Goal: Transaction & Acquisition: Purchase product/service

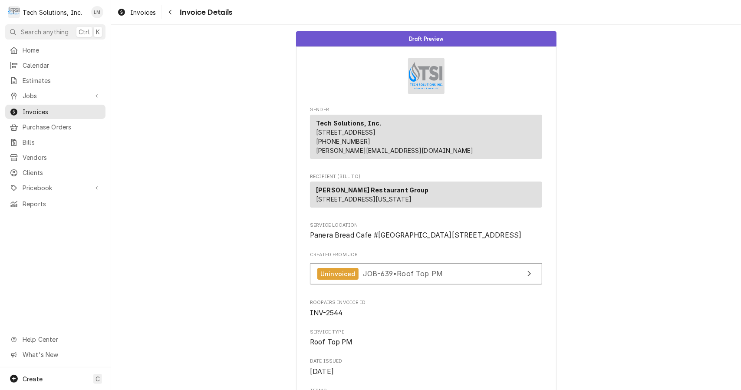
scroll to position [1093, 0]
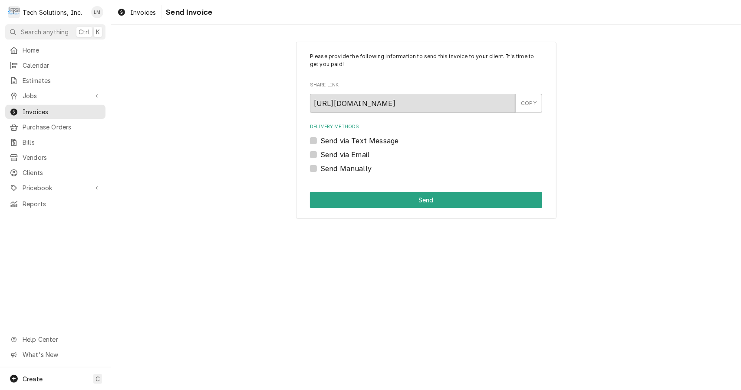
click at [347, 172] on label "Send Manually" at bounding box center [345, 168] width 51 height 10
click at [347, 172] on input "Send Manually" at bounding box center [436, 172] width 232 height 19
checkbox input "true"
click at [374, 200] on button "Send" at bounding box center [426, 200] width 232 height 16
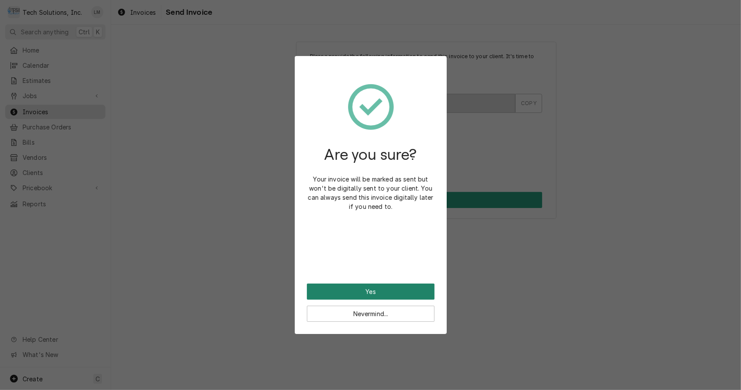
click at [386, 292] on button "Yes" at bounding box center [371, 292] width 128 height 16
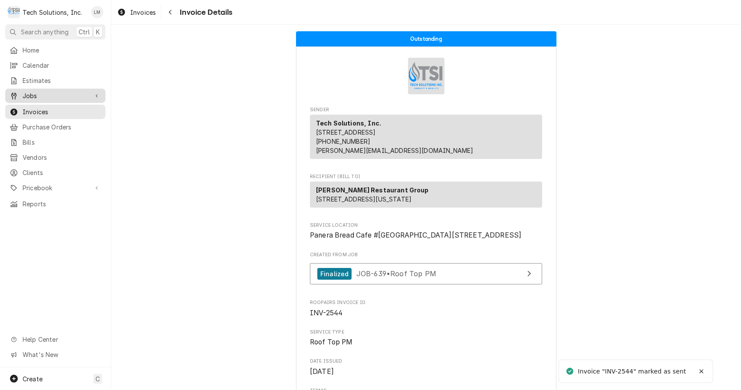
click at [43, 93] on span "Jobs" at bounding box center [56, 95] width 66 height 9
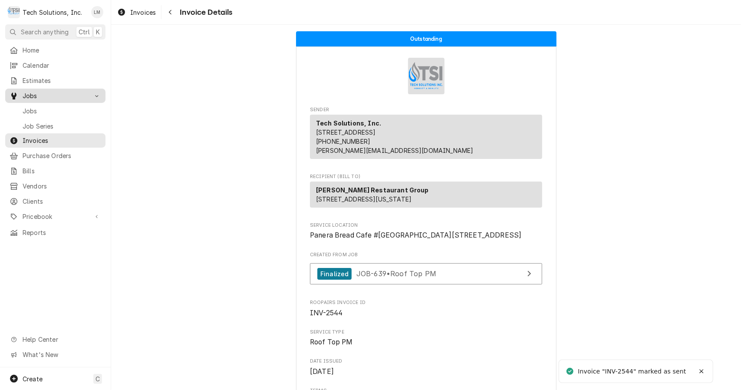
click at [43, 108] on span "Jobs" at bounding box center [62, 110] width 79 height 9
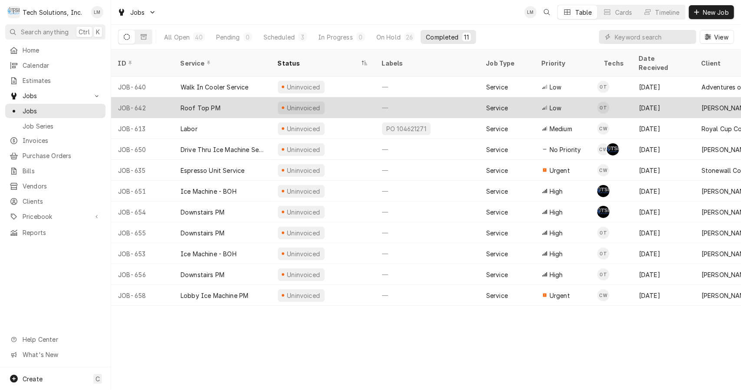
click at [199, 103] on div "Roof Top PM" at bounding box center [201, 107] width 40 height 9
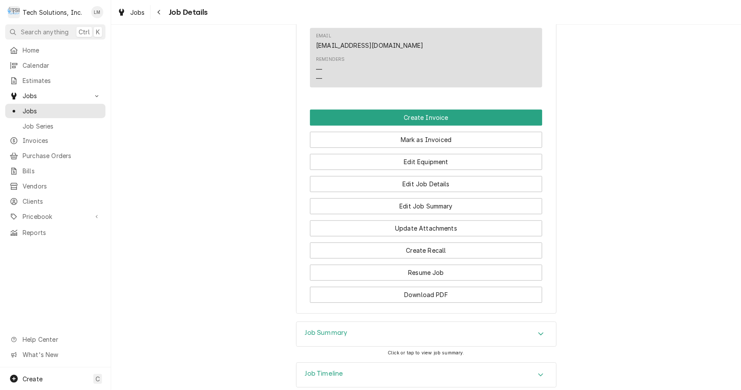
scroll to position [1513, 0]
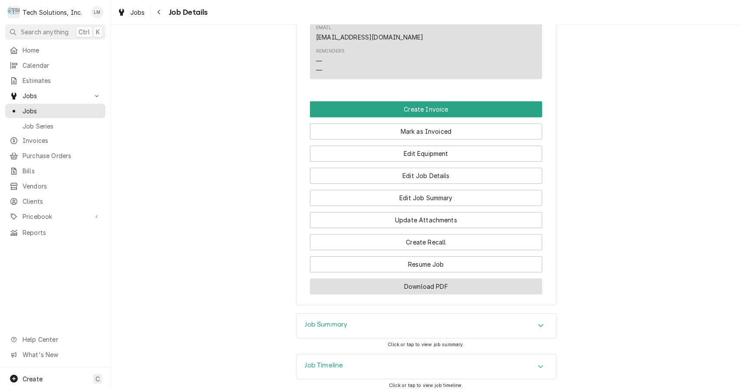
click at [415, 278] on button "Download PDF" at bounding box center [426, 286] width 232 height 16
click at [436, 101] on button "Create Invoice" at bounding box center [426, 109] width 232 height 16
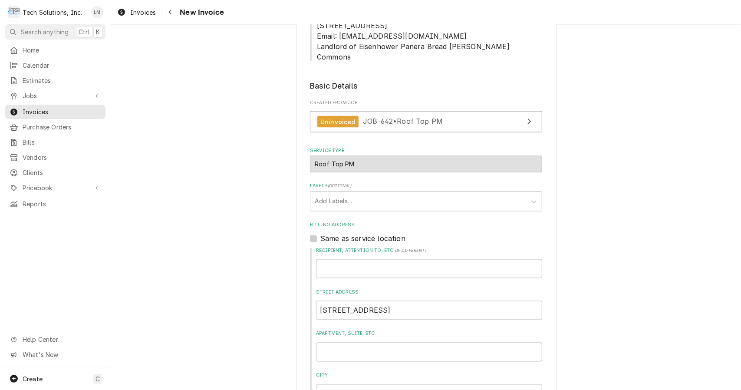
scroll to position [1149, 0]
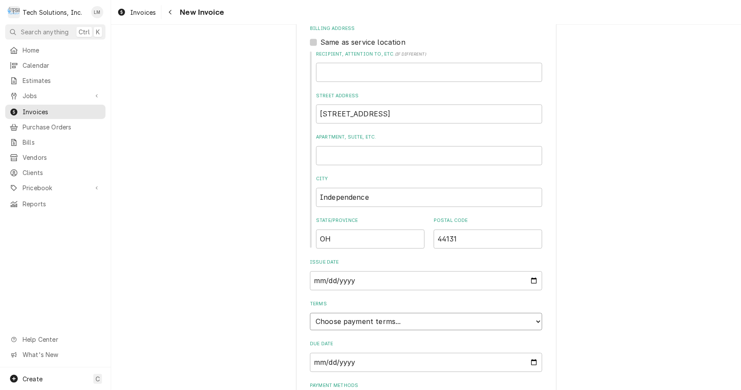
click at [528, 313] on select "Choose payment terms... Same Day Net 7 Net 14 Net 21 Net 30 Net 45 Net 60 Net 90" at bounding box center [426, 321] width 232 height 17
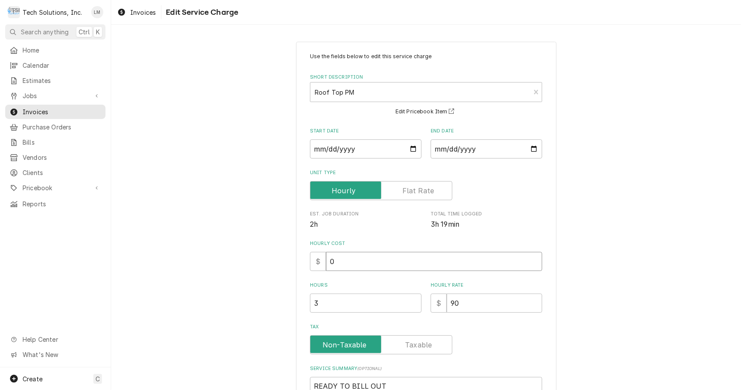
click at [442, 265] on input "0" at bounding box center [434, 261] width 216 height 19
type textarea "x"
type input "9"
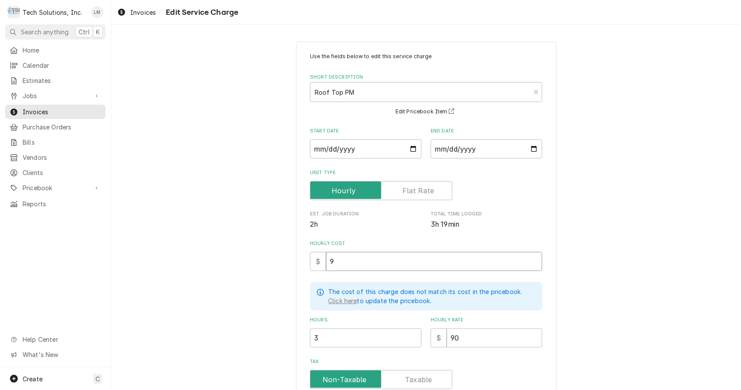
type textarea "x"
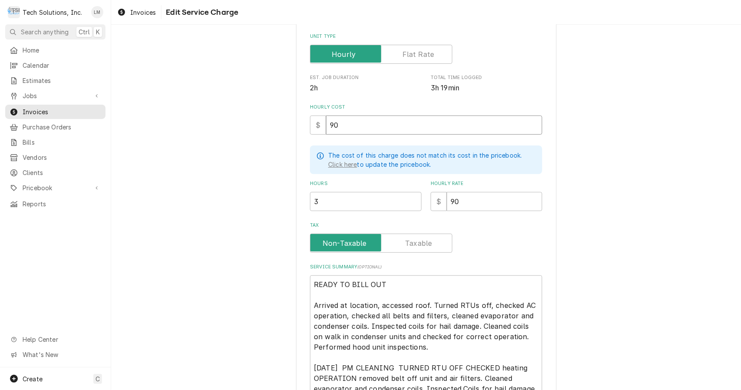
scroll to position [138, 0]
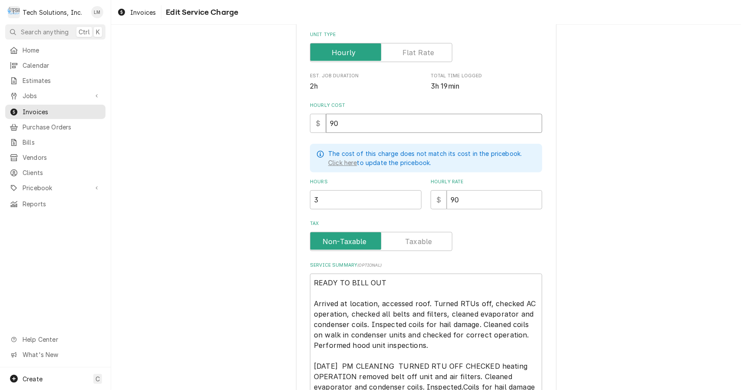
type input "90"
click at [429, 247] on input "Tax" at bounding box center [381, 241] width 135 height 19
checkbox input "true"
click at [418, 286] on textarea "READY TO BILL OUT Arrived at location, accessed roof. Turned RTUs off, checked …" at bounding box center [426, 372] width 232 height 196
type textarea "x"
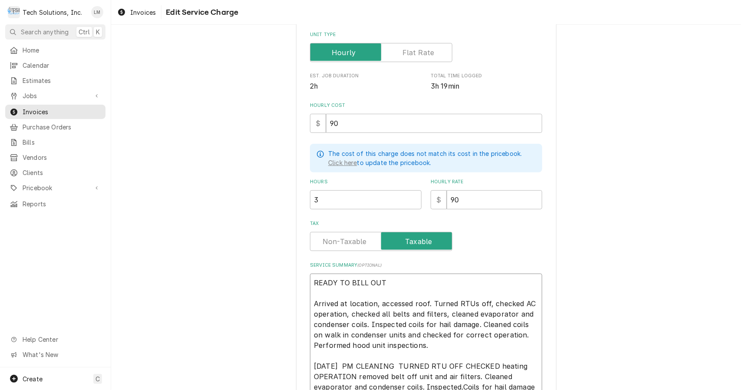
type textarea "READY TO BILL OU Arrived at location, accessed roof. Turned RTUs off, checked A…"
type textarea "x"
type textarea "READY TO BILL O Arrived at location, accessed roof. Turned RTUs off, checked AC…"
type textarea "x"
type textarea "READY TO BILL Arrived at location, accessed roof. Turned RTUs off, checked AC o…"
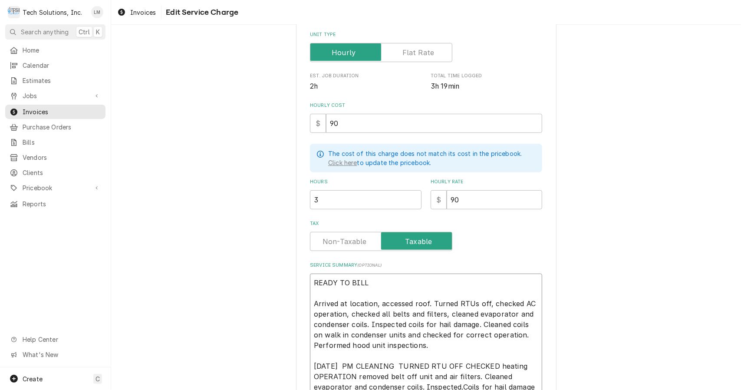
type textarea "x"
type textarea "READY TO BILL Arrived at location, accessed roof. Turned RTUs off, checked AC o…"
type textarea "x"
type textarea "READY TO BIL Arrived at location, accessed roof. Turned RTUs off, checked AC op…"
type textarea "x"
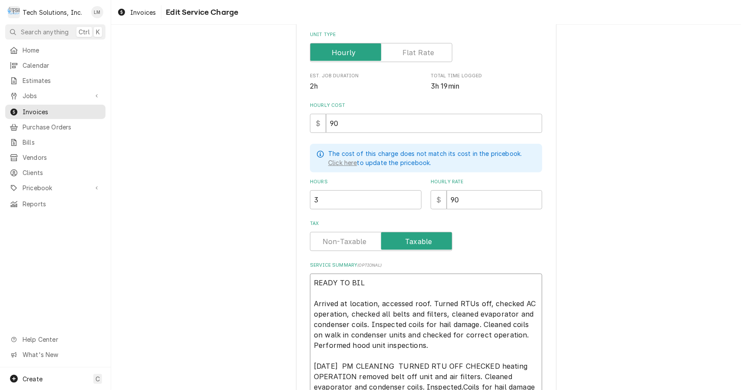
type textarea "READY TO BI Arrived at location, accessed roof. Turned RTUs off, checked AC ope…"
type textarea "x"
type textarea "READY TO B Arrived at location, accessed roof. Turned RTUs off, checked AC oper…"
type textarea "x"
type textarea "READY TO Arrived at location, accessed roof. Turned RTUs off, checked AC operat…"
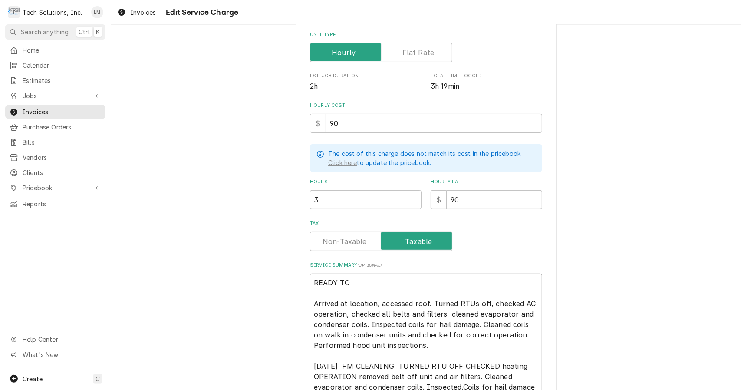
type textarea "x"
type textarea "READY TO Arrived at location, accessed roof. Turned RTUs off, checked AC operat…"
type textarea "x"
type textarea "READY T Arrived at location, accessed roof. Turned RTUs off, checked AC operati…"
type textarea "x"
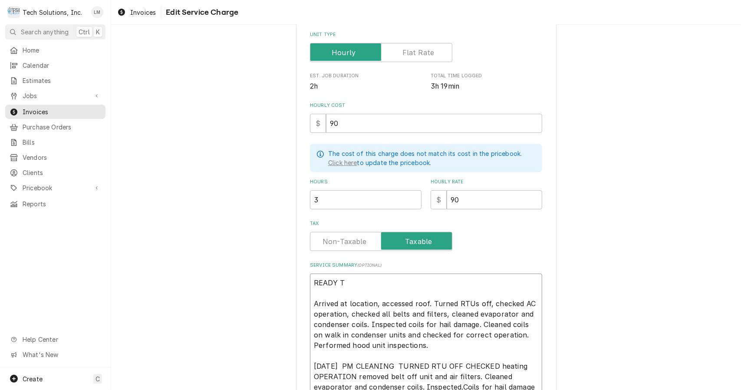
type textarea "READY Arrived at location, accessed roof. Turned RTUs off, checked AC operation…"
type textarea "x"
type textarea "READY Arrived at location, accessed roof. Turned RTUs off, checked AC operation…"
type textarea "x"
type textarea "READ Arrived at location, accessed roof. Turned RTUs off, checked AC operation,…"
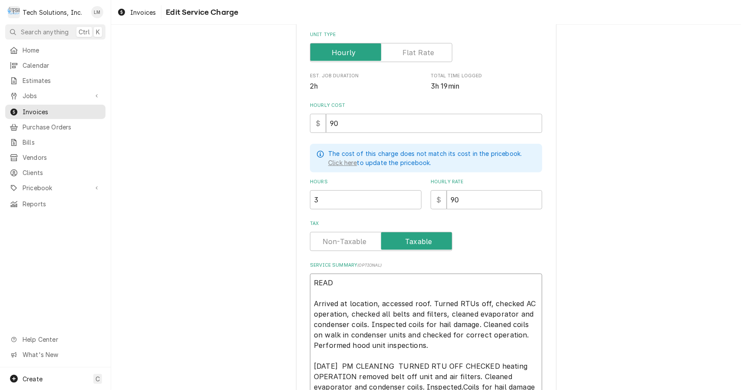
type textarea "x"
type textarea "REA Arrived at location, accessed roof. Turned RTUs off, checked AC operation, …"
type textarea "x"
type textarea "RE Arrived at location, accessed roof. Turned RTUs off, checked AC operation, c…"
type textarea "x"
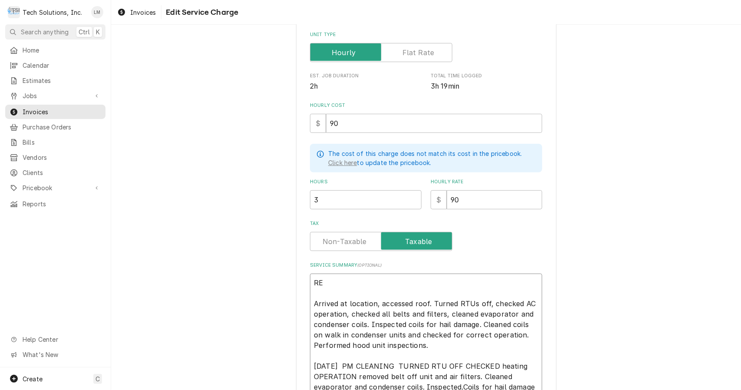
type textarea "R Arrived at location, accessed roof. Turned RTUs off, checked AC operation, ch…"
type textarea "x"
type textarea "Arrived at location, accessed roof. Turned RTUs off, checked AC operation, chec…"
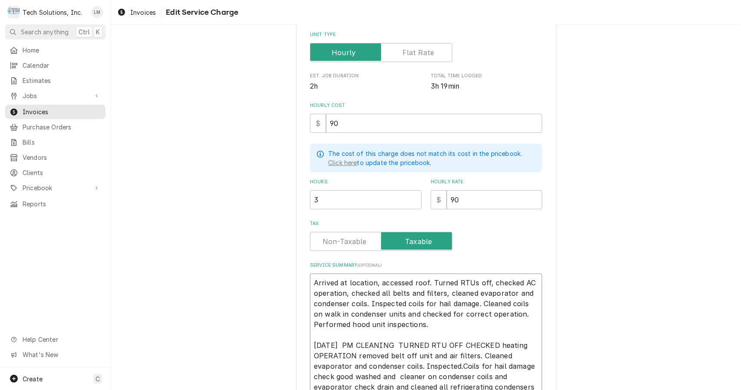
type textarea "x"
type textarea "Arrived at location, accessed roof. Turned RTUs off, checked AC operation, chec…"
type textarea "x"
type textarea "Arrived at location, accessed roof. Turned RTUs off, checked AC operation, chec…"
type textarea "x"
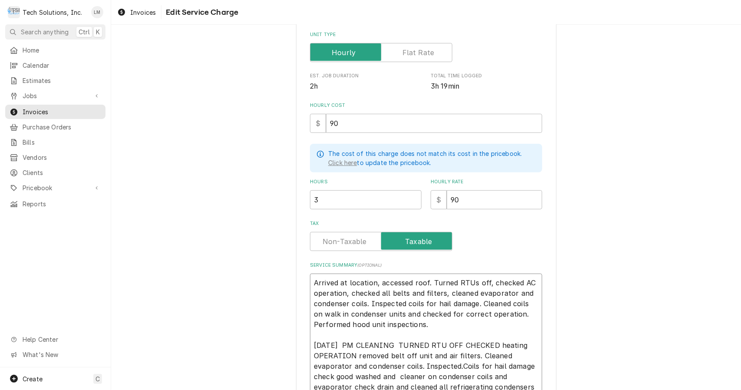
type textarea "rrived at location, accessed roof. Turned RTUs off, checked AC operation, check…"
type textarea "x"
type textarea "rived at location, accessed roof. Turned RTUs off, checked AC operation, checke…"
type textarea "x"
type textarea "ived at location, accessed roof. Turned RTUs off, checked AC operation, checked…"
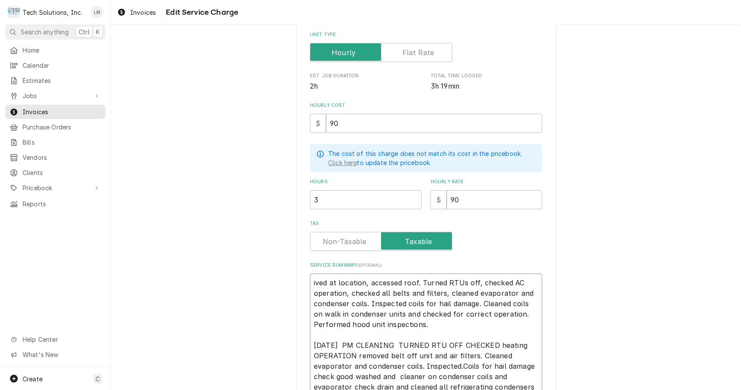
type textarea "x"
type textarea "ved at location, accessed roof. Turned RTUs off, checked AC operation, checked …"
type textarea "x"
type textarea "ed at location, accessed roof. Turned RTUs off, checked AC operation, checked a…"
type textarea "x"
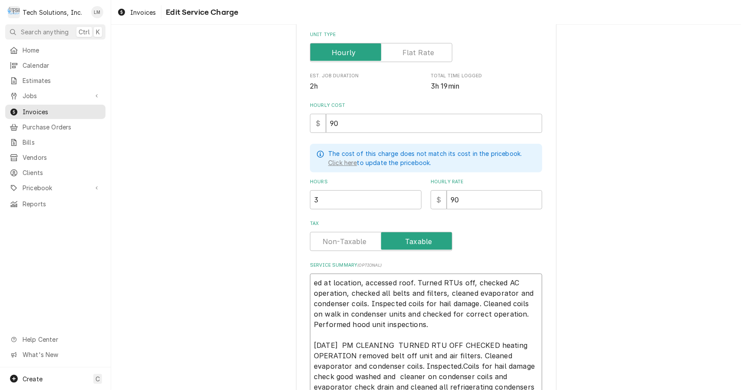
type textarea "d at location, accessed roof. Turned RTUs off, checked AC operation, checked al…"
type textarea "x"
type textarea "at location, accessed roof. Turned RTUs off, checked AC operation, checked all …"
type textarea "x"
type textarea "at location, accessed roof. Turned RTUs off, checked AC operation, checked all …"
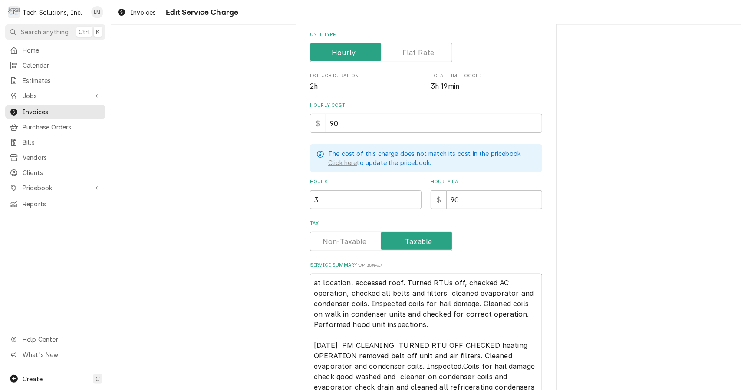
type textarea "x"
type textarea "t location, accessed roof. Turned RTUs off, checked AC operation, checked all b…"
type textarea "x"
type textarea "location, accessed roof. Turned RTUs off, checked AC operation, checked all bel…"
type textarea "x"
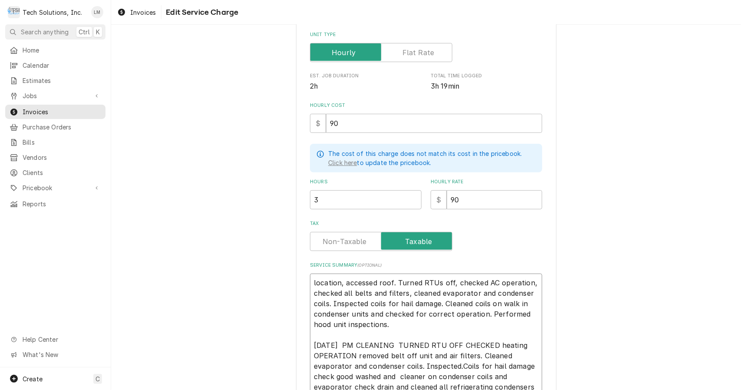
type textarea "location, accessed roof. Turned RTUs off, checked AC operation, checked all bel…"
type textarea "x"
type textarea "ocation, accessed roof. Turned RTUs off, checked AC operation, checked all belt…"
type textarea "x"
type textarea "cation, accessed roof. Turned RTUs off, checked AC operation, checked all belts…"
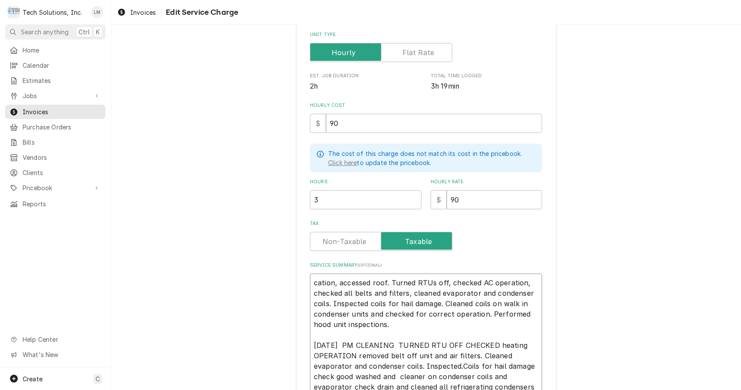
type textarea "x"
type textarea "ation, accessed roof. Turned RTUs off, checked AC operation, checked all belts …"
type textarea "x"
type textarea "tion, accessed roof. Turned RTUs off, checked AC operation, checked all belts a…"
type textarea "x"
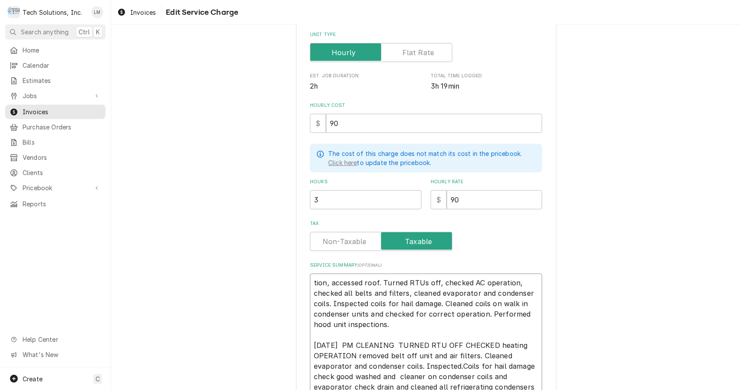
type textarea "ion, accessed roof. Turned RTUs off, checked AC operation, checked all belts an…"
type textarea "x"
type textarea "on, accessed roof. Turned RTUs off, checked AC operation, checked all belts and…"
type textarea "x"
type textarea "n, accessed roof. Turned RTUs off, checked AC operation, checked all belts and …"
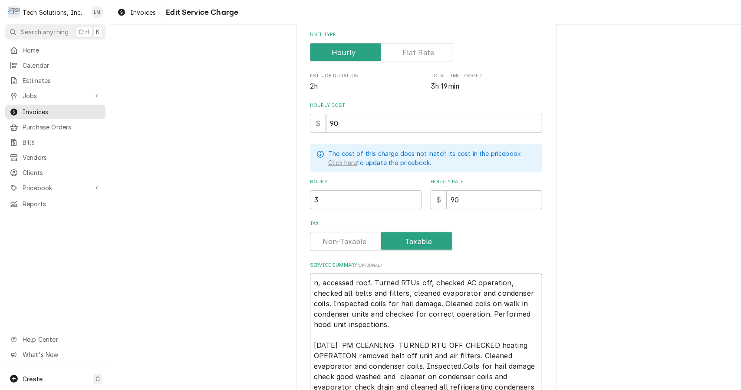
type textarea "x"
type textarea ", accessed roof. Turned RTUs off, checked AC operation, checked all belts and f…"
type textarea "x"
type textarea "accessed roof. Turned RTUs off, checked AC operation, checked all belts and fil…"
type textarea "x"
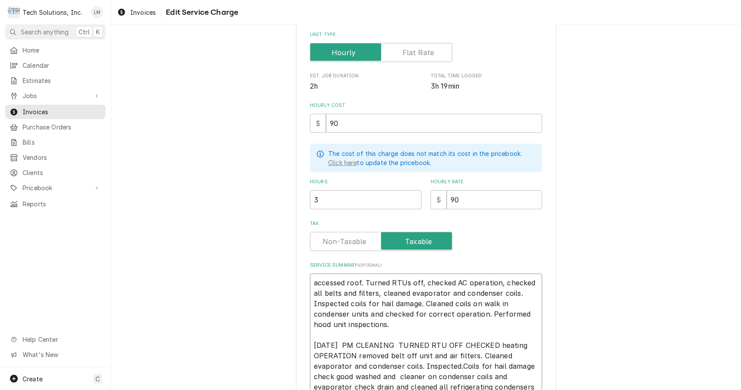
type textarea "accessed roof. Turned RTUs off, checked AC operation, checked all belts and fil…"
type textarea "x"
type textarea "Aaccessed roof. Turned RTUs off, checked AC operation, checked all belts and fi…"
type textarea "x"
type textarea "Aaccessed roof. Turned RTUs off checked AC operation, checked all belts and fil…"
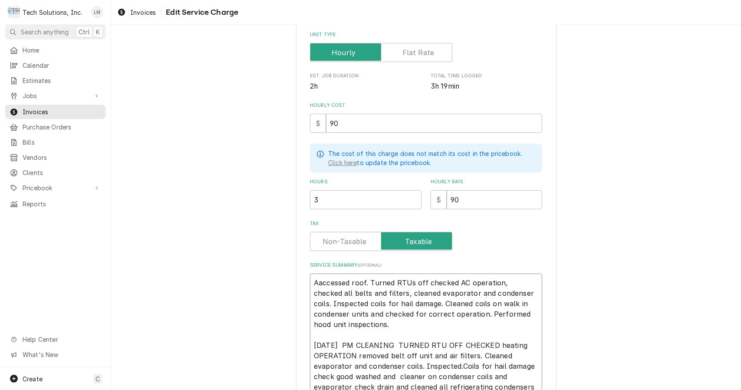
type textarea "x"
type textarea "Aaccessed roof. Turned RTUs off. checked AC operation, checked all belts and fi…"
type textarea "x"
type textarea "Aaccessed roof. Turned RTUs off. checked AC operation, checked all belts and fi…"
type textarea "x"
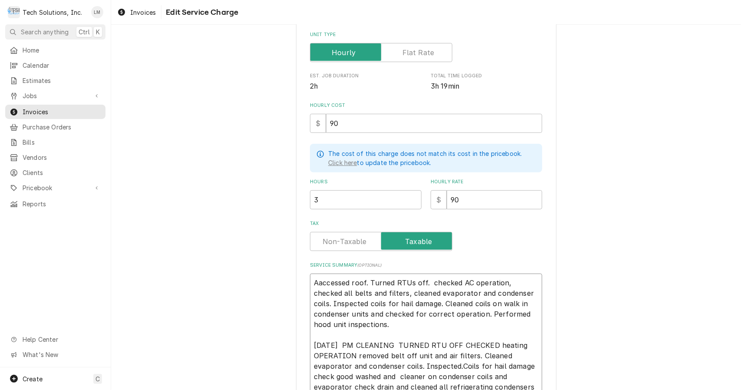
type textarea "Aaccessed roof. Turned RTUs off. checked AC operation, checked all belts and fi…"
type textarea "x"
type textarea "Aaccessed roof. Turned RTUs off. hecked AC operation, checked all belts and fil…"
type textarea "x"
type textarea "Aaccessed roof. Turned RTUs off. Checked AC operation, checked all belts and fi…"
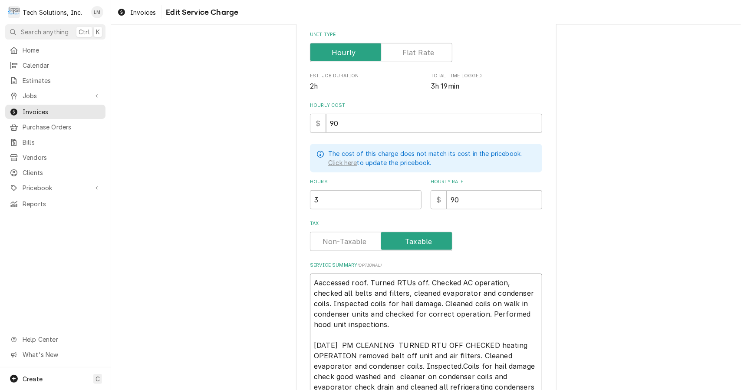
type textarea "x"
type textarea "Aaccessed roof. Turned RTUs off. Checked AC operation checked all belts and fil…"
type textarea "x"
type textarea "Aaccessed roof. Turned RTUs off. Checked AC operation checked all belts and fil…"
type textarea "x"
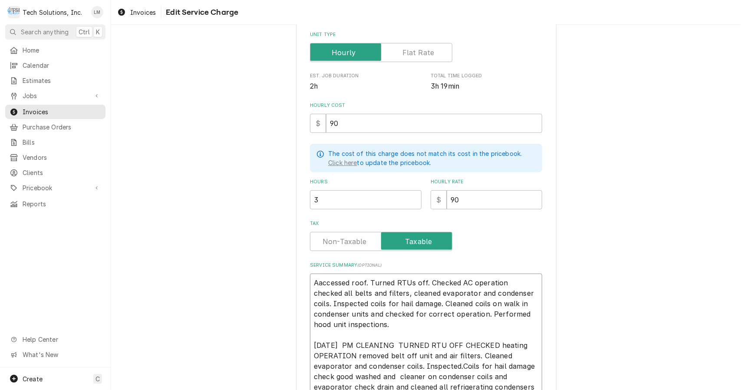
type textarea "Aaccessed roof. Turned RTUs off. Checked AC operation a checked all belts and f…"
type textarea "x"
type textarea "Aaccessed roof. Turned RTUs off. Checked AC operation an checked all belts and …"
type textarea "x"
type textarea "Aaccessed roof. Turned RTUs off. Checked AC operation and checked all belts and…"
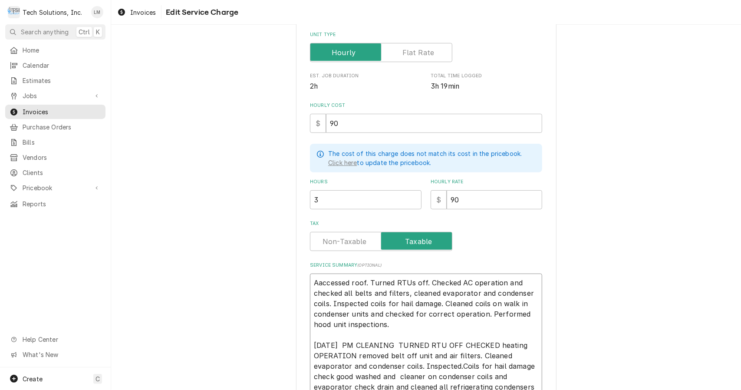
type textarea "x"
type textarea "Aaccessed roof. Turned RTUs off. Checked AC operations and checked all belts an…"
type textarea "x"
type textarea "Aaccessed roof. Turned RTUs off. Checked AC operations and checked all belts an…"
type textarea "x"
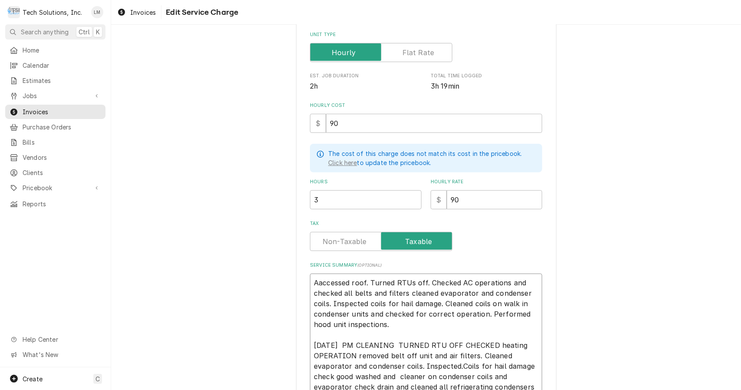
type textarea "Aaccessed roof. Turned RTUs off. Checked AC operations and checked all belts an…"
type textarea "x"
type textarea "Aaccessed roof. Turned RTUs off. Checked AC operations and checked all belts an…"
type textarea "x"
type textarea "Aaccessed roof. Turned RTUs off. Checked AC operations and checked all belts an…"
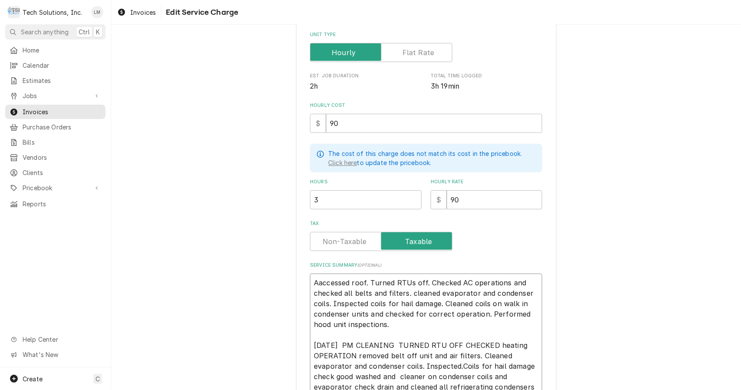
type textarea "x"
type textarea "Aaccessed roof. Turned RTUs off. Checked AC operations and checked all belts an…"
type textarea "x"
type textarea "Aaccessed roof. Turned RTUs off. Checked AC operations and checked all belts an…"
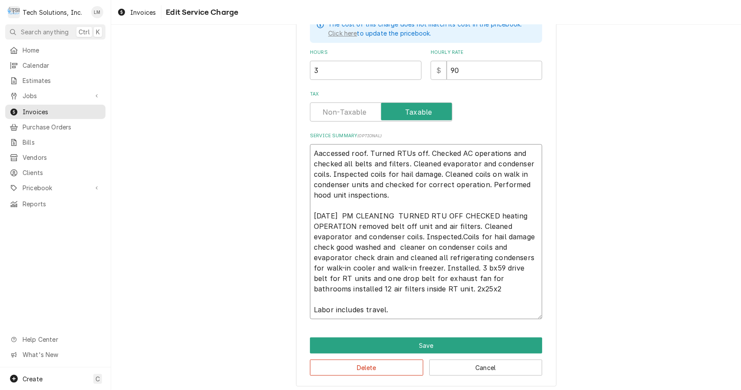
scroll to position [271, 0]
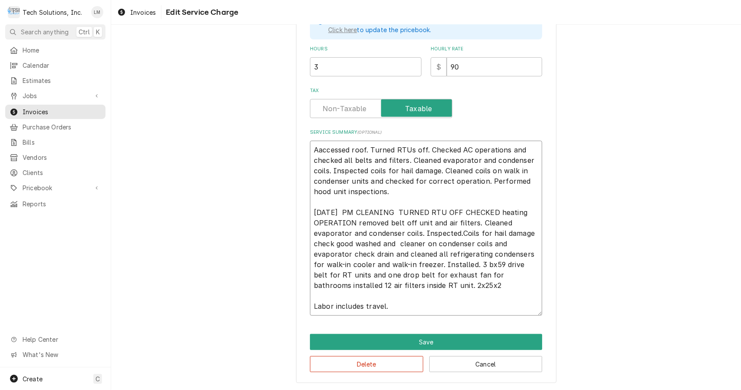
click at [470, 290] on textarea "Aaccessed roof. Turned RTUs off. Checked AC operations and checked all belts an…" at bounding box center [426, 228] width 232 height 175
drag, startPoint x: 463, startPoint y: 286, endPoint x: 308, endPoint y: 214, distance: 170.6
click at [310, 214] on textarea "Aaccessed roof. Turned RTUs off. Checked AC operations and checked all belts an…" at bounding box center [426, 228] width 232 height 175
type textarea "x"
type textarea "Aaccessed roof. Turned RTUs off. Checked AC operations and checked all belts an…"
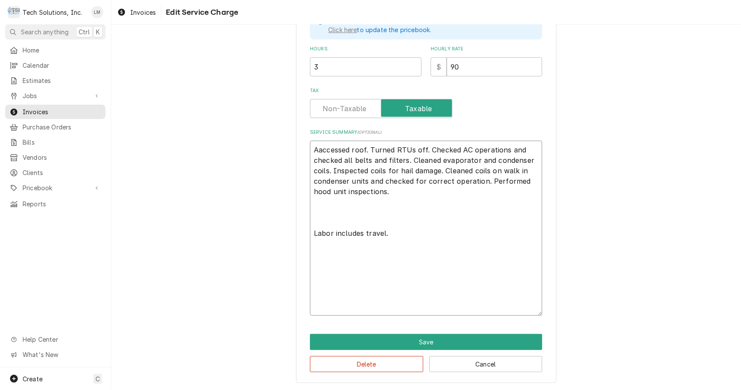
scroll to position [198, 0]
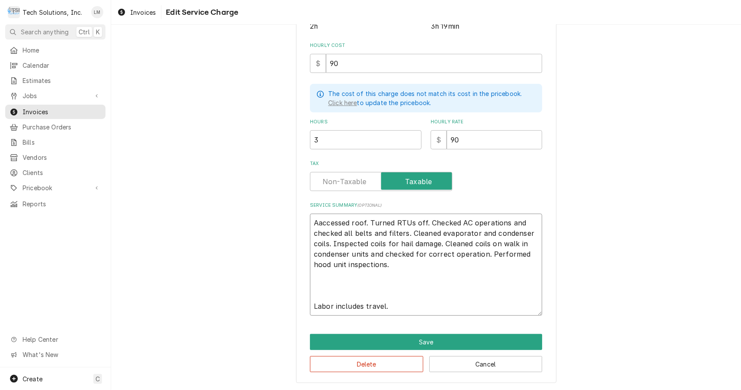
type textarea "x"
type textarea "Aaccessed roof. Turned RTUs off. Checked AC operations and checked all belts an…"
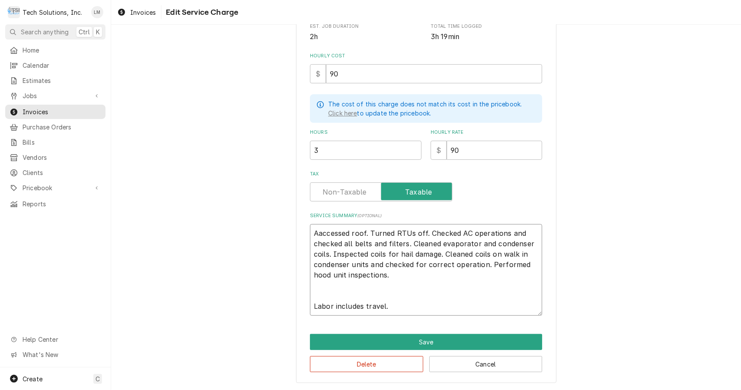
type textarea "x"
type textarea "Aaccessed roof. Turned RTUs off. Checked AC operations and checked all belts an…"
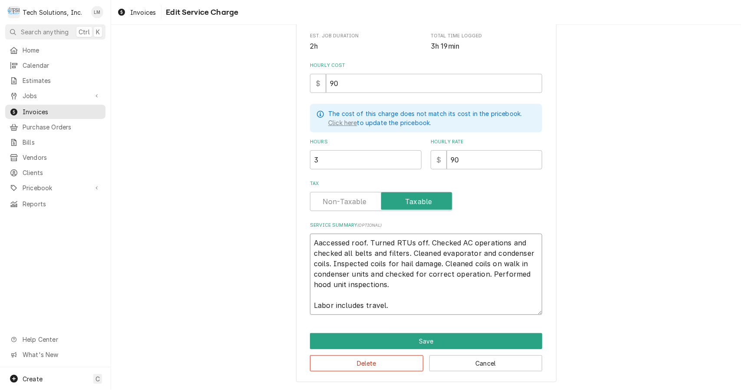
scroll to position [177, 0]
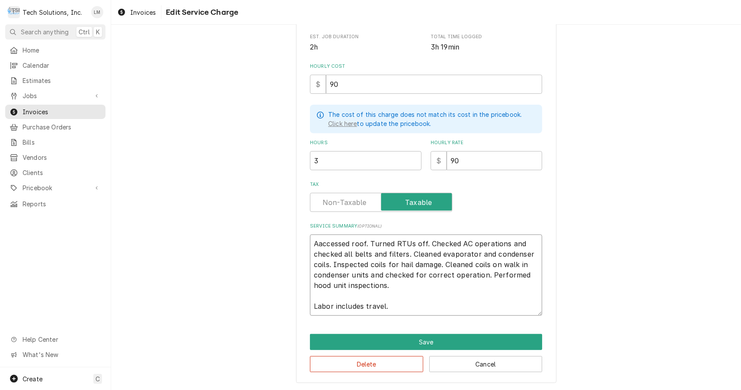
type textarea "x"
type textarea "Aaccessed roof. Turned RTUs off. Checked AC operations and checked all belts an…"
type textarea "x"
type textarea "Aaccessed roof. Turned RTUs off. Checked AC operations and checked all belts an…"
type textarea "x"
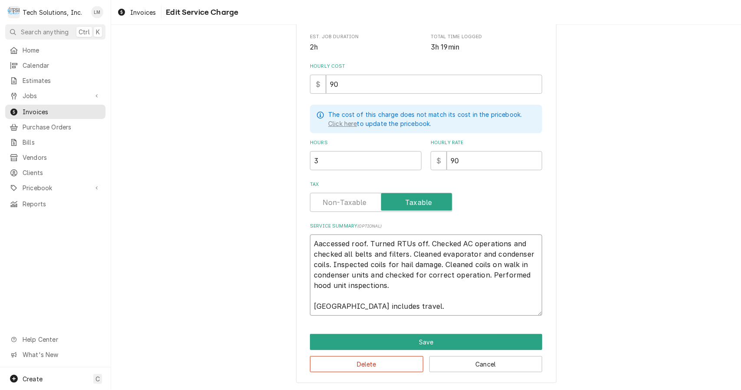
type textarea "Aaccessed roof. Turned RTUs off. Checked AC operations and checked all belts an…"
type textarea "x"
type textarea "Aaccessed roof. Turned RTUs off. Checked AC operations and checked all belts an…"
type textarea "x"
type textarea "Aaccessed roof. Turned RTUs off. Checked AC operations and checked all belts an…"
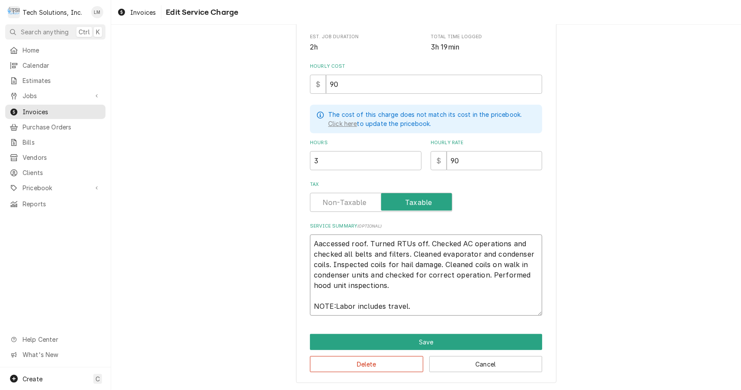
type textarea "x"
type textarea "Aaccessed roof. Turned RTUs off. Checked AC operations and checked all belts an…"
type textarea "x"
type textarea "Accessed roof. Turned RTUs off. Checked AC operations and checked all belts and…"
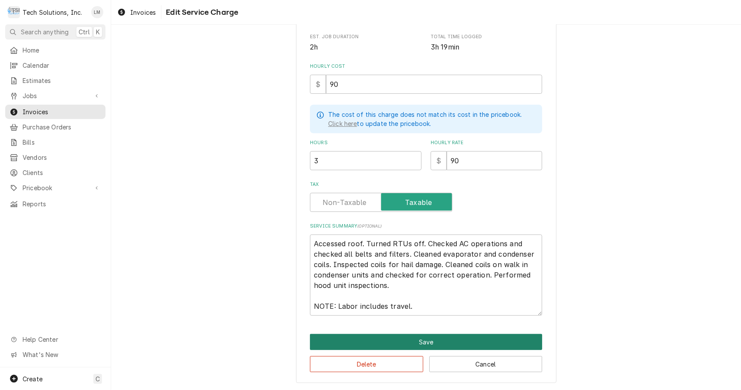
click at [449, 340] on button "Save" at bounding box center [426, 342] width 232 height 16
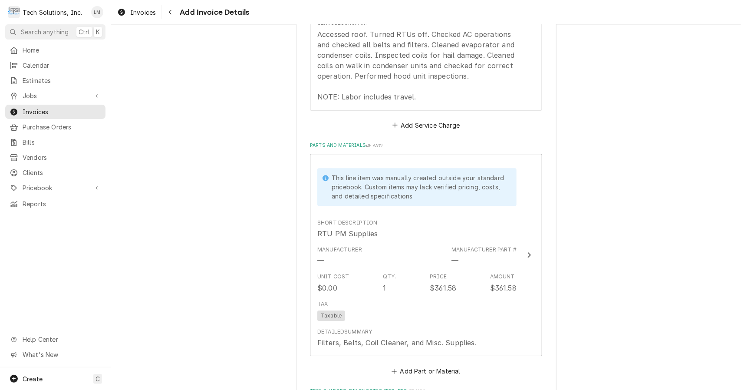
scroll to position [1704, 0]
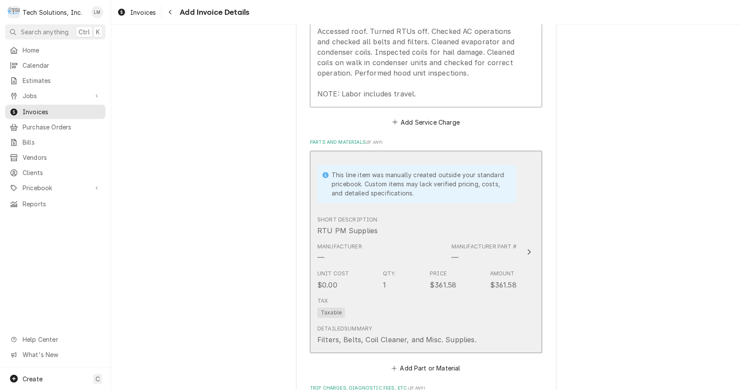
click at [527, 248] on icon "Update Line Item" at bounding box center [529, 251] width 4 height 7
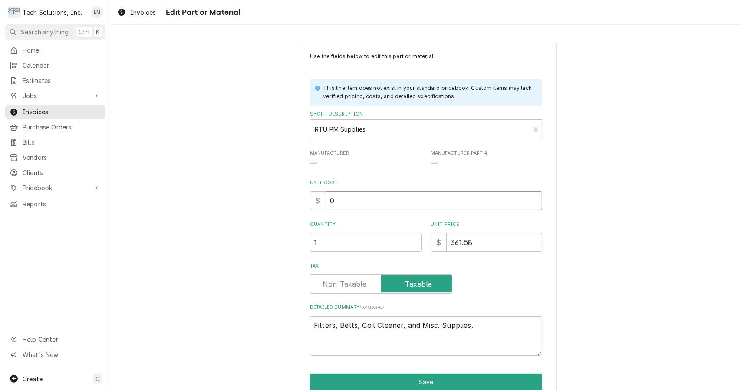
click at [371, 204] on input "0" at bounding box center [434, 200] width 216 height 19
type textarea "x"
type input "1"
type textarea "x"
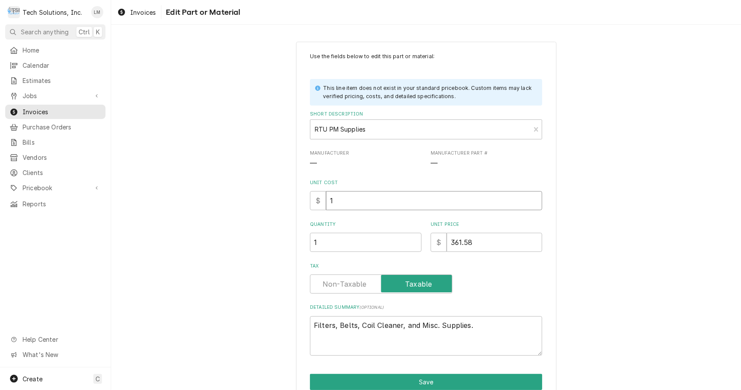
type input "18"
type textarea "x"
type input "180"
type textarea "x"
type input "180.7"
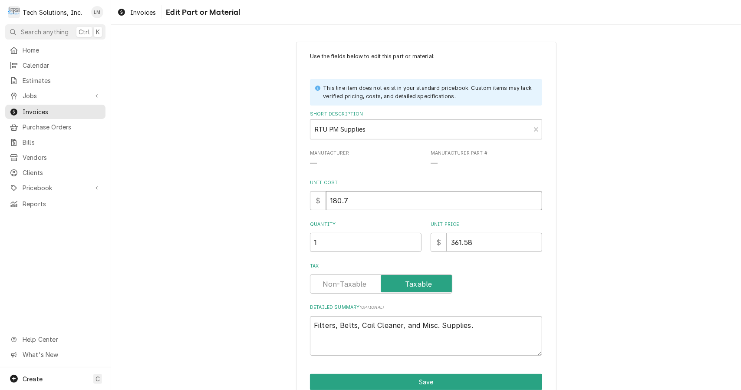
type textarea "x"
type input "180.79"
click at [427, 385] on button "Save" at bounding box center [426, 382] width 232 height 16
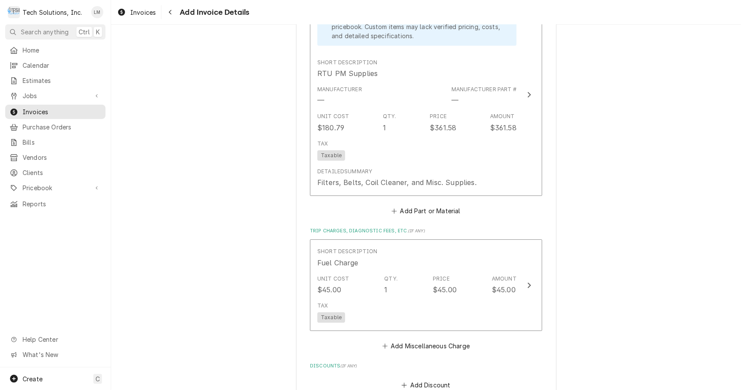
scroll to position [1862, 0]
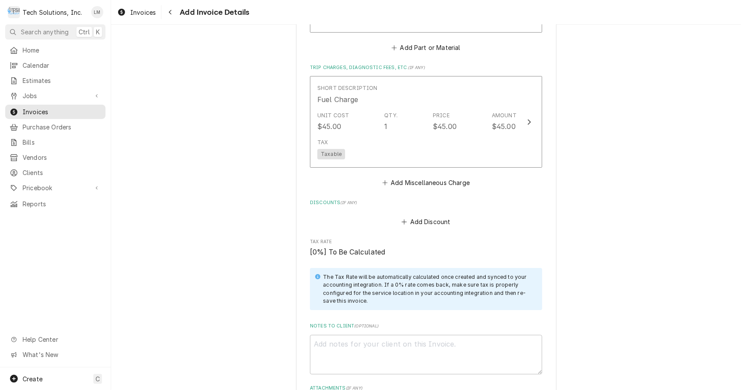
scroll to position [2027, 0]
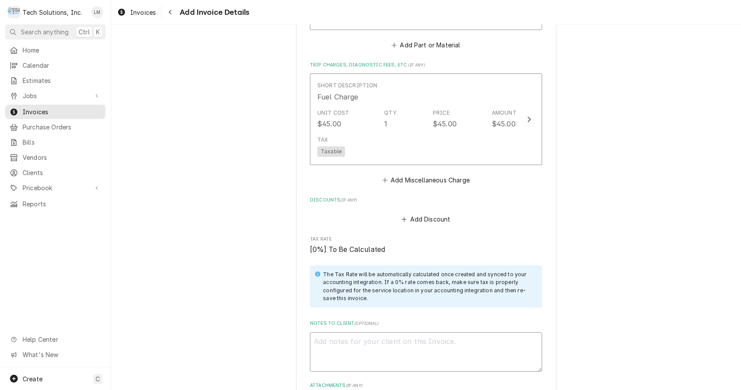
click at [449, 332] on textarea "Notes to Client ( optional )" at bounding box center [426, 352] width 232 height 40
type textarea "x"
type textarea "V"
type textarea "x"
type textarea "Ve"
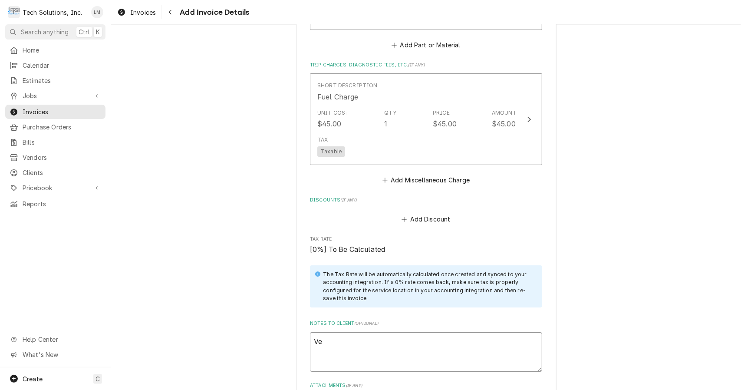
type textarea "x"
type textarea "Ven"
type textarea "x"
type textarea "Vend"
type textarea "x"
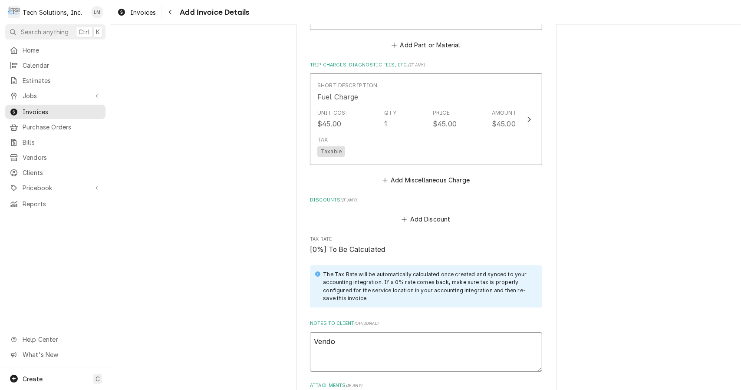
type textarea "Vendor"
type textarea "x"
type textarea "Vendor"
type textarea "x"
type textarea "Vendor ID"
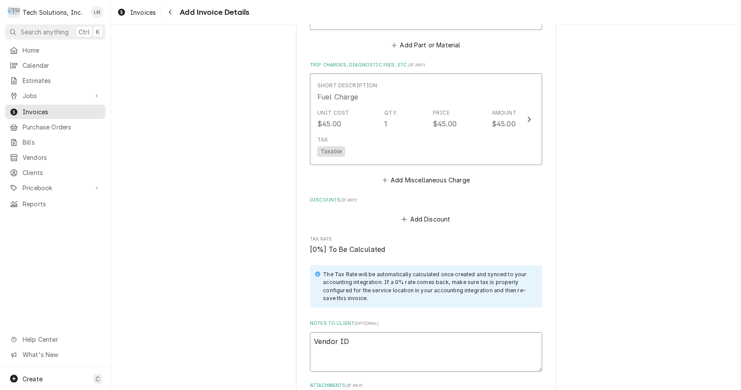
type textarea "x"
type textarea "Vendor ID""
type textarea "x"
type textarea "Vendor ID"
type textarea "x"
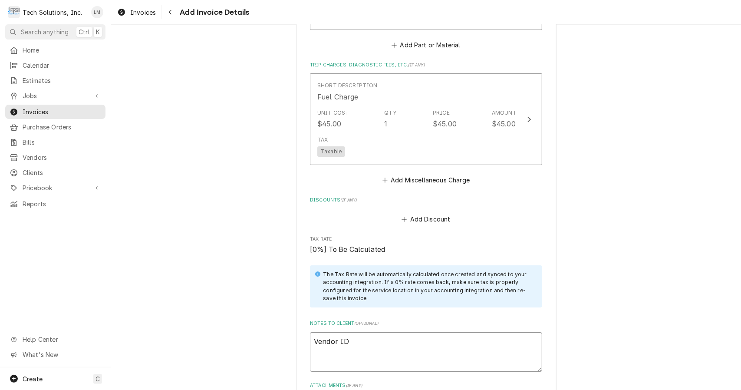
type textarea "Vendor ID:"
type textarea "x"
type textarea "Vendor ID:"
type textarea "x"
type textarea "Vendor ID: 1"
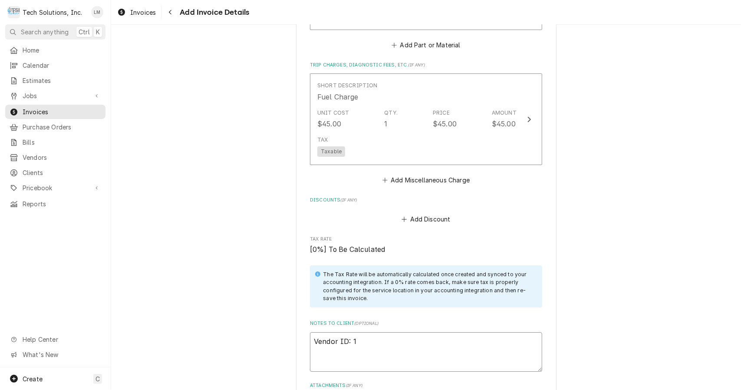
type textarea "x"
type textarea "Vendor ID: 10"
type textarea "x"
type textarea "Vendor ID: 102"
type textarea "x"
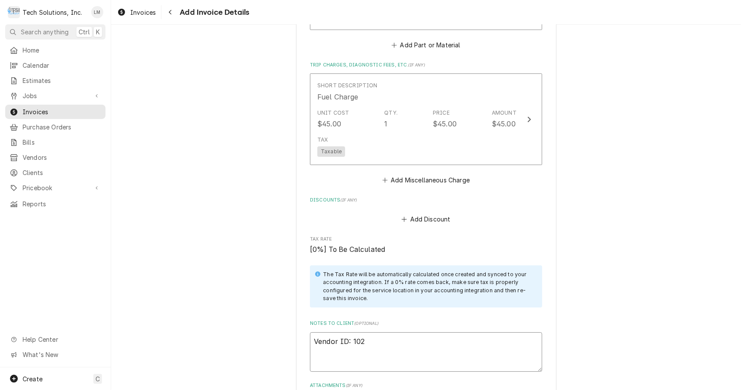
type textarea "Vendor ID: 1024"
type textarea "x"
type textarea "Vendor ID: 10242"
type textarea "x"
type textarea "Vendor ID: 102423"
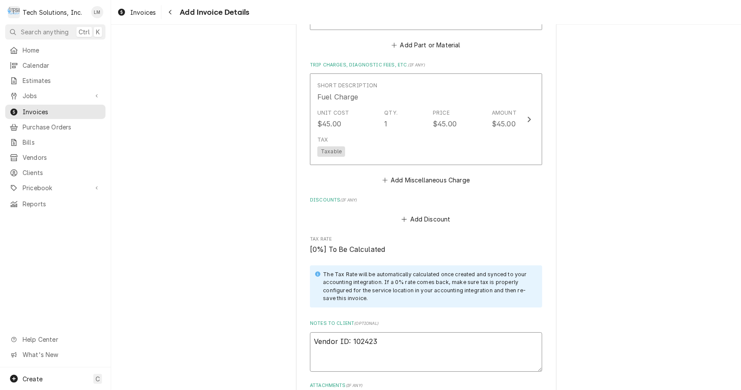
type textarea "x"
type textarea "Vendor ID: 1024231"
type textarea "x"
type textarea "Vendor ID: 1024231"
type textarea "x"
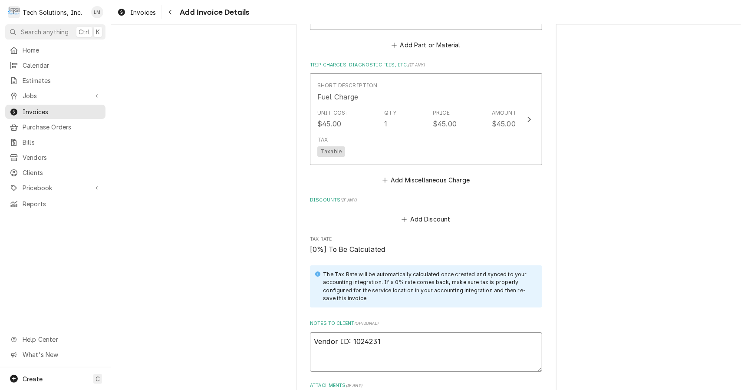
type textarea "Vendor ID: 1024231 C"
type textarea "x"
type textarea "Vendor ID: 1024231 Cu"
type textarea "x"
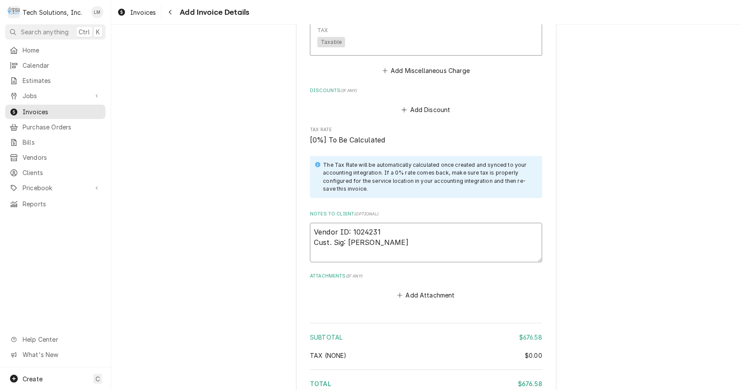
scroll to position [2180, 0]
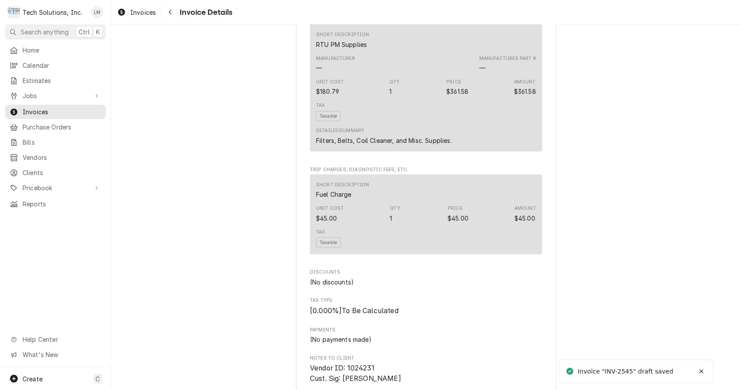
scroll to position [1020, 0]
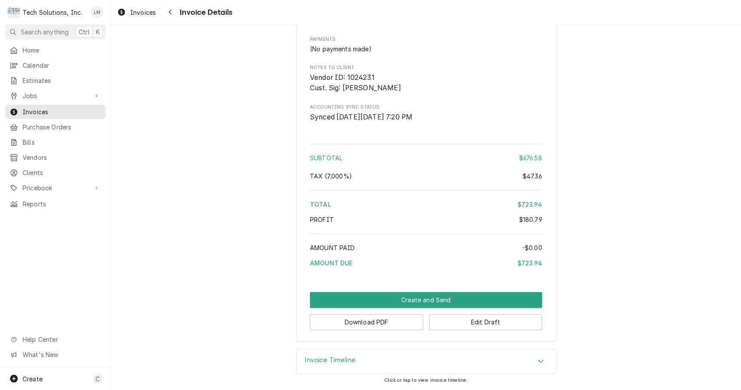
scroll to position [1020, 0]
click at [390, 325] on button "Download PDF" at bounding box center [366, 322] width 113 height 16
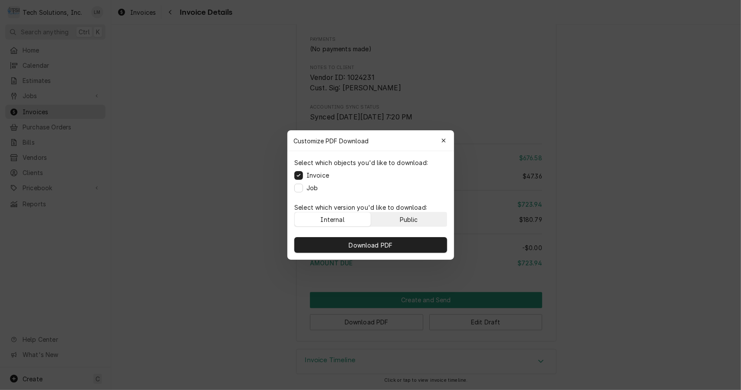
click at [411, 214] on button "Public" at bounding box center [409, 219] width 76 height 14
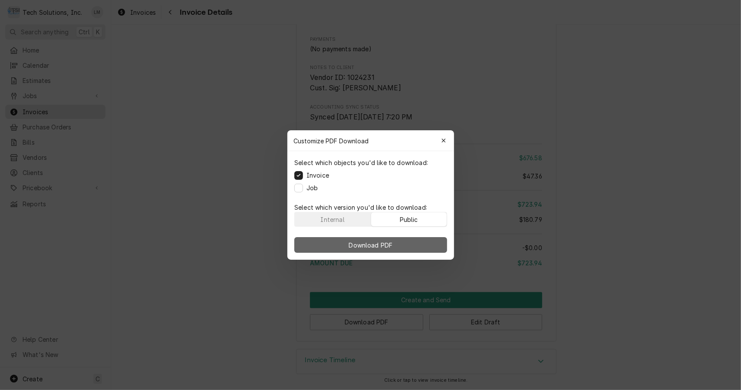
click at [410, 248] on button "Download PDF" at bounding box center [370, 245] width 153 height 16
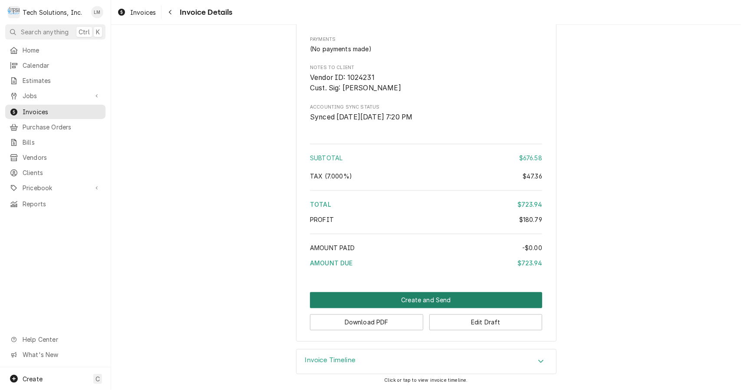
click at [419, 298] on button "Create and Send" at bounding box center [426, 300] width 232 height 16
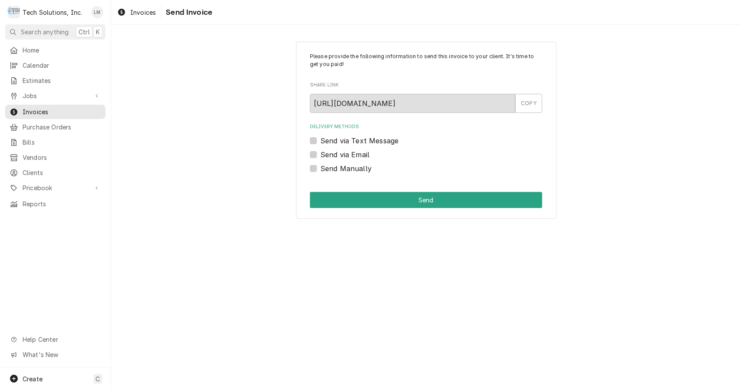
click at [357, 172] on label "Send Manually" at bounding box center [345, 168] width 51 height 10
click at [357, 172] on input "Send Manually" at bounding box center [436, 172] width 232 height 19
checkbox input "true"
click at [377, 197] on button "Send" at bounding box center [426, 200] width 232 height 16
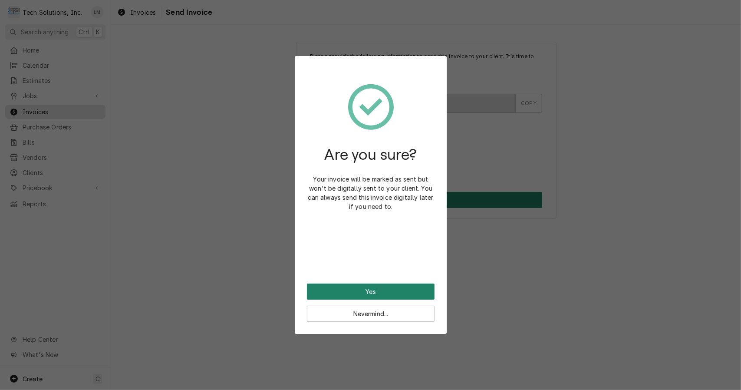
click at [391, 294] on button "Yes" at bounding box center [371, 292] width 128 height 16
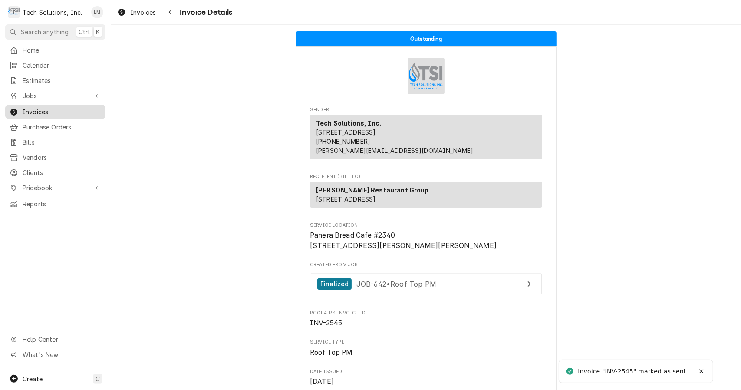
click at [37, 108] on span "Invoices" at bounding box center [62, 111] width 79 height 9
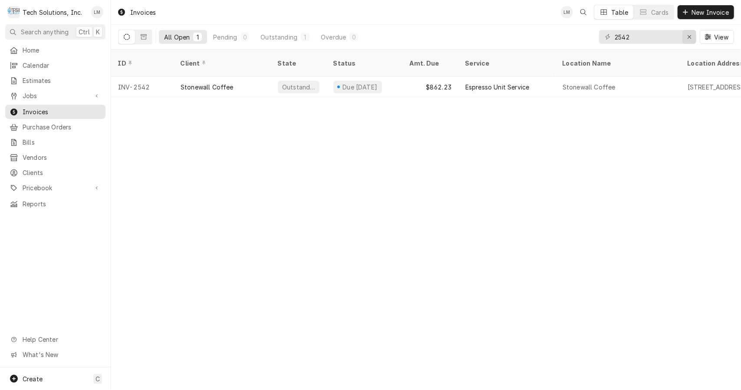
click at [690, 36] on icon "Erase input" at bounding box center [689, 36] width 3 height 3
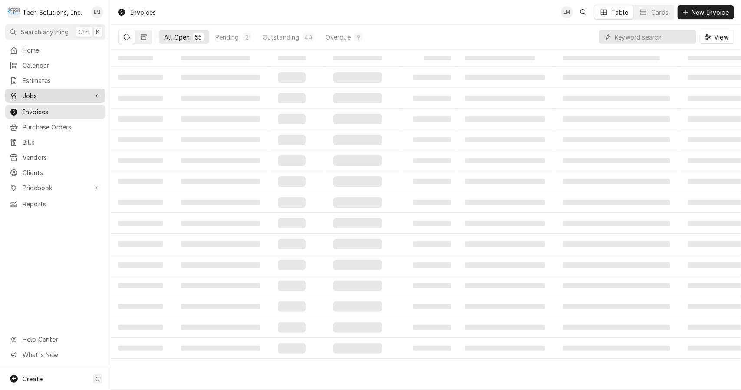
click at [38, 95] on span "Jobs" at bounding box center [56, 95] width 66 height 9
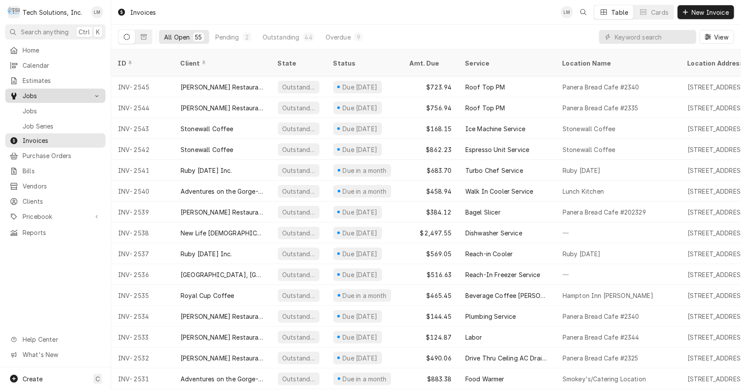
click at [36, 109] on span "Jobs" at bounding box center [62, 110] width 79 height 9
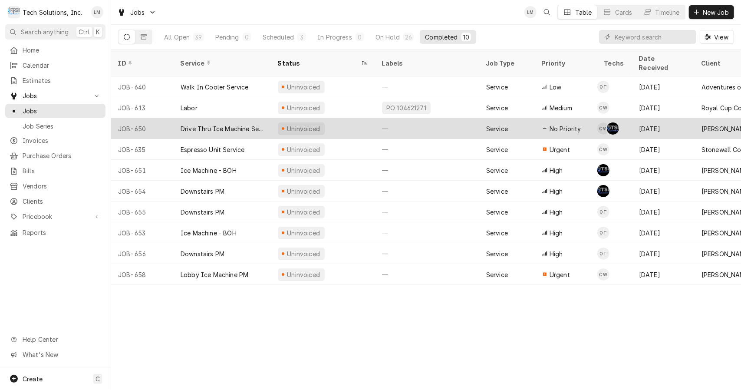
click at [223, 124] on div "Drive Thru Ice Machine Service" at bounding box center [222, 128] width 83 height 9
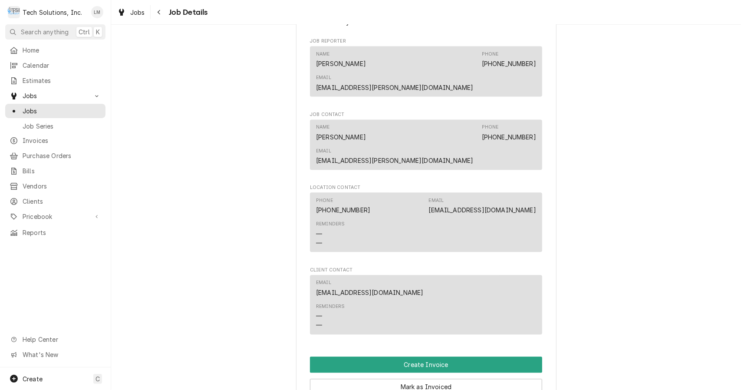
scroll to position [1523, 0]
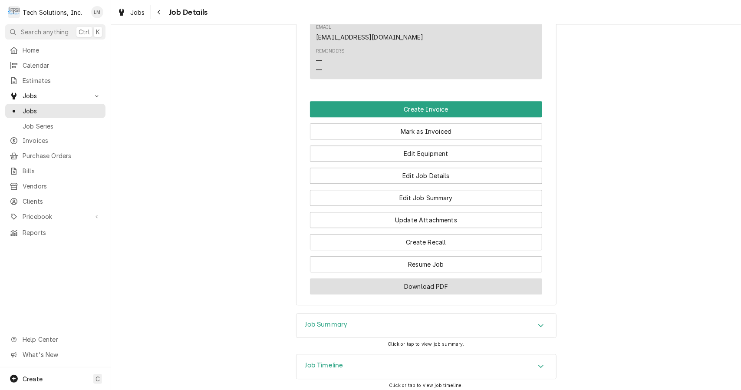
click at [528, 278] on button "Download PDF" at bounding box center [426, 286] width 232 height 16
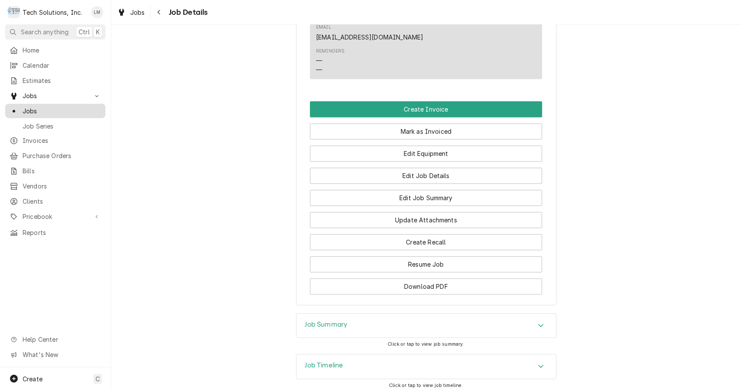
click at [41, 109] on span "Jobs" at bounding box center [62, 110] width 79 height 9
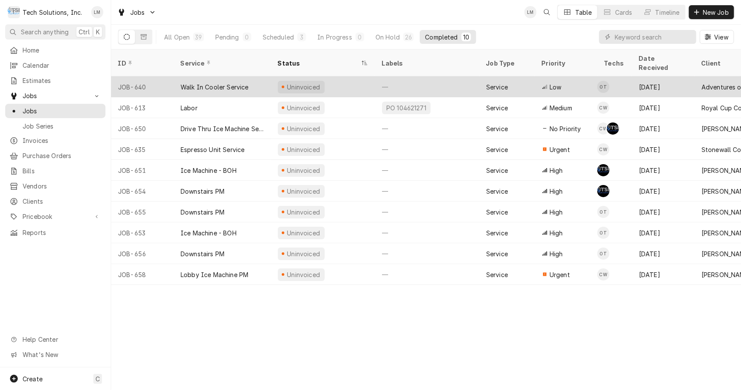
click at [205, 83] on div "Walk In Cooler Service" at bounding box center [215, 87] width 68 height 9
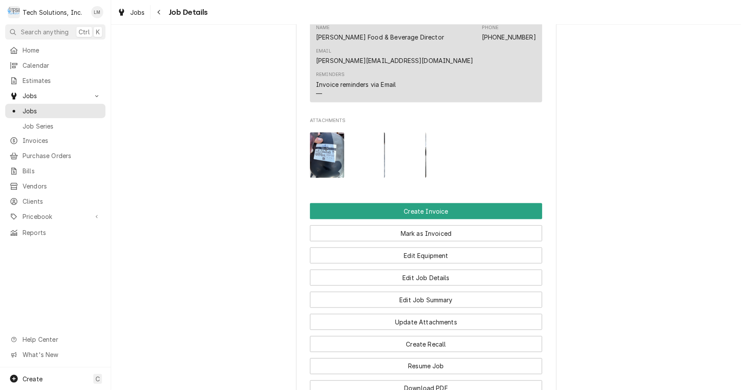
scroll to position [729, 0]
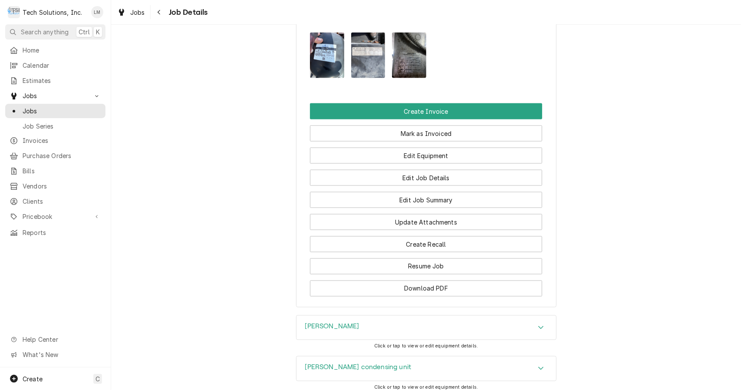
scroll to position [876, 0]
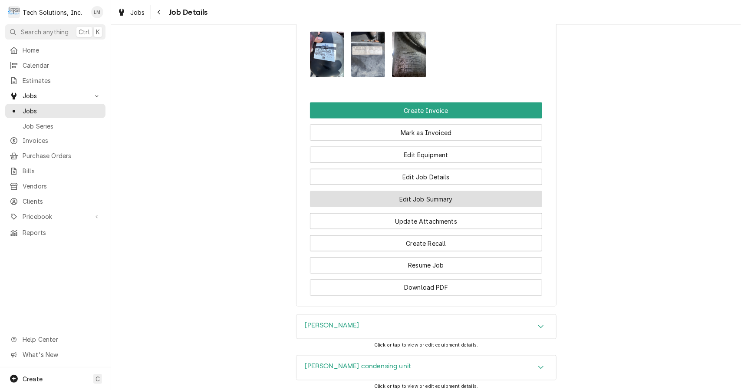
click at [432, 191] on button "Edit Job Summary" at bounding box center [426, 199] width 232 height 16
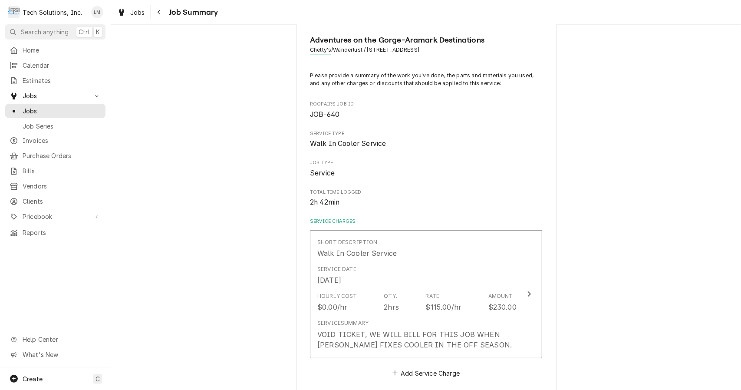
scroll to position [23, 0]
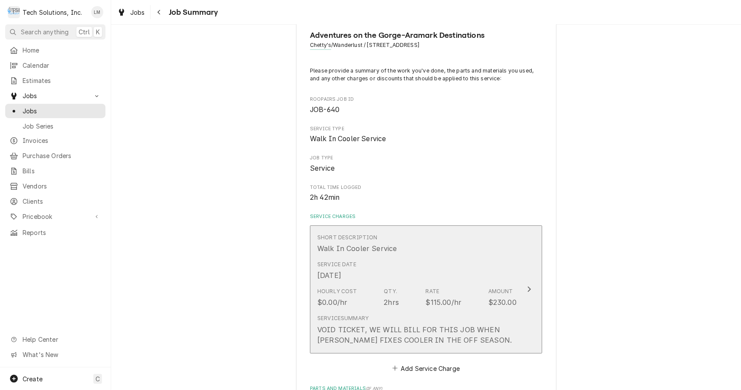
click at [495, 323] on div "Service Summary VOID TICKET, WE WILL BILL FOR THIS JOB WHEN [PERSON_NAME] FIXES…" at bounding box center [416, 329] width 199 height 30
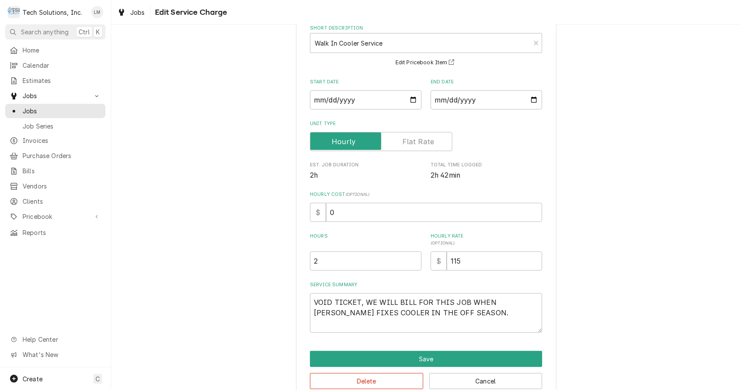
scroll to position [67, 0]
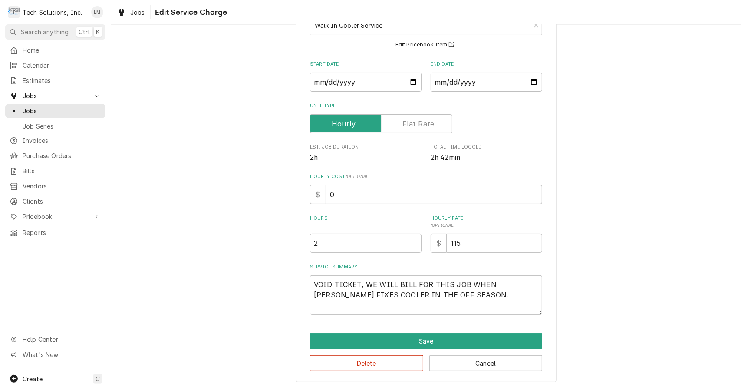
click at [443, 341] on button "Save" at bounding box center [426, 341] width 232 height 16
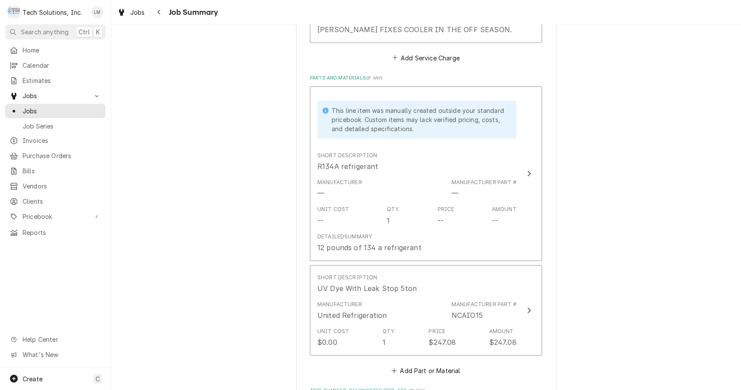
scroll to position [334, 0]
click at [528, 319] on button "Short Description UV Dye With Leak Stop 5ton Manufacturer United Refrigeration …" at bounding box center [426, 309] width 232 height 91
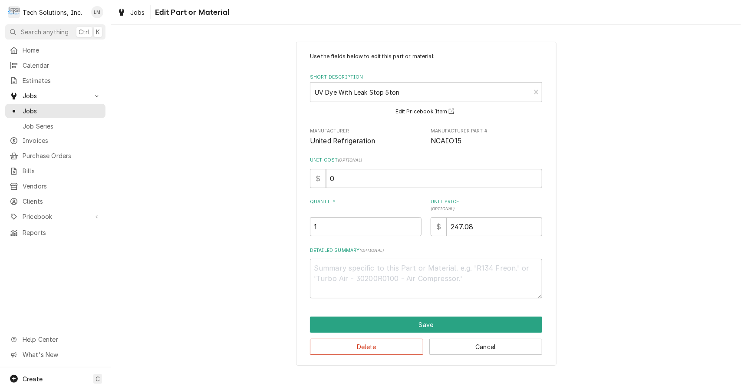
click at [383, 348] on button "Delete" at bounding box center [366, 347] width 113 height 16
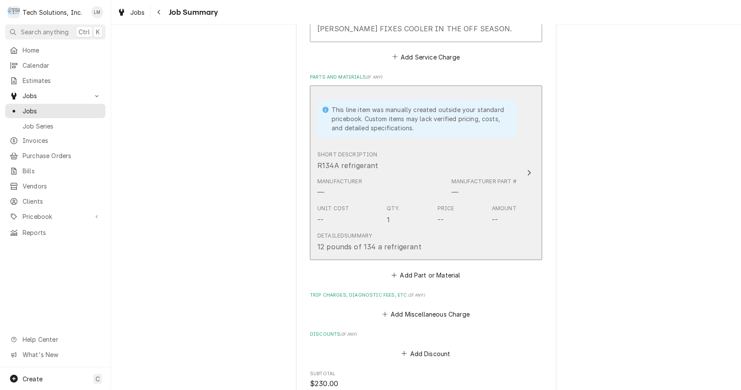
click at [529, 178] on button "This line item was manually created outside your standard pricebook. Custom ite…" at bounding box center [426, 173] width 232 height 175
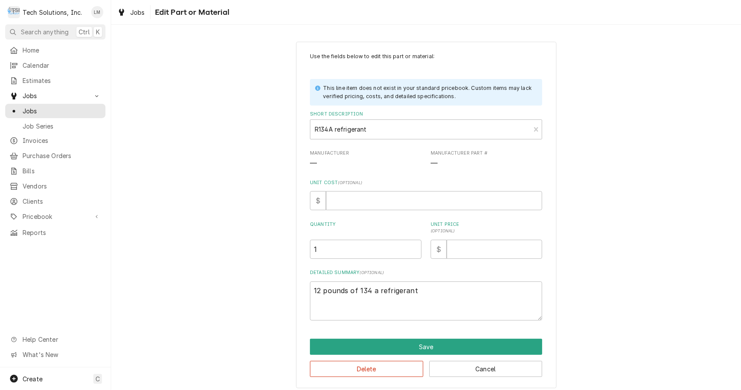
click at [368, 373] on button "Delete" at bounding box center [366, 369] width 113 height 16
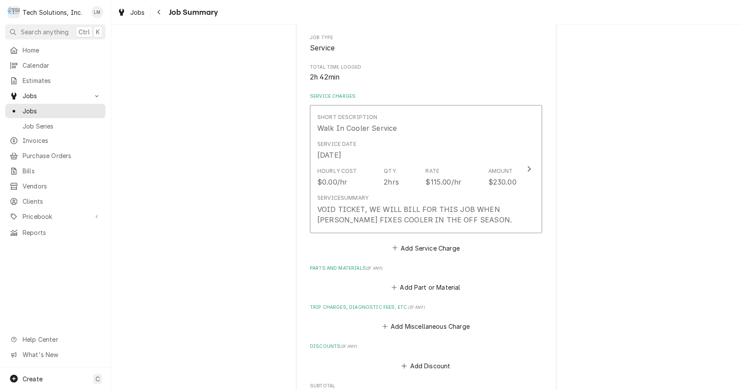
scroll to position [136, 0]
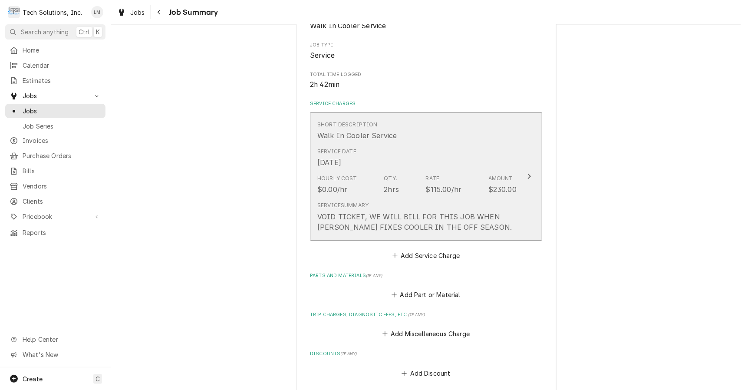
click at [523, 182] on button "Short Description Walk In Cooler Service Service Date Aug 28, 2025 Hourly Cost …" at bounding box center [426, 176] width 232 height 128
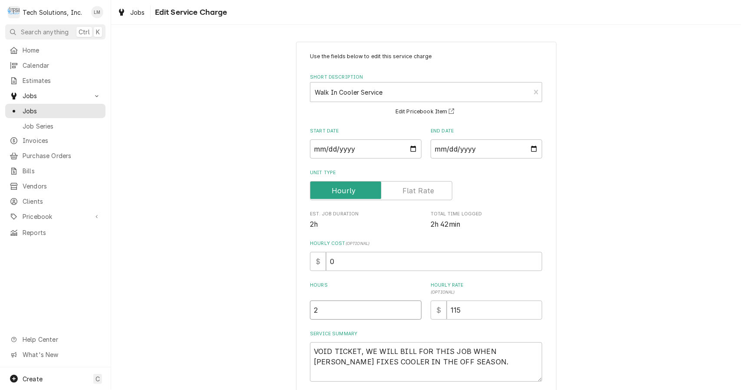
click at [381, 312] on input "2" at bounding box center [366, 310] width 112 height 19
type textarea "x"
click at [484, 314] on input "115" at bounding box center [495, 310] width 96 height 19
type textarea "x"
type input "11"
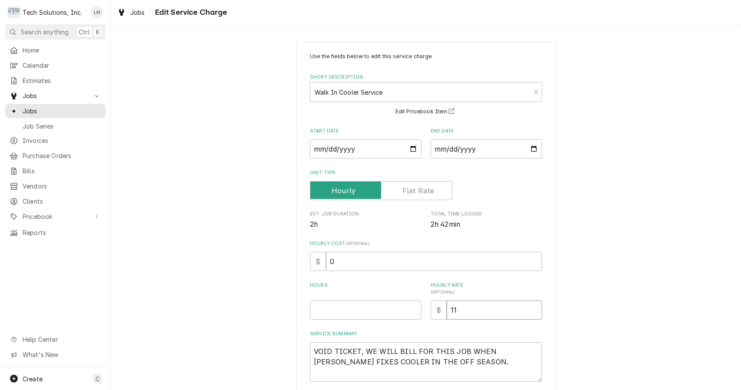
type textarea "x"
type input "1"
type textarea "x"
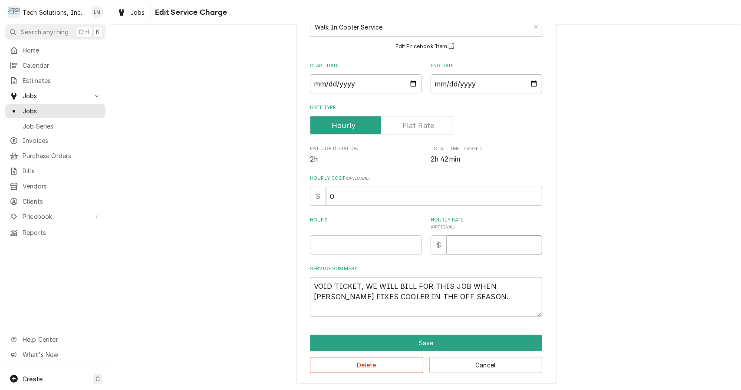
scroll to position [67, 0]
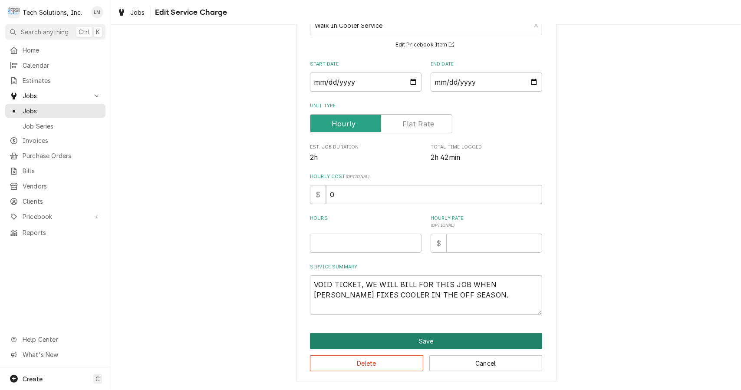
click at [446, 339] on button "Save" at bounding box center [426, 341] width 232 height 16
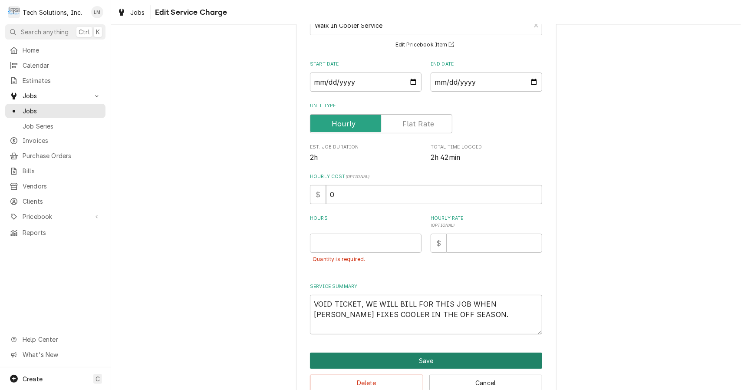
click at [452, 363] on button "Save" at bounding box center [426, 361] width 232 height 16
click at [374, 243] on input "Hours" at bounding box center [366, 243] width 112 height 19
type textarea "x"
type input "1"
click at [442, 364] on button "Save" at bounding box center [426, 361] width 232 height 16
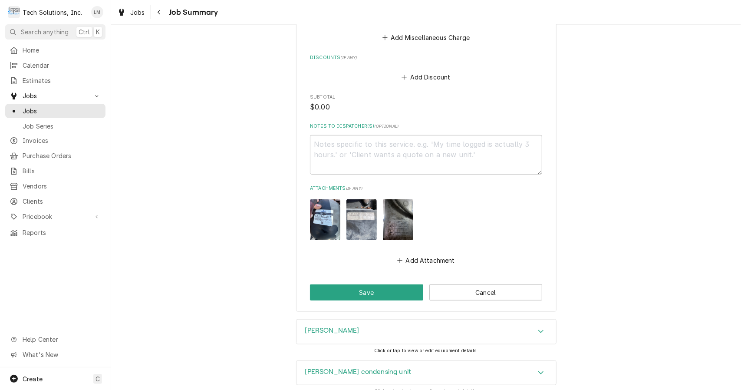
scroll to position [484, 0]
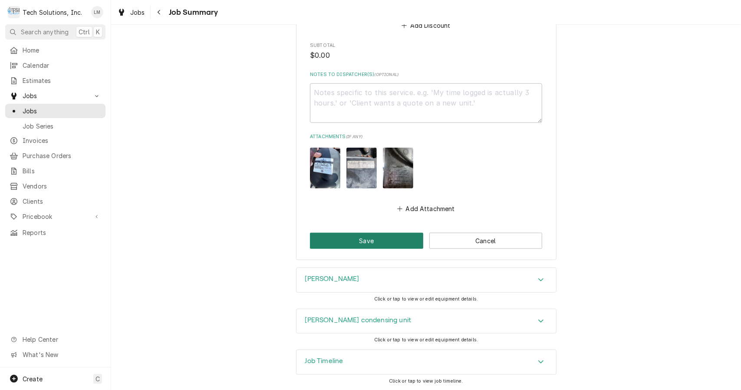
click at [376, 243] on button "Save" at bounding box center [366, 241] width 113 height 16
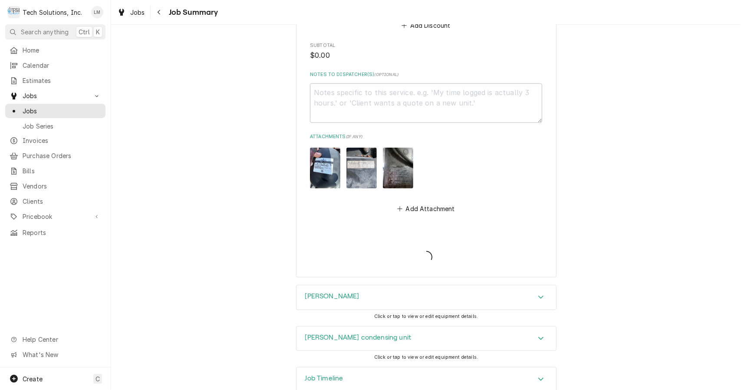
type textarea "x"
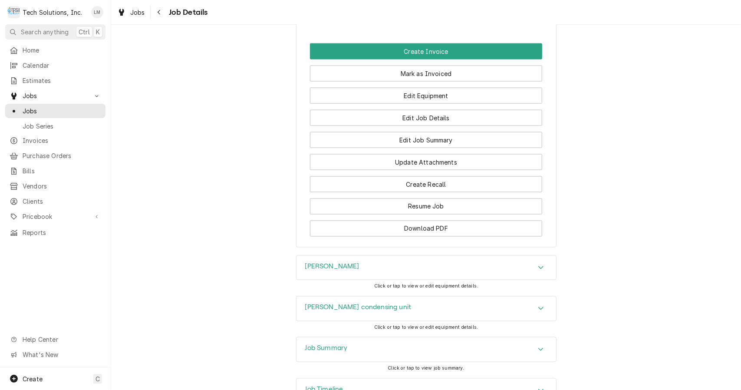
scroll to position [936, 0]
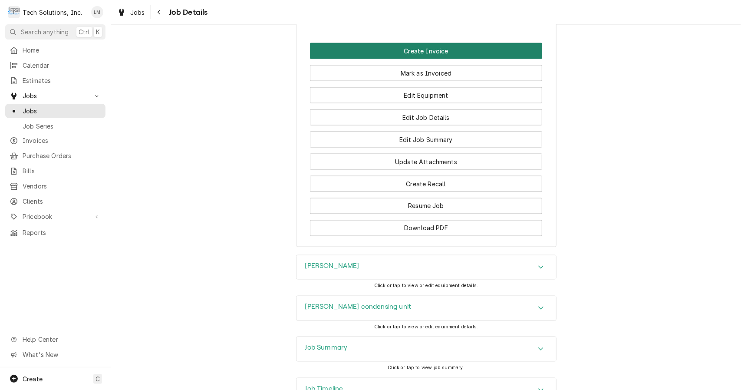
click at [471, 43] on button "Create Invoice" at bounding box center [426, 51] width 232 height 16
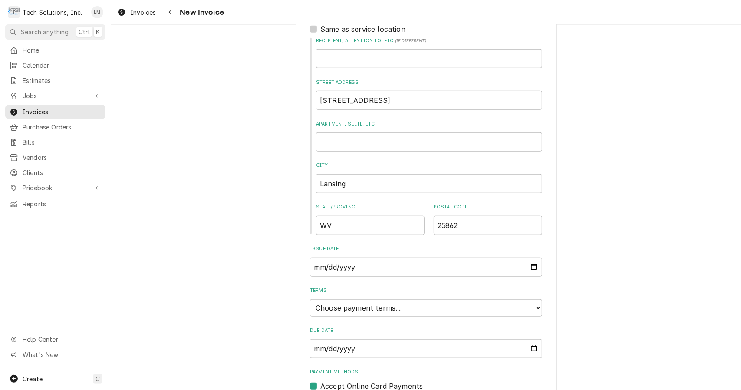
scroll to position [463, 0]
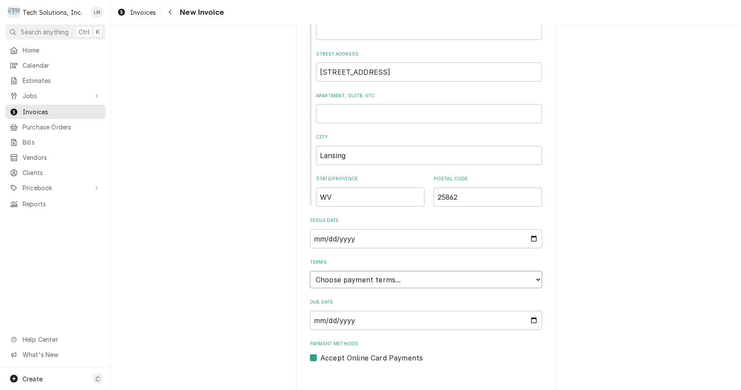
click at [532, 277] on select "Choose payment terms... Same Day Net 7 Net 14 Net 21 Net 30 Net 45 Net 60 Net 90" at bounding box center [426, 279] width 232 height 17
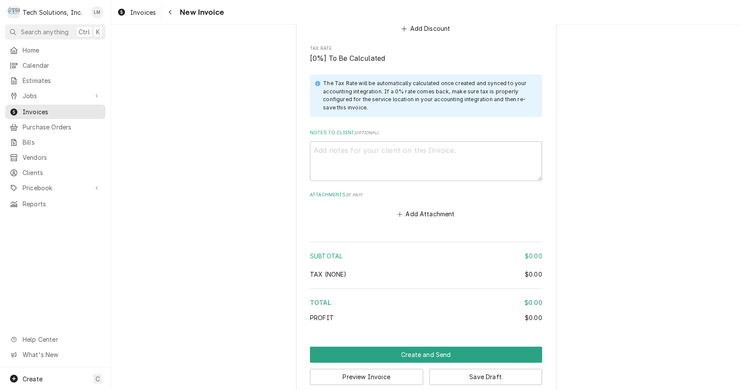
scroll to position [1139, 0]
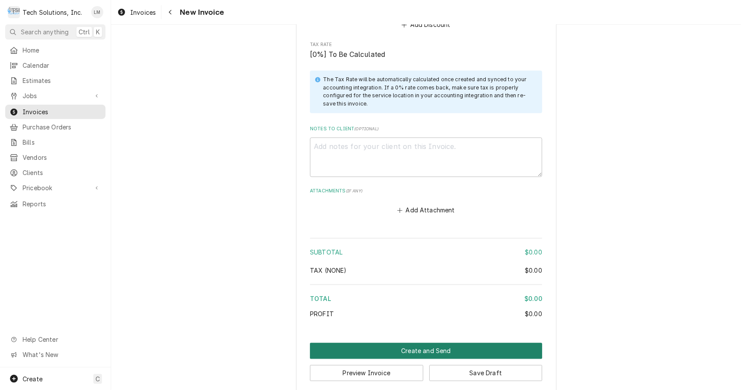
click at [443, 343] on button "Create and Send" at bounding box center [426, 351] width 232 height 16
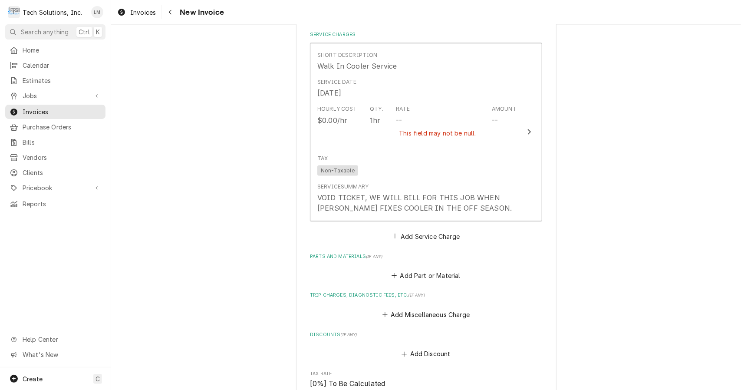
scroll to position [852, 0]
click at [524, 129] on button "Short Description Walk In Cooler Service Service Date Aug 28, 2025 Hourly Cost …" at bounding box center [426, 132] width 232 height 178
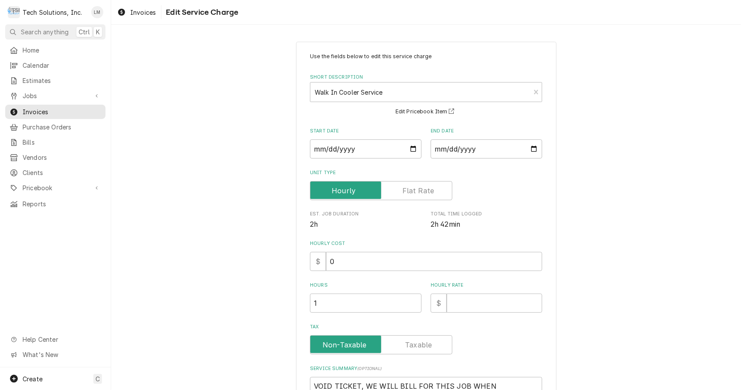
click at [494, 271] on input "0" at bounding box center [434, 261] width 216 height 19
click at [489, 312] on input "Hourly Rate" at bounding box center [495, 303] width 96 height 19
type textarea "x"
type input "0"
click at [422, 351] on input "Tax" at bounding box center [381, 344] width 135 height 19
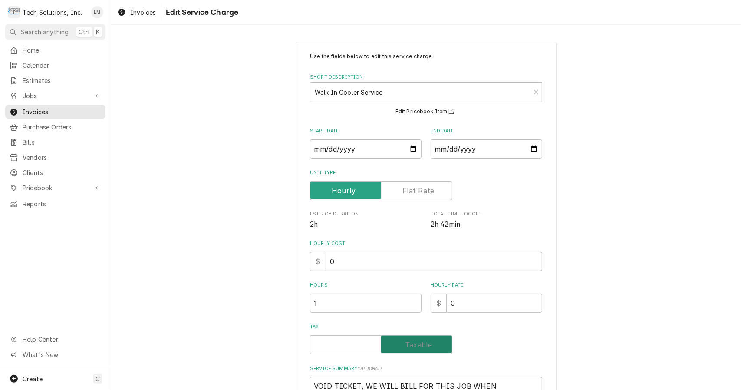
checkbox input "true"
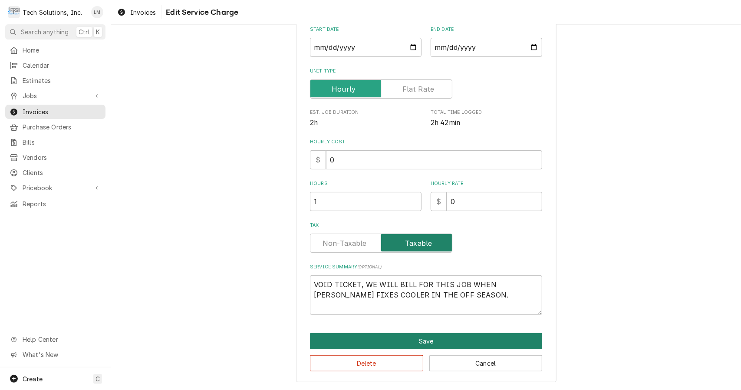
click at [450, 340] on button "Save" at bounding box center [426, 341] width 232 height 16
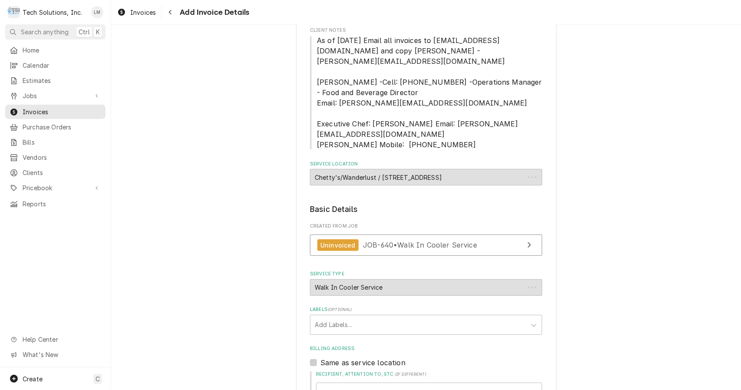
scroll to position [842, 0]
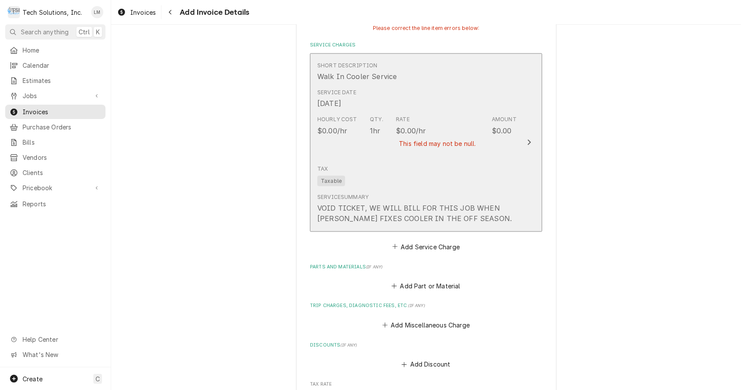
click at [529, 137] on div "Update Line Item" at bounding box center [529, 142] width 11 height 10
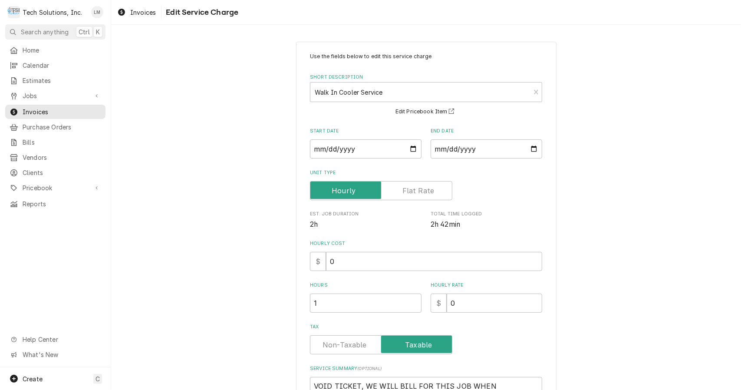
scroll to position [102, 0]
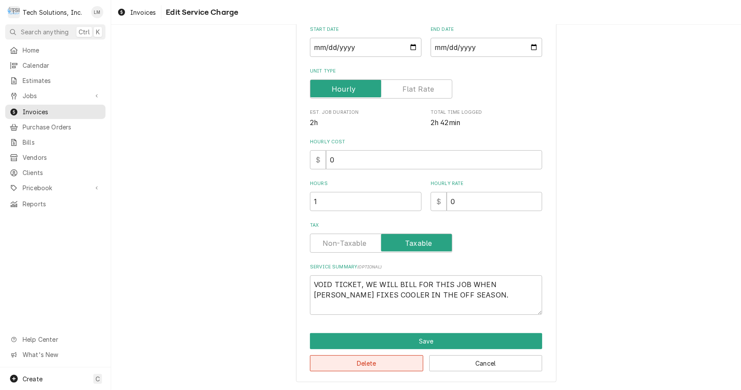
click at [389, 368] on button "Delete" at bounding box center [366, 363] width 113 height 16
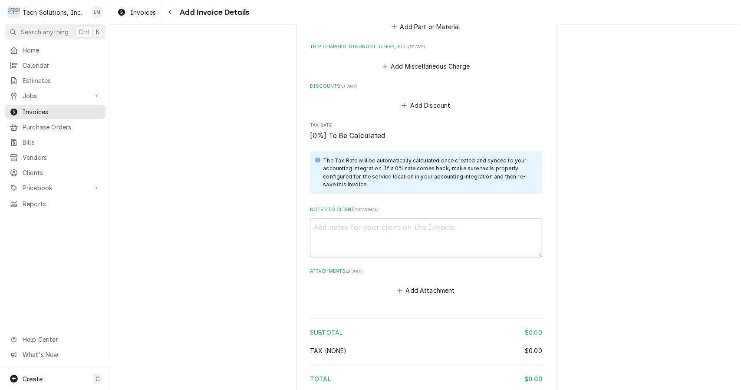
scroll to position [999, 0]
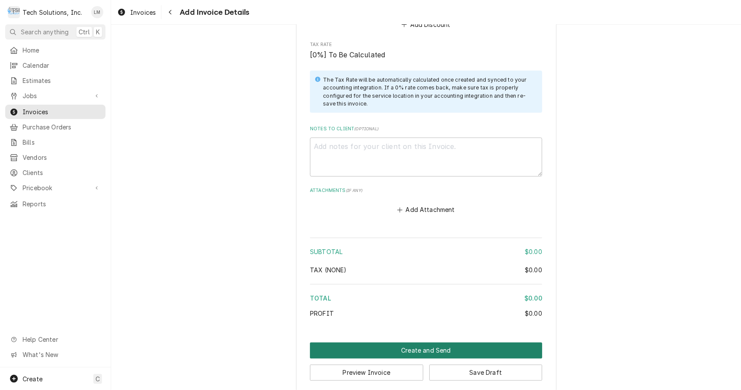
click at [439, 343] on button "Create and Send" at bounding box center [426, 351] width 232 height 16
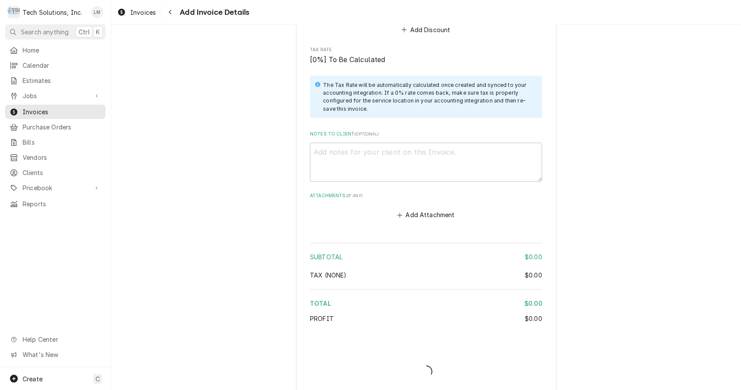
type textarea "x"
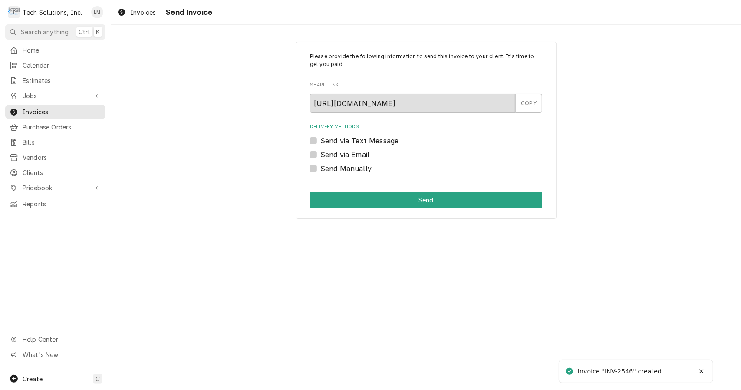
click at [340, 166] on label "Send Manually" at bounding box center [345, 168] width 51 height 10
click at [340, 166] on input "Send Manually" at bounding box center [436, 172] width 232 height 19
checkbox input "true"
click at [415, 206] on button "Send" at bounding box center [426, 200] width 232 height 16
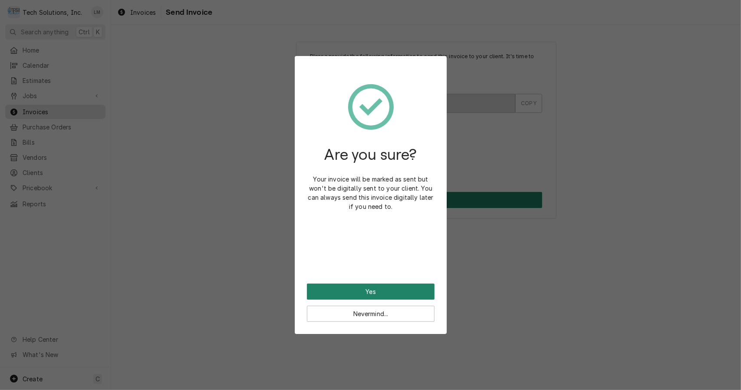
click at [393, 291] on button "Yes" at bounding box center [371, 292] width 128 height 16
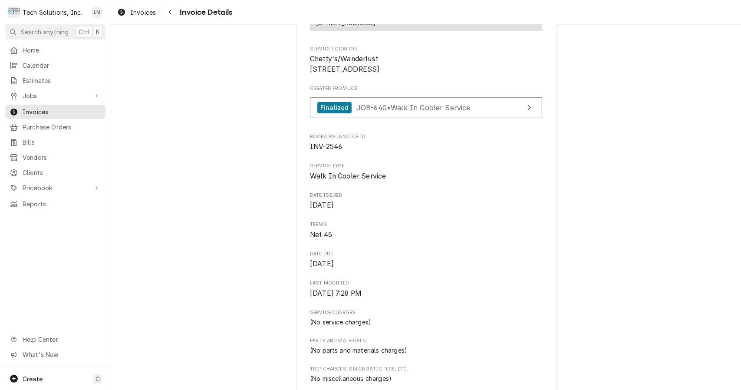
scroll to position [182, 0]
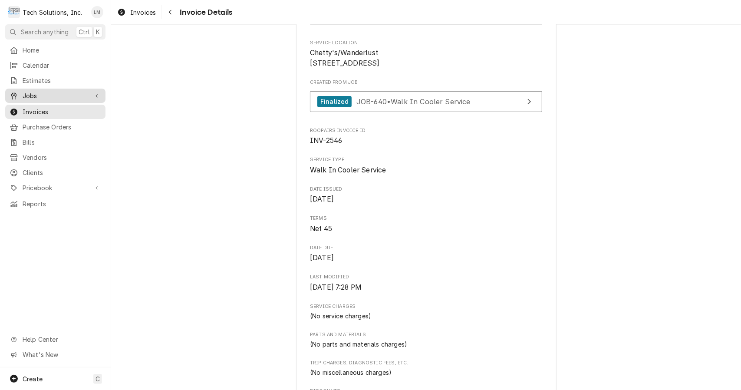
click at [35, 92] on span "Jobs" at bounding box center [56, 95] width 66 height 9
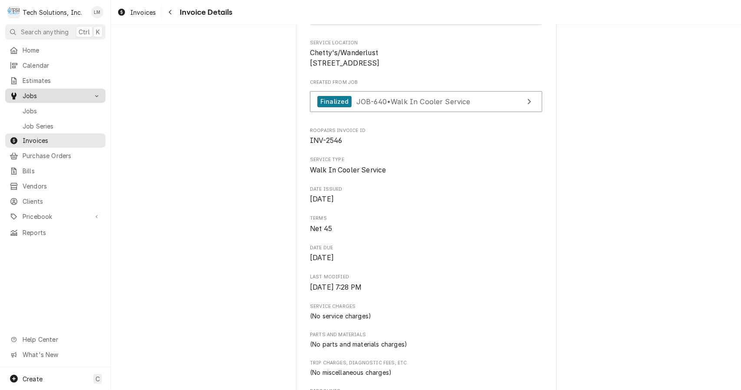
click at [36, 109] on span "Jobs" at bounding box center [62, 110] width 79 height 9
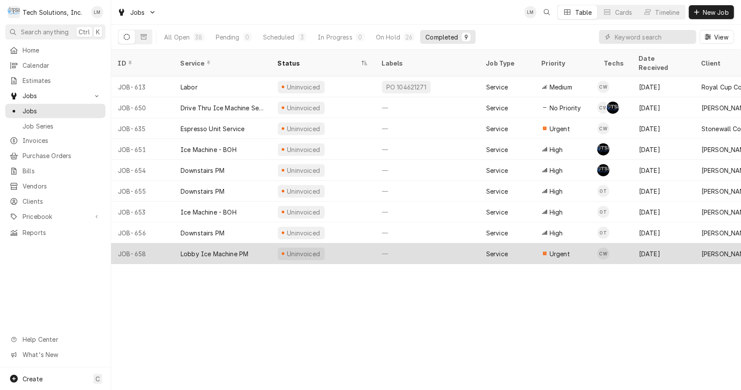
click at [235, 249] on div "Lobby Ice Machine PM" at bounding box center [215, 253] width 68 height 9
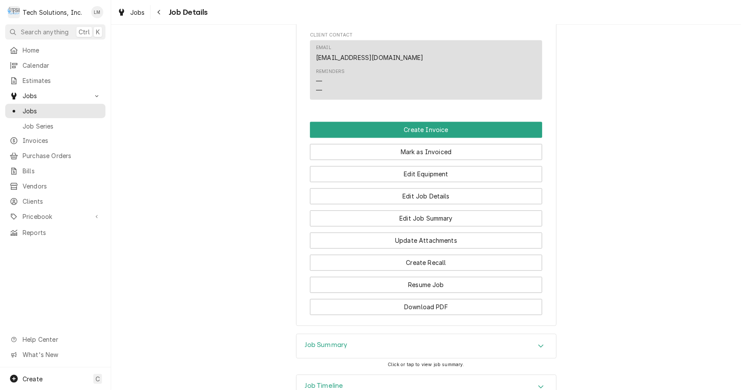
scroll to position [1287, 0]
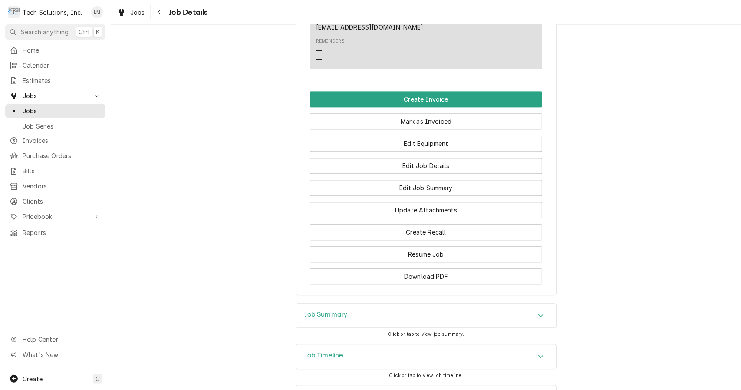
click at [483, 268] on button "Download PDF" at bounding box center [426, 276] width 232 height 16
click at [437, 91] on button "Create Invoice" at bounding box center [426, 99] width 232 height 16
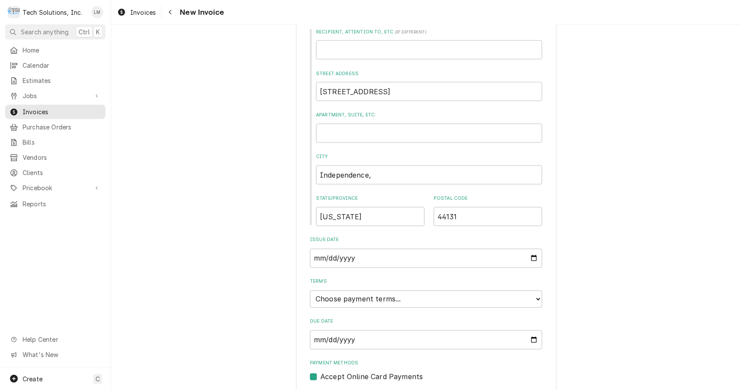
scroll to position [920, 0]
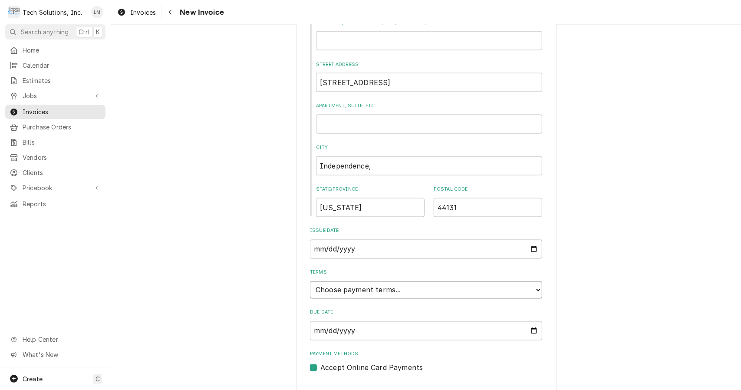
click at [525, 281] on select "Choose payment terms... Same Day Net 7 Net 14 Net 21 Net 30 Net 45 Net 60 Net 90" at bounding box center [426, 289] width 232 height 17
click at [532, 281] on select "Choose payment terms... Same Day Net 7 Net 14 Net 21 Net 30 Net 45 Net 60 Net 90" at bounding box center [426, 289] width 232 height 17
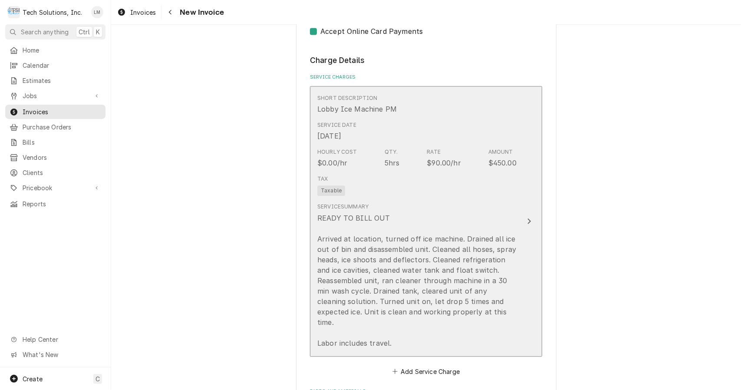
click at [524, 201] on button "Short Description Lobby Ice Machine PM Service Date Sep 4, 2025 Hourly Cost $0.…" at bounding box center [426, 221] width 232 height 271
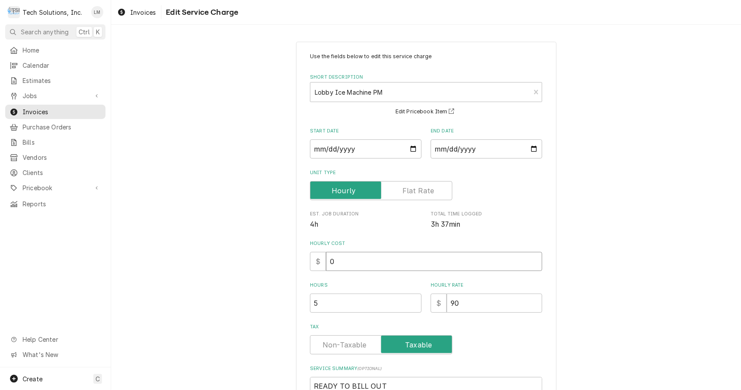
click at [473, 265] on input "0" at bounding box center [434, 261] width 216 height 19
type textarea "x"
type input "9"
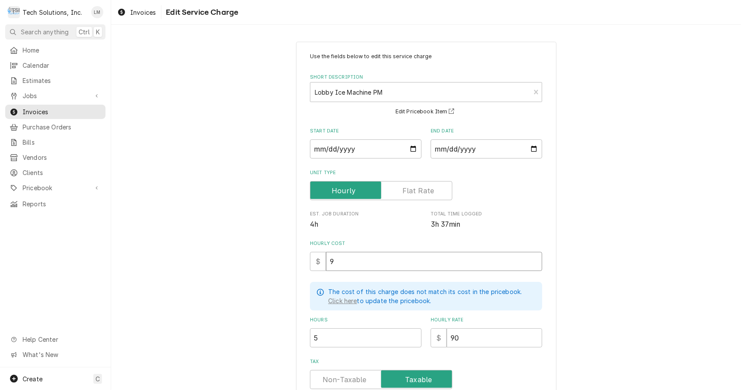
type textarea "x"
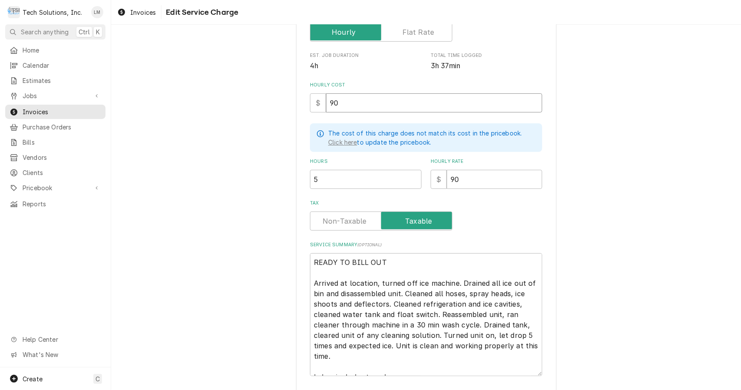
scroll to position [164, 0]
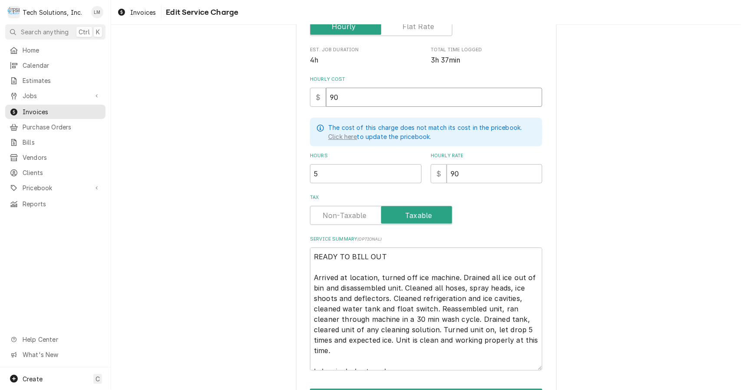
type input "90"
click at [418, 265] on textarea "READY TO BILL OUT Arrived at location, turned off ice machine. Drained all ice …" at bounding box center [426, 309] width 232 height 123
type textarea "x"
type textarea "READY TO BILL OUT Arrived at location, turned off ice machine. Drained all ice …"
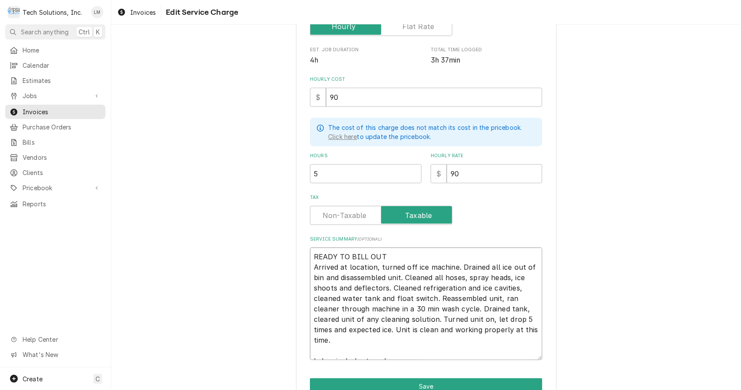
type textarea "x"
type textarea "READY TO BILL OU Arrived at location, turned off ice machine. Drained all ice o…"
type textarea "x"
type textarea "READY TO BILL O Arrived at location, turned off ice machine. Drained all ice ou…"
type textarea "x"
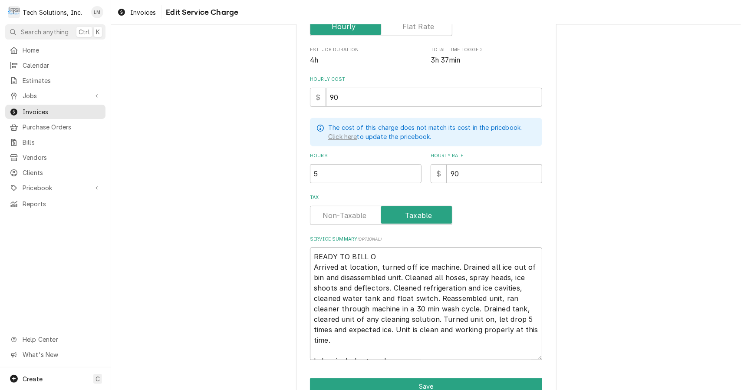
type textarea "READY TO BILL Arrived at location, turned off ice machine. Drained all ice out …"
type textarea "x"
type textarea "READY TO BILL Arrived at location, turned off ice machine. Drained all ice out …"
type textarea "x"
type textarea "READY TO BIL Arrived at location, turned off ice machine. Drained all ice out o…"
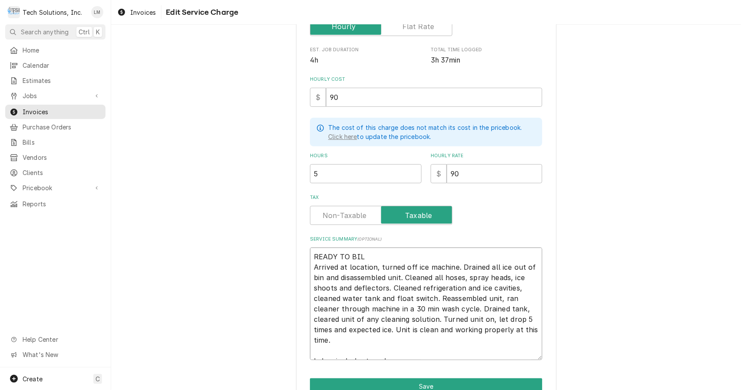
type textarea "x"
type textarea "READY TO BI Arrived at location, turned off ice machine. Drained all ice out of…"
type textarea "x"
type textarea "READY TO B Arrived at location, turned off ice machine. Drained all ice out of …"
type textarea "x"
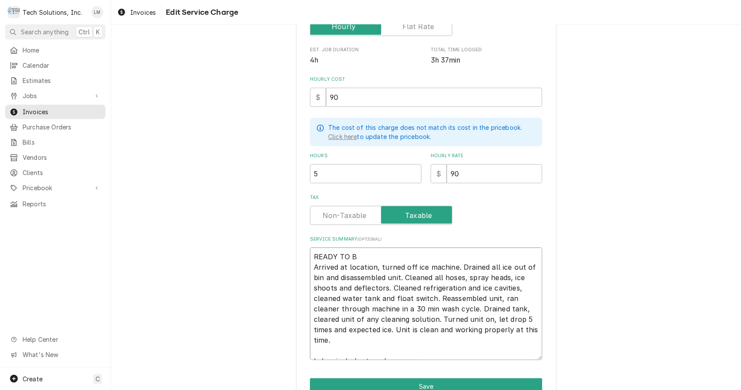
type textarea "READY TO Arrived at location, turned off ice machine. Drained all ice out of bi…"
type textarea "x"
type textarea "READY TO Arrived at location, turned off ice machine. Drained all ice out of bi…"
type textarea "x"
type textarea "READY T Arrived at location, turned off ice machine. Drained all ice out of bin…"
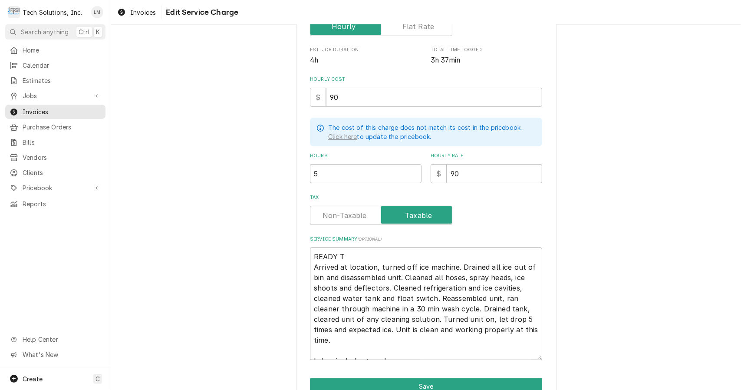
type textarea "x"
type textarea "READY Arrived at location, turned off ice machine. Drained all ice out of bin a…"
type textarea "x"
type textarea "READY Arrived at location, turned off ice machine. Drained all ice out of bin a…"
type textarea "x"
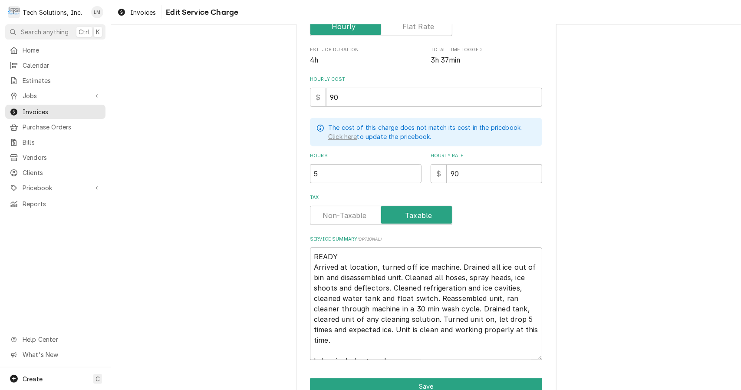
type textarea "READ Arrived at location, turned off ice machine. Drained all ice out of bin an…"
type textarea "x"
type textarea "REA Arrived at location, turned off ice machine. Drained all ice out of bin and…"
type textarea "x"
type textarea "RE Arrived at location, turned off ice machine. Drained all ice out of bin and …"
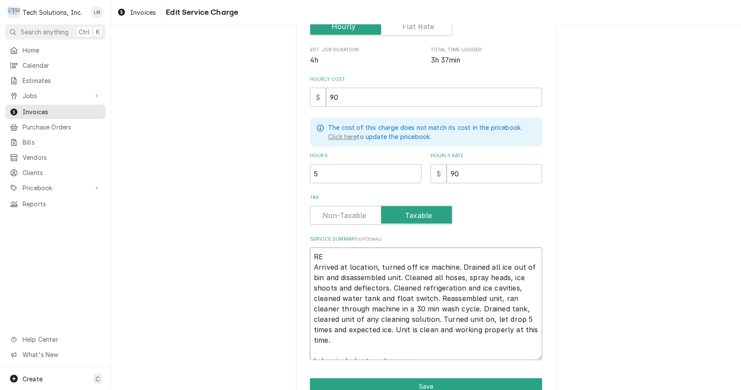
type textarea "x"
type textarea "R Arrived at location, turned off ice machine. Drained all ice out of bin and d…"
type textarea "x"
type textarea "Arrived at location, turned off ice machine. Drained all ice out of bin and dis…"
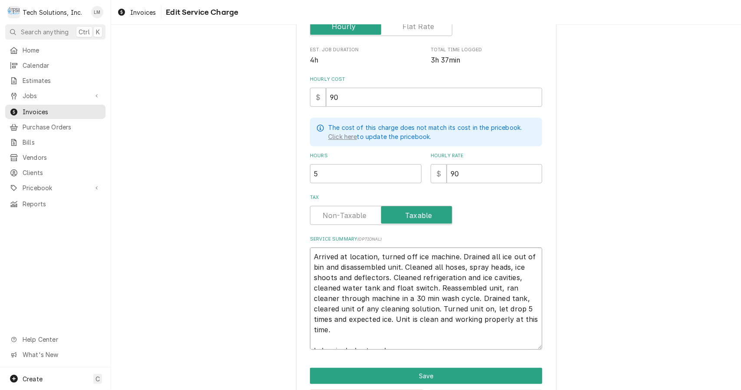
type textarea "x"
type textarea "Arrived at location, turned off ice machine. Drained all ice out of bin and dis…"
type textarea "x"
type textarea "rrived at location, turned off ice machine. Drained all ice out of bin and disa…"
type textarea "x"
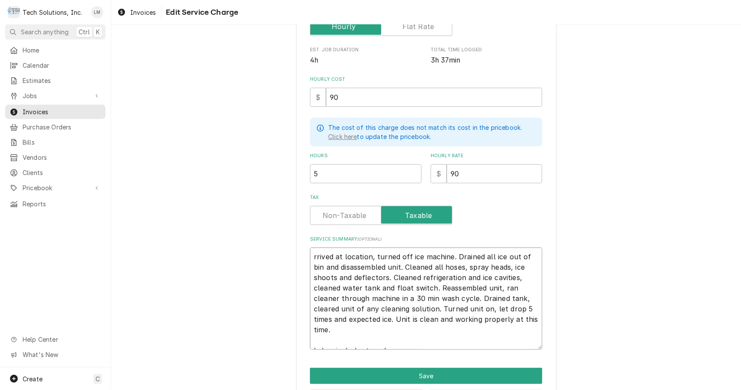
type textarea "rived at location, turned off ice machine. Drained all ice out of bin and disas…"
type textarea "x"
type textarea "ived at location, turned off ice machine. Drained all ice out of bin and disass…"
type textarea "x"
type textarea "ved at location, turned off ice machine. Drained all ice out of bin and disasse…"
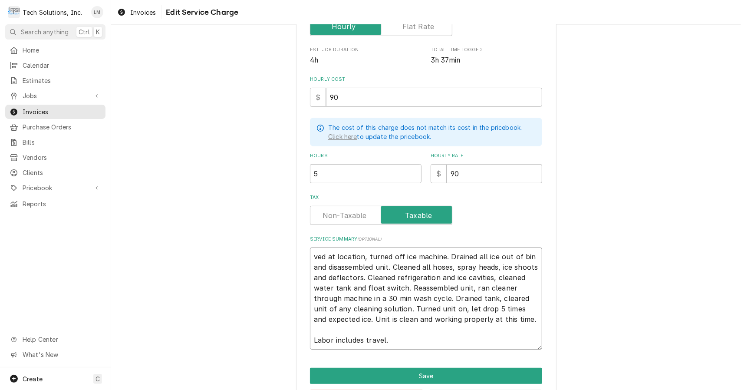
type textarea "x"
type textarea "ed at location, turned off ice machine. Drained all ice out of bin and disassem…"
type textarea "x"
type textarea "d at location, turned off ice machine. Drained all ice out of bin and disassemb…"
type textarea "x"
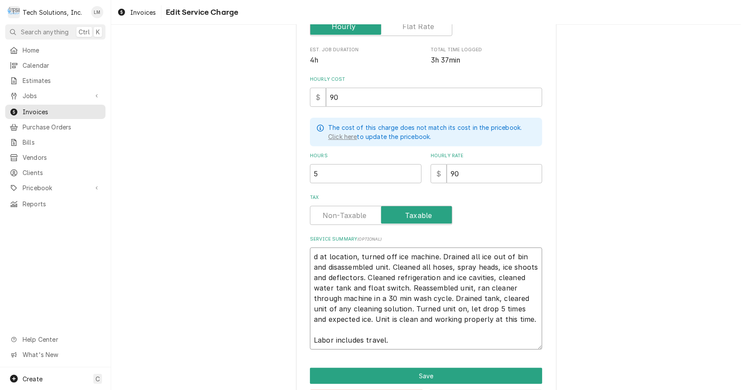
type textarea "at location, turned off ice machine. Drained all ice out of bin and disassemble…"
type textarea "x"
type textarea "at location, turned off ice machine. Drained all ice out of bin and disassemble…"
type textarea "x"
type textarea "t location, turned off ice machine. Drained all ice out of bin and disassembled…"
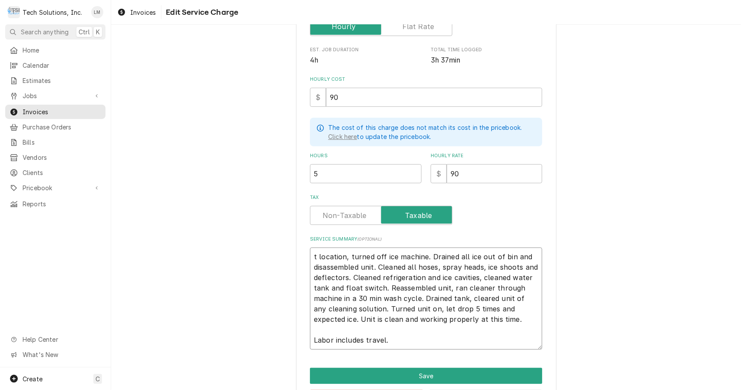
type textarea "x"
type textarea "location, turned off ice machine. Drained all ice out of bin and disassembled u…"
type textarea "x"
type textarea "location, turned off ice machine. Drained all ice out of bin and disassembled u…"
type textarea "x"
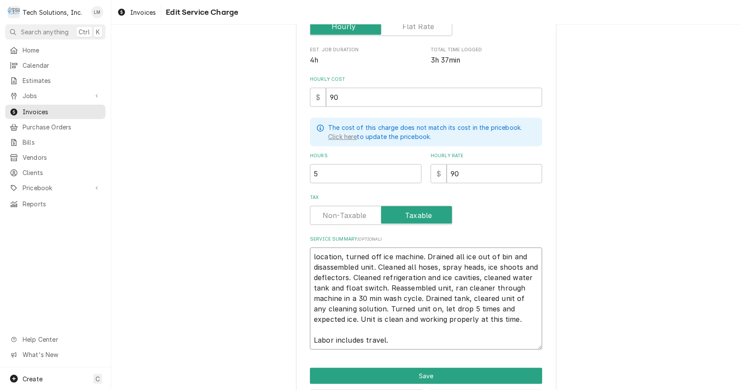
type textarea "ocation, turned off ice machine. Drained all ice out of bin and disassembled un…"
type textarea "x"
type textarea "cation, turned off ice machine. Drained all ice out of bin and disassembled uni…"
type textarea "x"
type textarea "ation, turned off ice machine. Drained all ice out of bin and disassembled unit…"
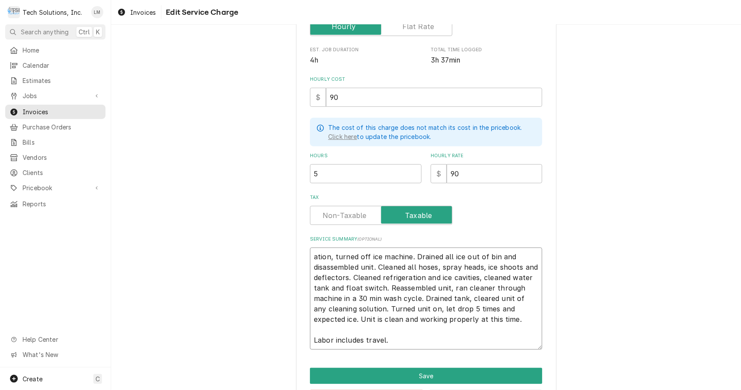
type textarea "x"
type textarea "tion, turned off ice machine. Drained all ice out of bin and disassembled unit.…"
type textarea "x"
type textarea "ion, turned off ice machine. Drained all ice out of bin and disassembled unit. …"
type textarea "x"
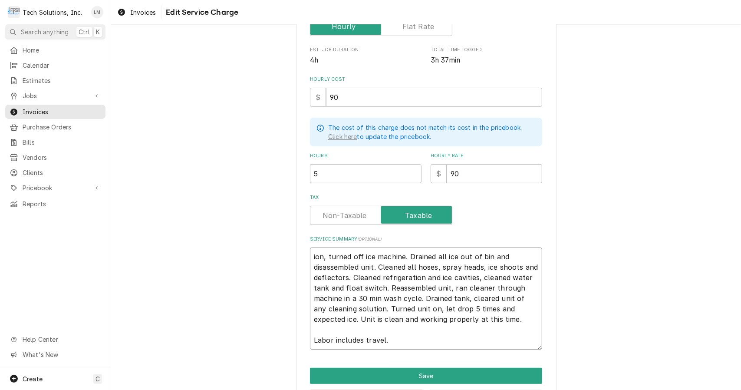
type textarea "on, turned off ice machine. Drained all ice out of bin and disassembled unit. C…"
type textarea "x"
type textarea "n, turned off ice machine. Drained all ice out of bin and disassembled unit. Cl…"
type textarea "x"
type textarea ", turned off ice machine. Drained all ice out of bin and disassembled unit. Cle…"
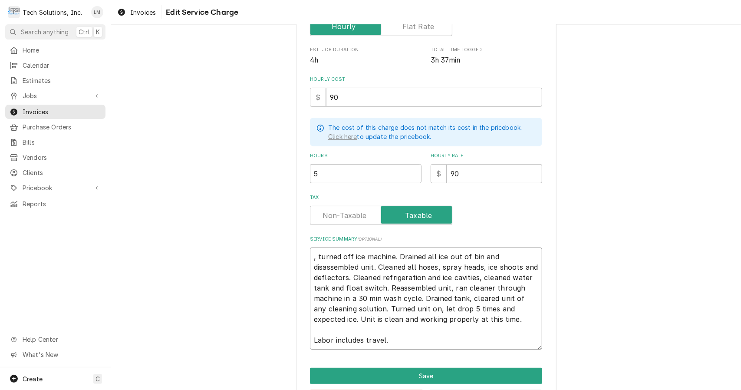
type textarea "x"
type textarea "turned off ice machine. Drained all ice out of bin and disassembled unit. Clean…"
type textarea "x"
type textarea "turned off ice machine. Drained all ice out of bin and disassembled unit. Clean…"
type textarea "x"
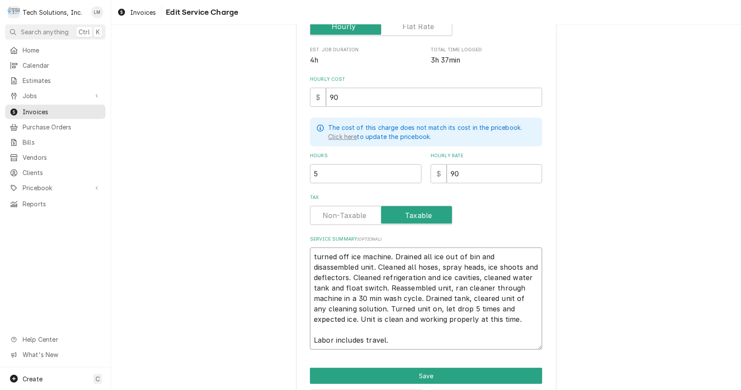
type textarea "urned off ice machine. Drained all ice out of bin and disassembled unit. Cleane…"
type textarea "x"
type textarea "Turned off ice machine. Drained all ice out of bin and disassembled unit. Clean…"
type textarea "x"
type textarea "T0urned off ice machine. Drained all ice out of bin and disassembled unit. Clea…"
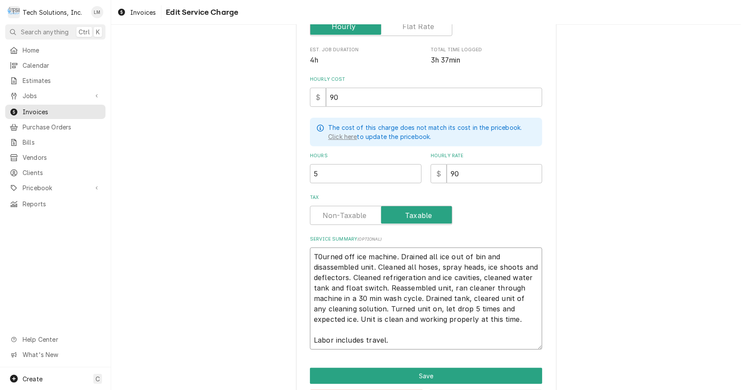
type textarea "x"
type textarea "Turned off ice machine. Drained all ice out of bin and disassembled unit. Clean…"
type textarea "x"
type textarea "urned off ice machine. Drained all ice out of bin and disassembled unit. Cleane…"
type textarea "x"
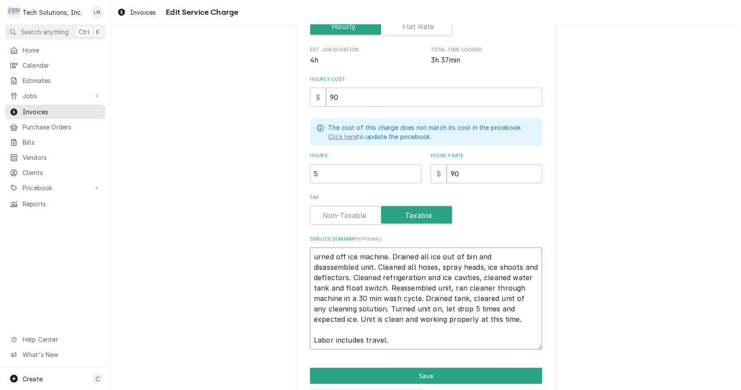
type textarea "Turned off ice machine. Drained all ice out of bin and disassembled unit. Clean…"
type textarea "x"
type textarea "Turned off ice machine. Drained all ice out of bin and disassembled unit. Clean…"
type textarea "x"
type textarea "Turned off ice machine. Drained all ice out of bin and disassembled unit. Clean…"
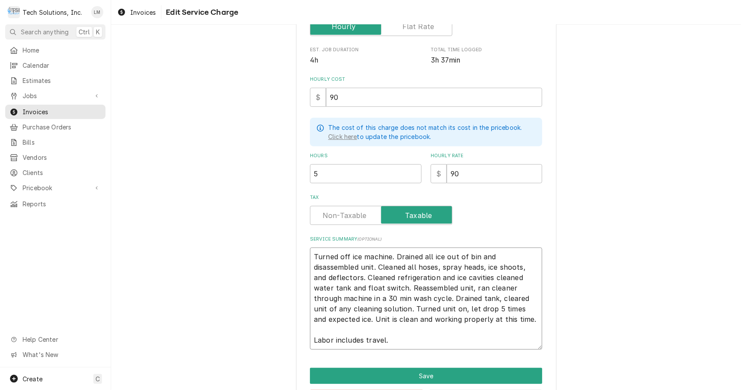
type textarea "x"
type textarea "Turned off ice machine. Drained all ice out of bin and disassembled unit. Clean…"
type textarea "x"
type textarea "Turned off ice machine. Drained all ice out of bin and disassembled unit. Clean…"
type textarea "x"
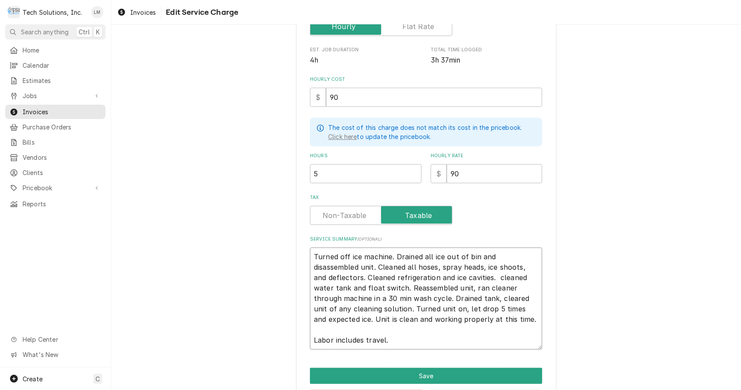
type textarea "Turned off ice machine. Drained all ice out of bin and disassembled unit. Clean…"
type textarea "x"
type textarea "Turned off ice machine. Drained all ice out of bin and disassembled unit. Clean…"
type textarea "x"
type textarea "Turned off ice machine. Drained all ice out of bin and disassembled unit. Clean…"
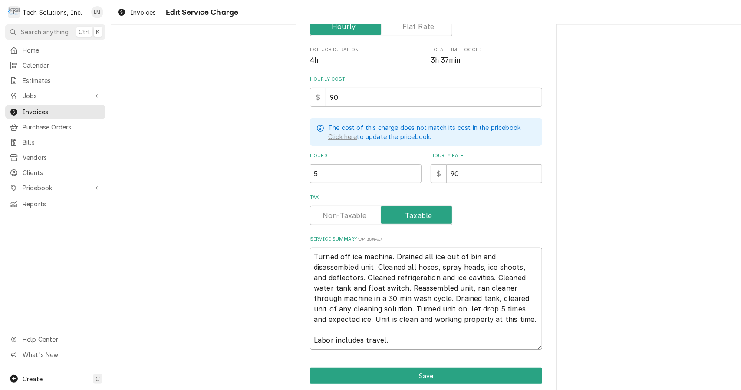
type textarea "x"
type textarea "Turned off ice machine. Drained all ice out of bin and disassembled unit. Clean…"
type textarea "x"
type textarea "Turned off ice machine. Drained all ice out of bin and disassembled unit. Clean…"
type textarea "x"
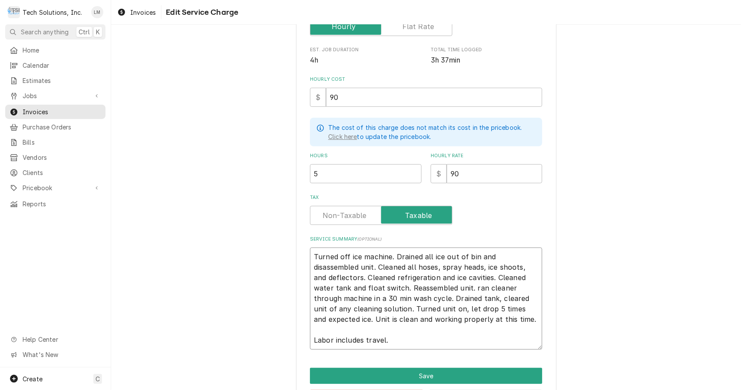
type textarea "Turned off ice machine. Drained all ice out of bin and disassembled unit. Clean…"
type textarea "x"
type textarea "Turned off ice machine. Drained all ice out of bin and disassembled unit. Clean…"
type textarea "x"
type textarea "Turned off ice machine. Drained all ice out of bin and disassembled unit. Clean…"
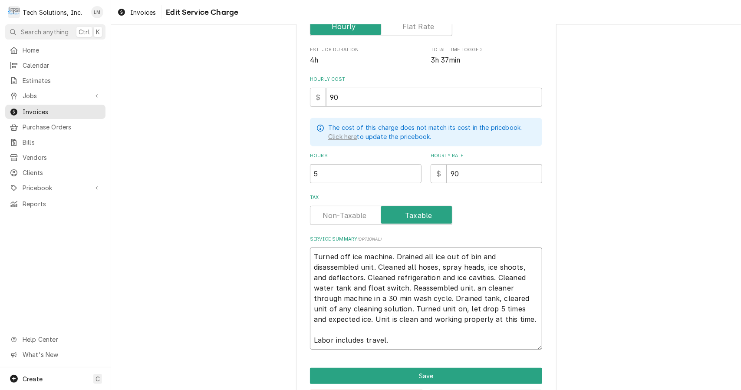
type textarea "x"
type textarea "Turned off ice machine. Drained all ice out of bin and disassembled unit. Clean…"
type textarea "x"
type textarea "Turned off ice machine. Drained all ice out of bin and disassembled unit. Clean…"
type textarea "x"
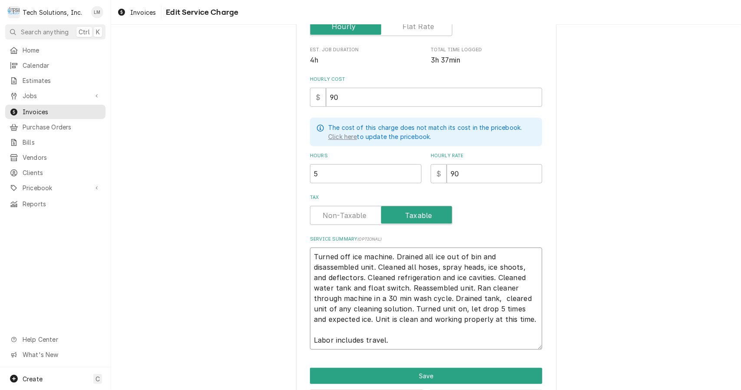
type textarea "Turned off ice machine. Drained all ice out of bin and disassembled unit. Clean…"
type textarea "x"
type textarea "Turned off ice machine. Drained all ice out of bin and disassembled unit. Clean…"
type textarea "x"
type textarea "Turned off ice machine. Drained all ice out of bin and disassembled unit. Clean…"
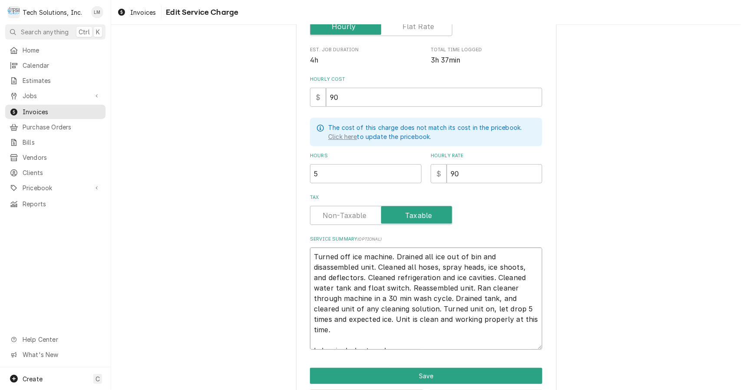
scroll to position [6, 0]
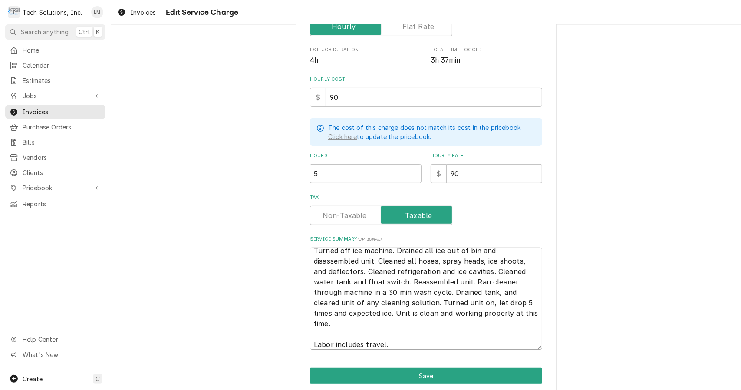
type textarea "x"
type textarea "Turned off ice machine. Drained all ice out of bin and disassembled unit. Clean…"
type textarea "x"
type textarea "Turned off ice machine. Drained all ice out of bin and disassembled unit. Clean…"
type textarea "x"
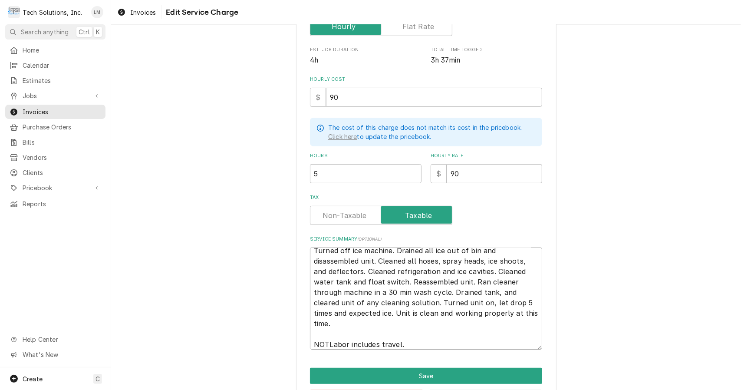
type textarea "Turned off ice machine. Drained all ice out of bin and disassembled unit. Clean…"
type textarea "x"
type textarea "Turned off ice machine. Drained all ice out of bin and disassembled unit. Clean…"
type textarea "x"
type textarea "Turned off ice machine. Drained all ice out of bin and disassembled unit. Clean…"
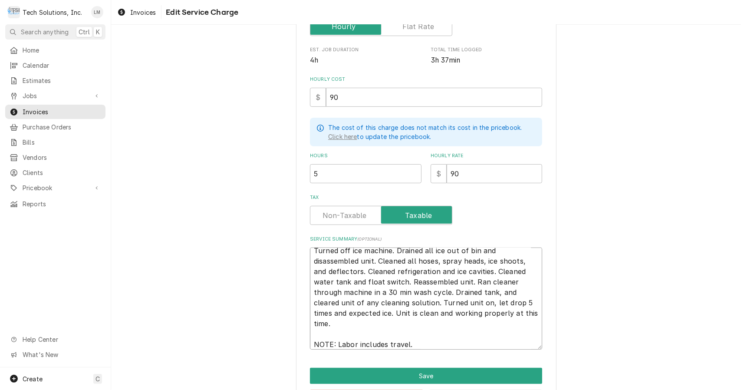
type textarea "x"
type textarea "Turned off ice machine. Drained all ice out of bin and disassembled unit. Clean…"
type textarea "x"
type textarea "Turned off ice machine. Drained all ice out of bin and disassembled unit. Clean…"
type textarea "x"
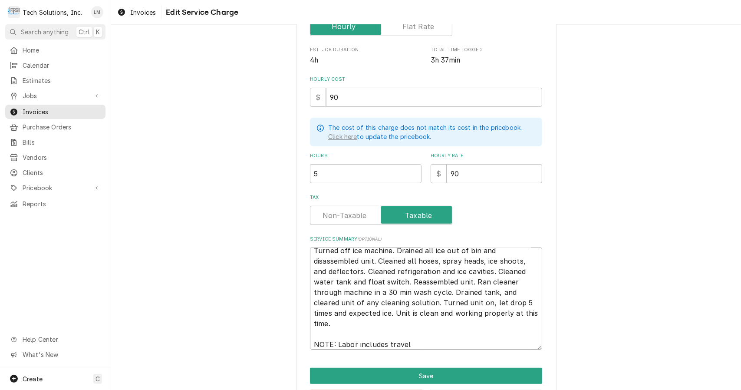
type textarea "Turned off ice machine. Drained all ice out of bin and disassembled unit. Clean…"
type textarea "x"
type textarea "Turned off ice machine. Drained all ice out of bin and disassembled unit. Clean…"
type textarea "x"
type textarea "Turned off ice machine. Drained all ice out of bin and disassembled unit. Clean…"
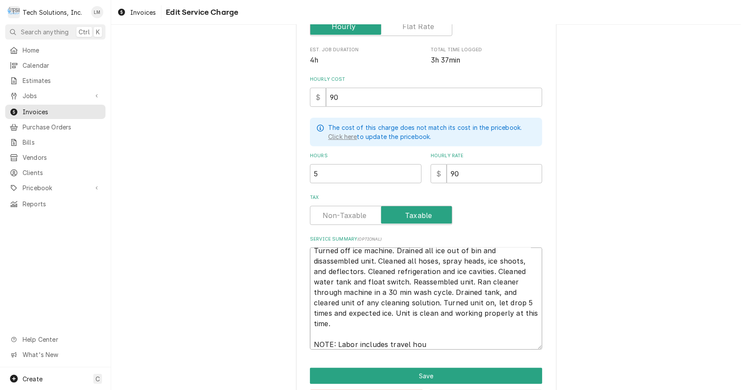
type textarea "x"
type textarea "Turned off ice machine. Drained all ice out of bin and disassembled unit. Clean…"
type textarea "x"
type textarea "Turned off ice machine. Drained all ice out of bin and disassembled unit. Clean…"
type textarea "x"
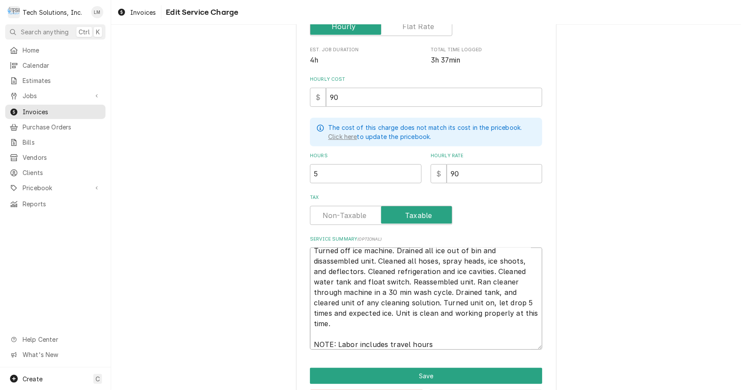
type textarea "Turned off ice machine. Drained all ice out of bin and disassembled unit. Clean…"
type textarea "x"
type textarea "Turned off ice machine. Drained all ice out of bin and disassembled unit. Clean…"
type textarea "x"
type textarea "Turned off ice machine. Drained all ice out of bin and disassembled unit. Clean…"
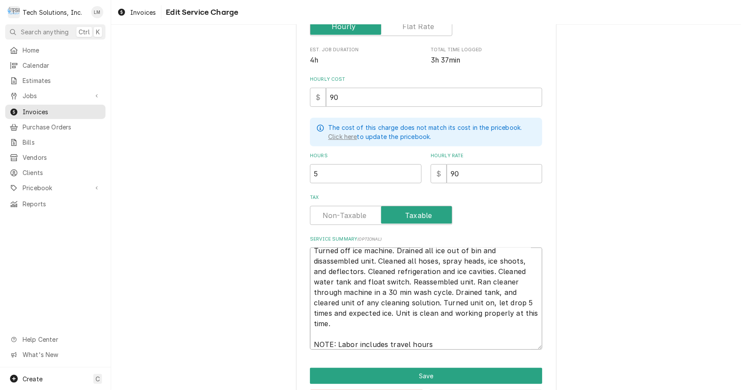
type textarea "x"
type textarea "Turned off ice machine. Drained all ice out of bin and disassembled unit. Clean…"
type textarea "x"
type textarea "Turned off ice machine. Drained all ice out of bin and disassembled unit. Clean…"
type textarea "x"
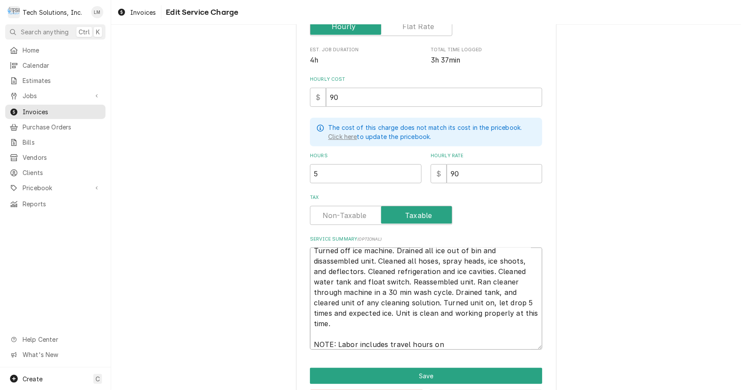
type textarea "Turned off ice machine. Drained all ice out of bin and disassembled unit. Clean…"
type textarea "x"
type textarea "Turned off ice machine. Drained all ice out of bin and disassembled unit. Clean…"
type textarea "x"
type textarea "Turned off ice machine. Drained all ice out of bin and disassembled unit. Clean…"
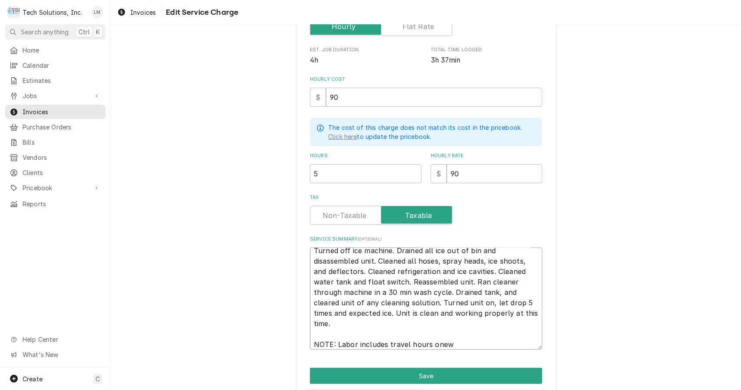
type textarea "x"
type textarea "Turned off ice machine. Drained all ice out of bin and disassembled unit. Clean…"
type textarea "x"
type textarea "Turned off ice machine. Drained all ice out of bin and disassembled unit. Clean…"
type textarea "x"
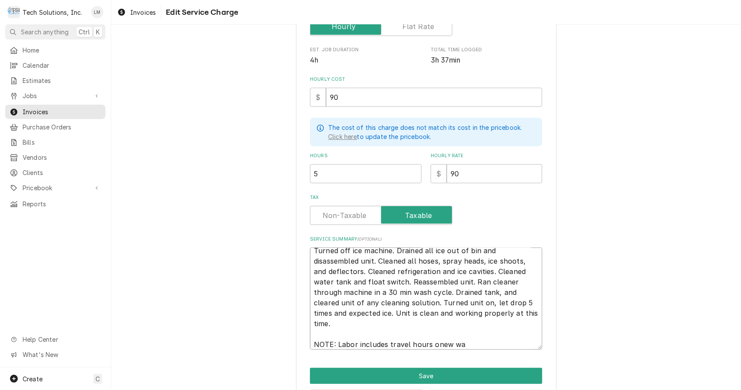
type textarea "Turned off ice machine. Drained all ice out of bin and disassembled unit. Clean…"
type textarea "x"
type textarea "Turned off ice machine. Drained all ice out of bin and disassembled unit. Clean…"
type textarea "x"
type textarea "Turned off ice machine. Drained all ice out of bin and disassembled unit. Clean…"
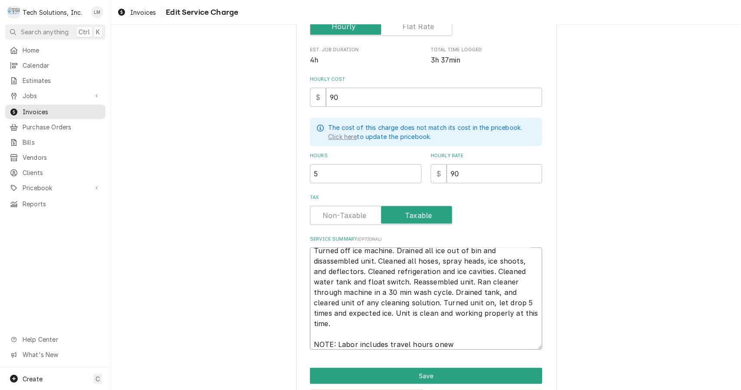
type textarea "x"
type textarea "Turned off ice machine. Drained all ice out of bin and disassembled unit. Clean…"
type textarea "x"
type textarea "Turned off ice machine. Drained all ice out of bin and disassembled unit. Clean…"
type textarea "x"
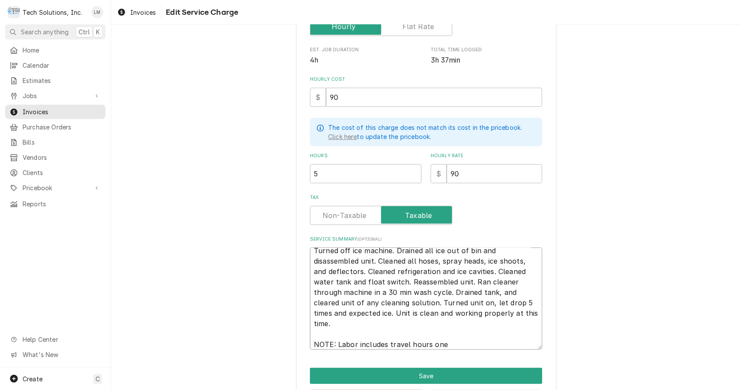
type textarea "Turned off ice machine. Drained all ice out of bin and disassembled unit. Clean…"
type textarea "x"
type textarea "Turned off ice machine. Drained all ice out of bin and disassembled unit. Clean…"
type textarea "x"
type textarea "Turned off ice machine. Drained all ice out of bin and disassembled unit. Clean…"
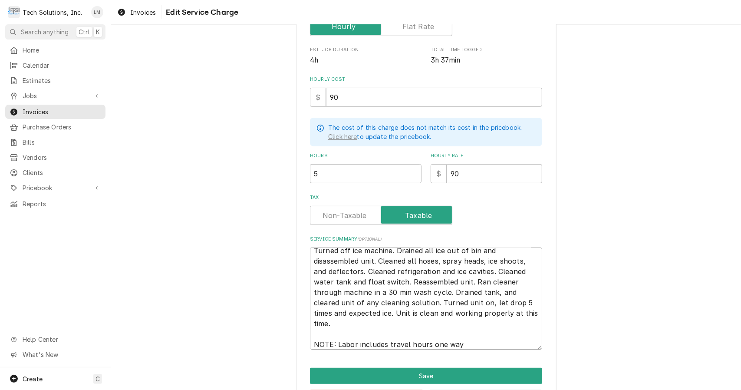
type textarea "x"
type textarea "Turned off ice machine. Drained all ice out of bin and disassembled unit. Clean…"
click at [458, 375] on button "Save" at bounding box center [426, 376] width 232 height 16
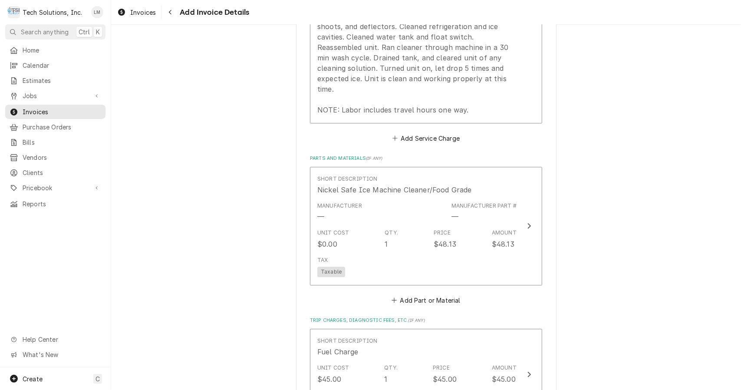
scroll to position [1470, 0]
click at [524, 219] on div "Update Line Item" at bounding box center [529, 224] width 11 height 10
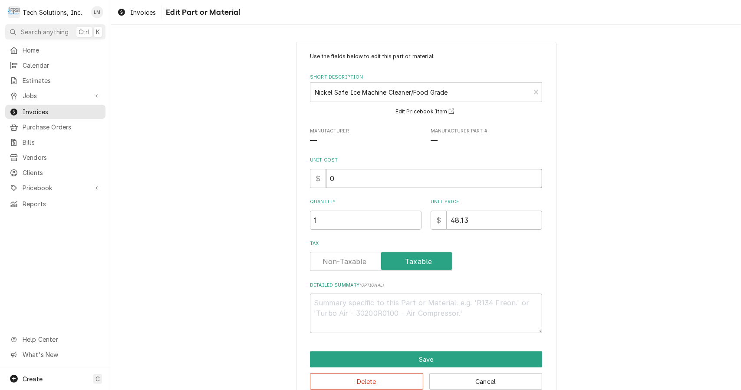
click at [405, 181] on input "0" at bounding box center [434, 178] width 216 height 19
type textarea "x"
type input "2"
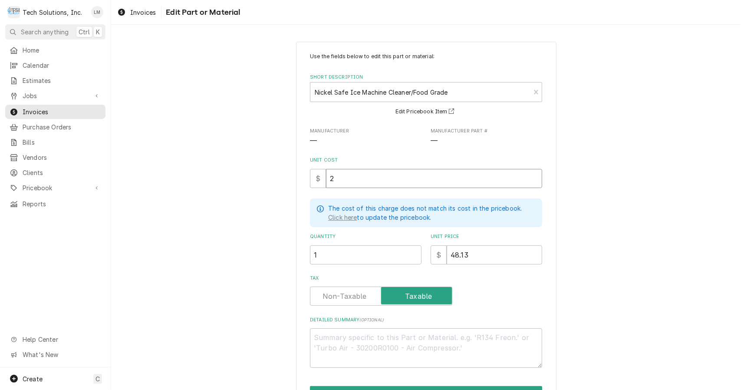
type textarea "x"
type input "24"
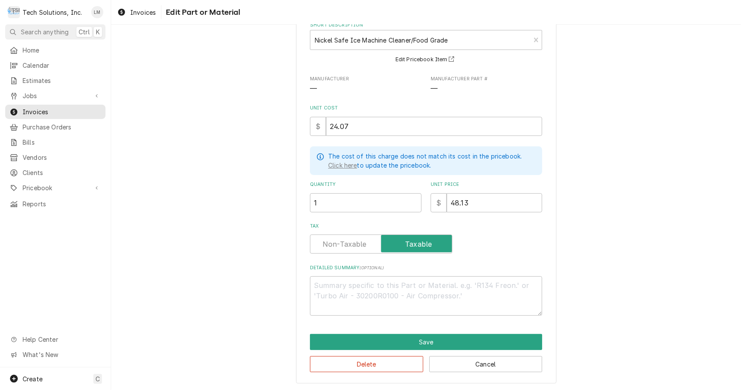
click at [624, 248] on div "Use the fields below to edit this part or material: Short Description Nickel Sa…" at bounding box center [426, 186] width 630 height 409
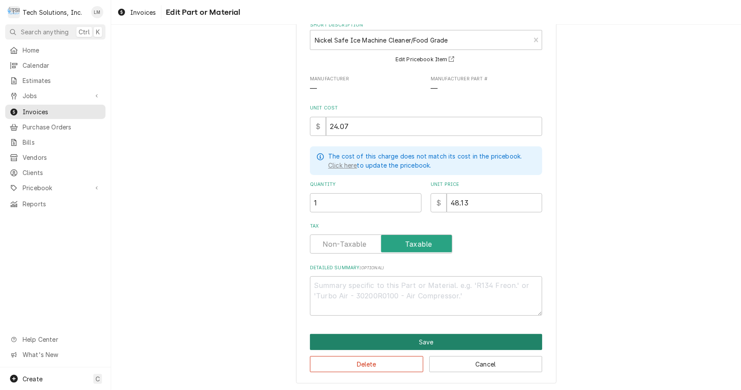
click at [452, 343] on button "Save" at bounding box center [426, 342] width 232 height 16
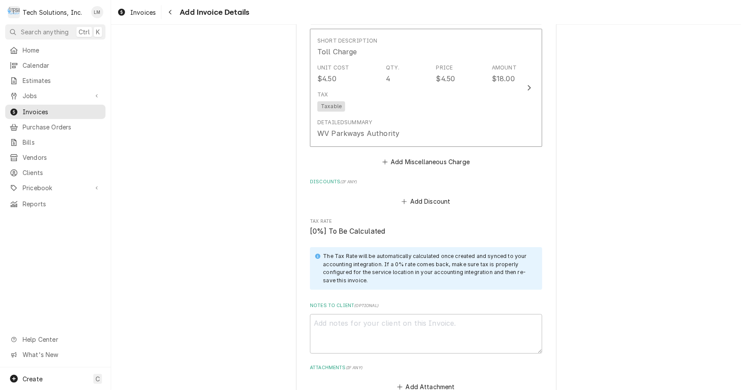
scroll to position [1872, 0]
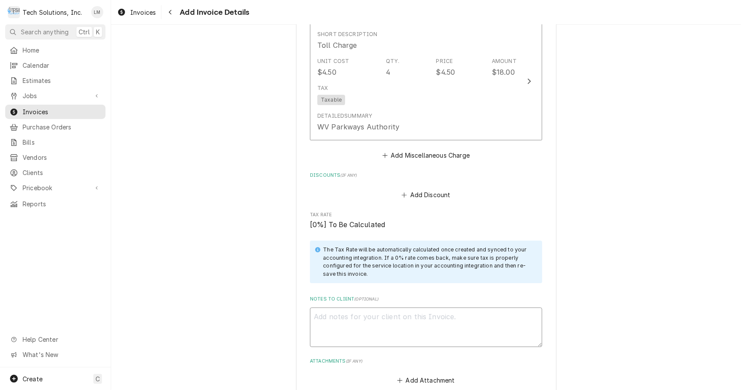
click at [413, 307] on textarea "Notes to Client ( optional )" at bounding box center [426, 327] width 232 height 40
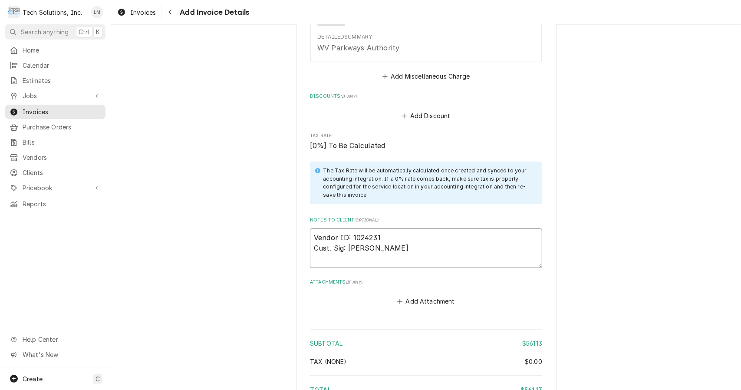
scroll to position [2021, 0]
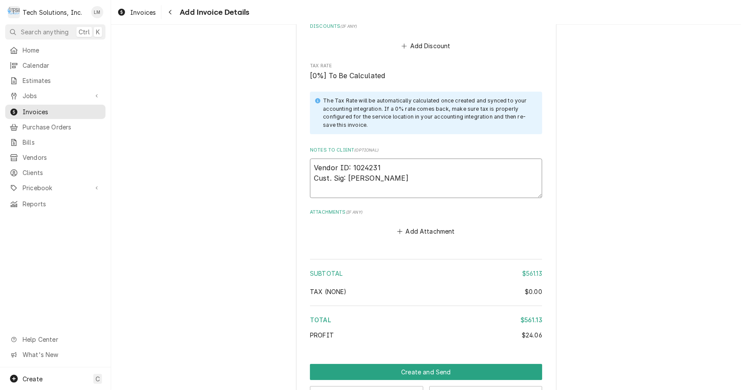
click at [394, 386] on button "Preview Invoice" at bounding box center [366, 394] width 113 height 16
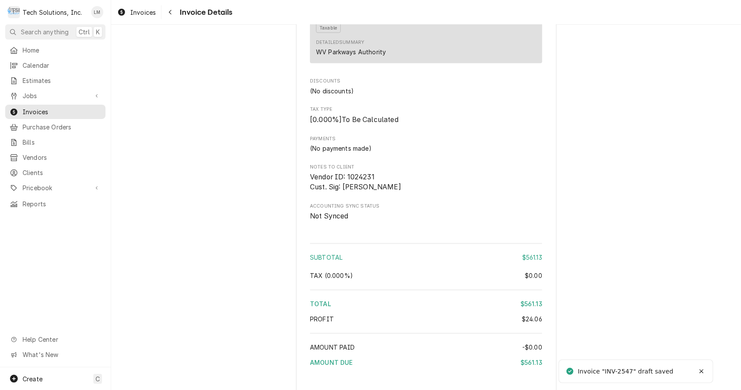
scroll to position [1093, 0]
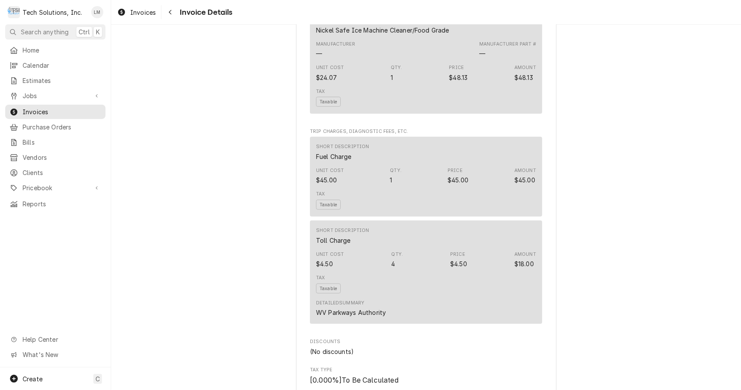
scroll to position [1093, 0]
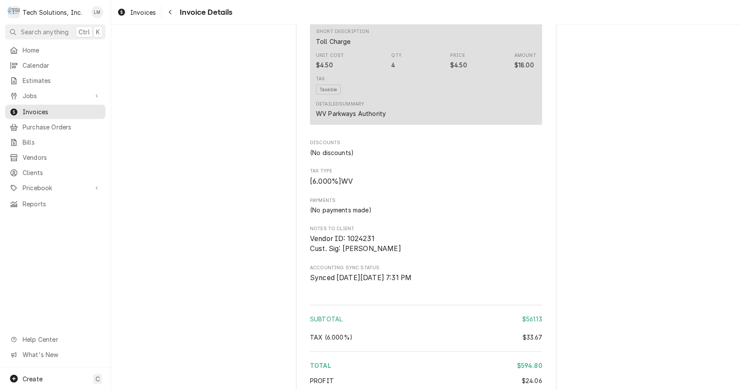
scroll to position [1093, 0]
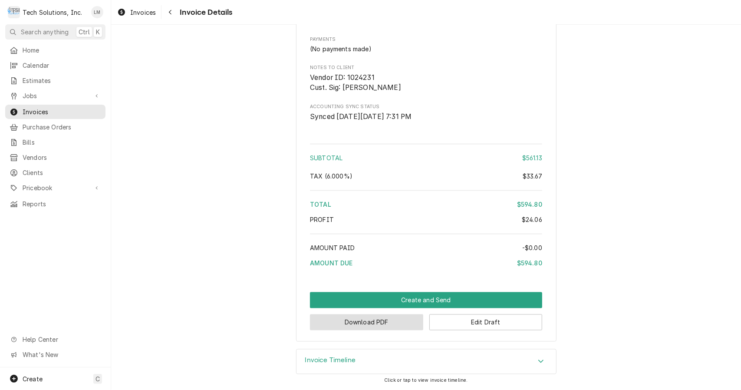
click at [385, 327] on button "Download PDF" at bounding box center [366, 322] width 113 height 16
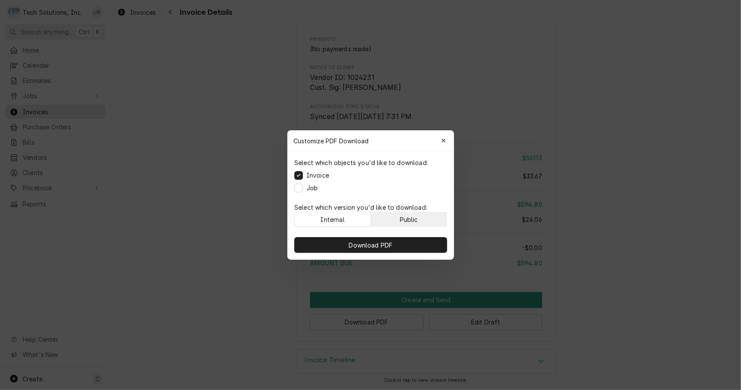
click at [439, 217] on button "Public" at bounding box center [409, 219] width 76 height 14
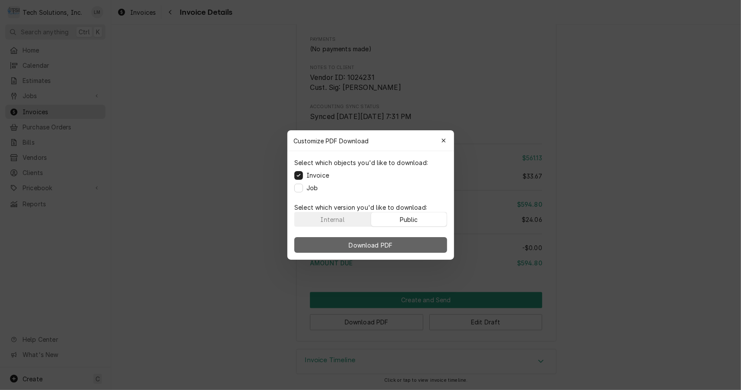
click at [429, 245] on button "Download PDF" at bounding box center [370, 245] width 153 height 16
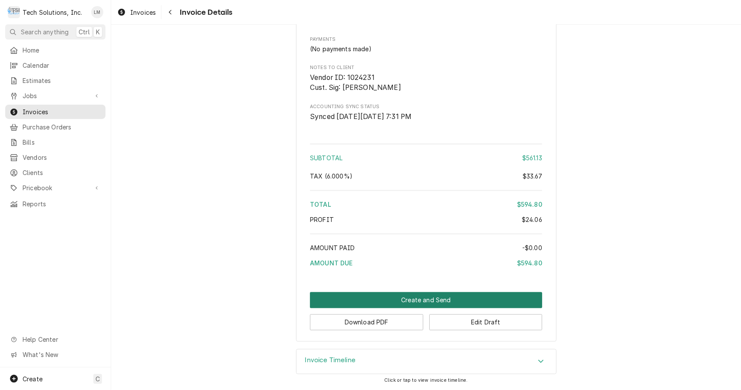
click at [439, 301] on button "Create and Send" at bounding box center [426, 300] width 232 height 16
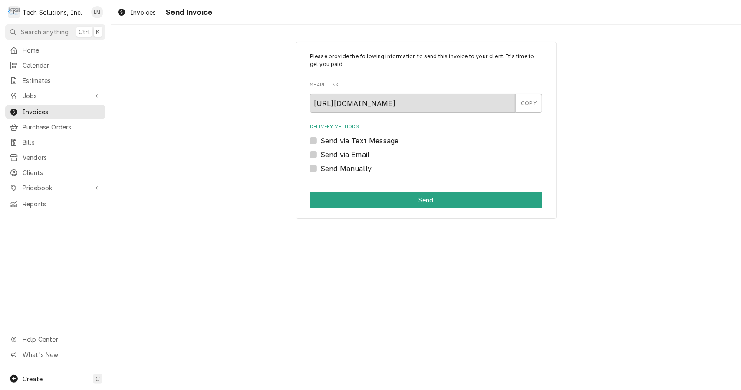
click at [350, 167] on label "Send Manually" at bounding box center [345, 168] width 51 height 10
click at [350, 167] on input "Send Manually" at bounding box center [436, 172] width 232 height 19
checkbox input "true"
click at [359, 200] on button "Send" at bounding box center [426, 200] width 232 height 16
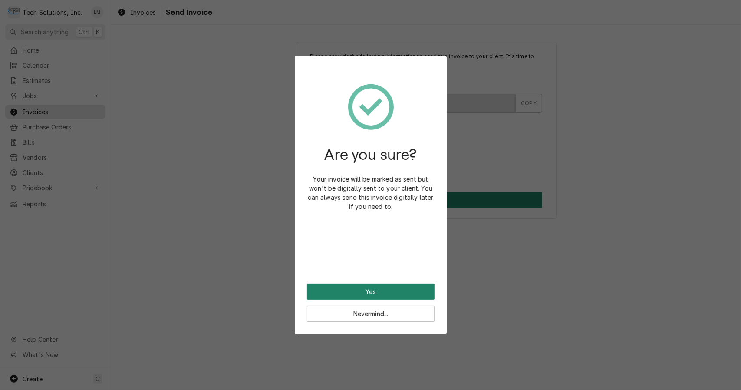
click at [410, 292] on button "Yes" at bounding box center [371, 292] width 128 height 16
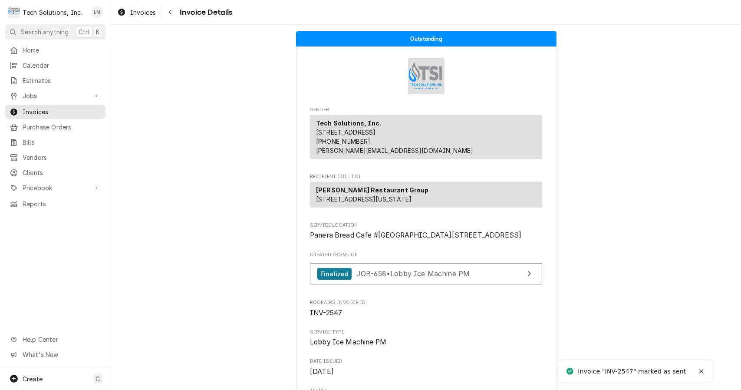
click at [38, 95] on span "Jobs" at bounding box center [56, 95] width 66 height 9
click at [40, 109] on span "Jobs" at bounding box center [62, 110] width 79 height 9
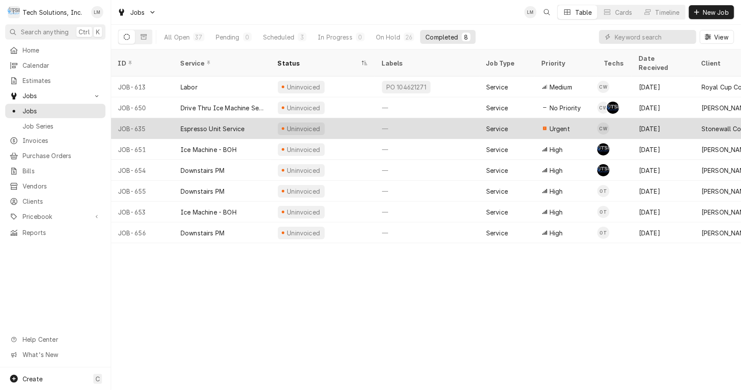
click at [214, 124] on div "Espresso Unit Service" at bounding box center [213, 128] width 64 height 9
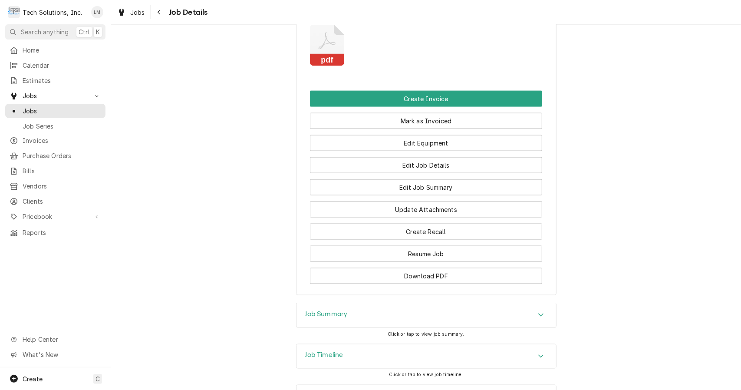
scroll to position [789, 0]
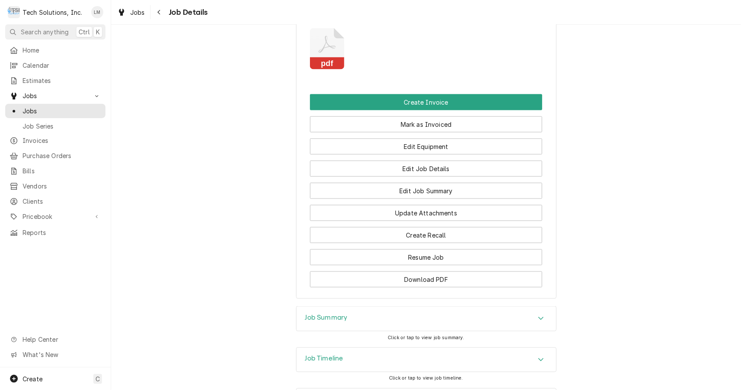
click at [320, 69] on rect "Attachments" at bounding box center [327, 63] width 34 height 12
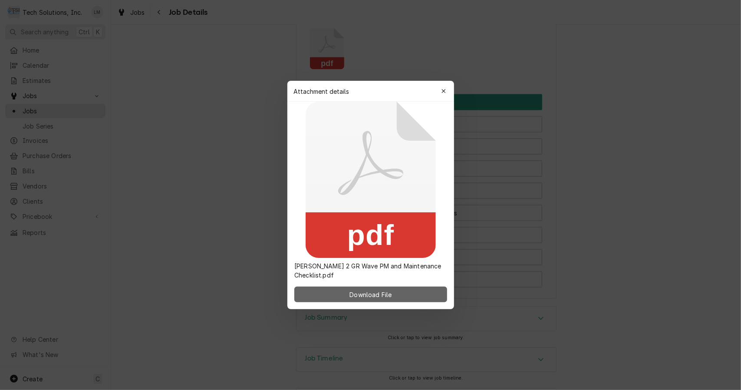
click at [385, 297] on span "Download File" at bounding box center [371, 294] width 46 height 9
click at [439, 93] on div "button" at bounding box center [443, 91] width 9 height 9
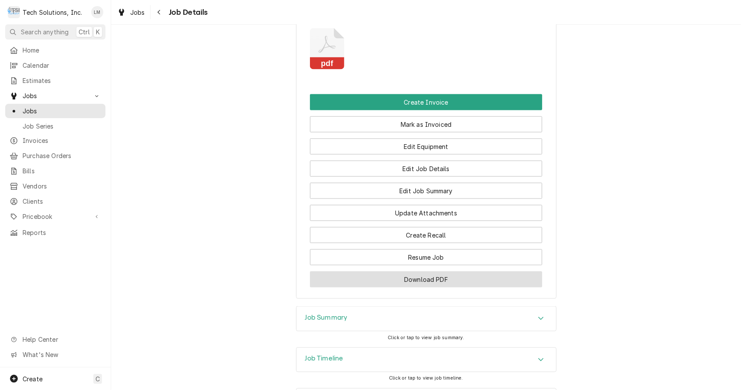
click at [457, 287] on button "Download PDF" at bounding box center [426, 279] width 232 height 16
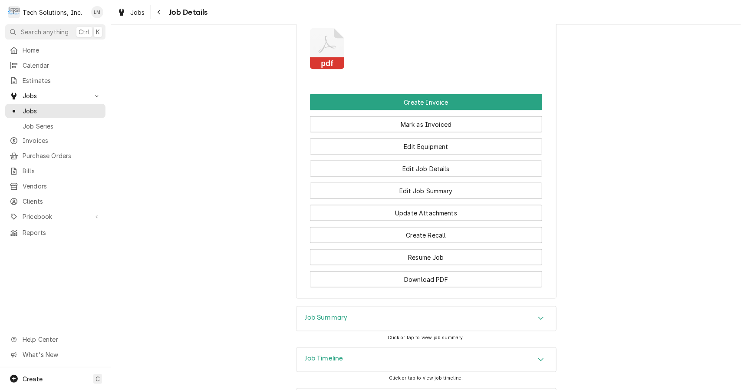
click at [438, 110] on button "Create Invoice" at bounding box center [426, 102] width 232 height 16
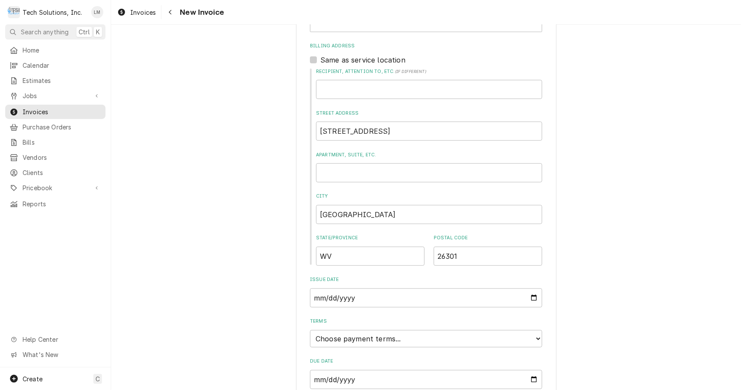
scroll to position [411, 0]
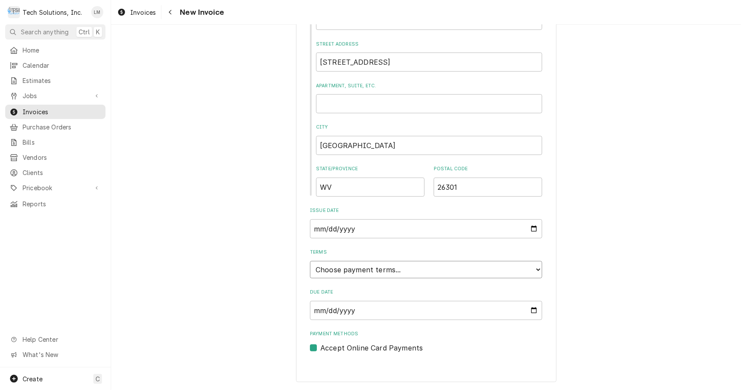
click at [528, 276] on select "Choose payment terms... Same Day Net 7 Net 14 Net 21 Net 30 Net 45 Net 60 Net 90" at bounding box center [426, 269] width 232 height 17
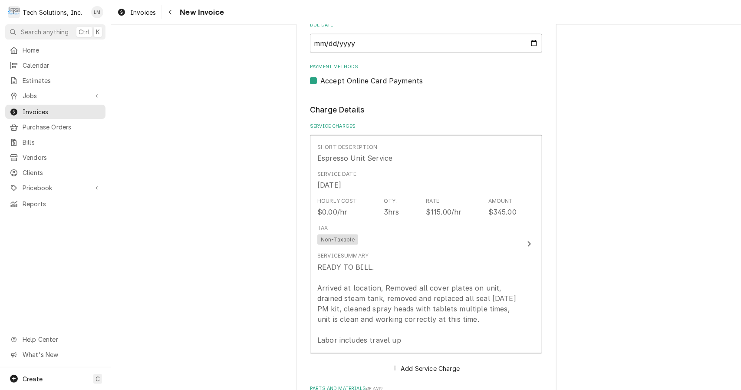
click at [520, 252] on button "Short Description Espresso Unit Service Service Date [DATE] Hourly Cost $0.00/h…" at bounding box center [426, 244] width 232 height 218
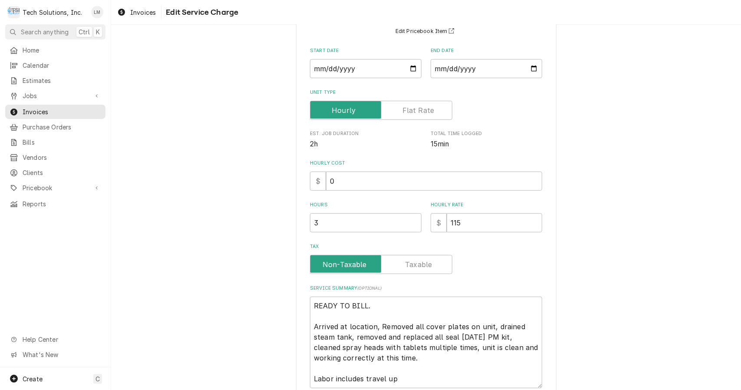
scroll to position [89, 0]
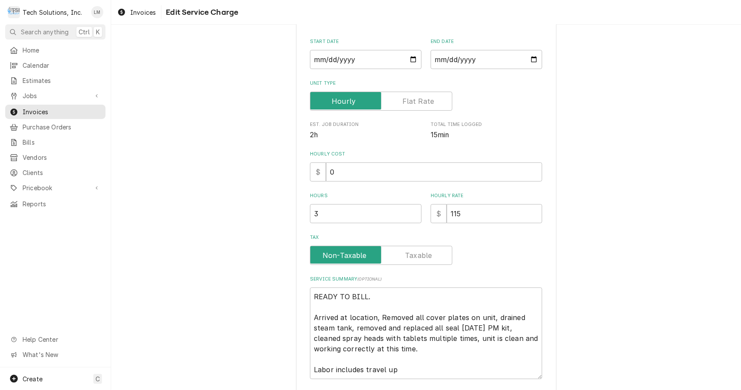
click at [378, 155] on label "Hourly Cost" at bounding box center [426, 154] width 232 height 7
click at [378, 162] on input "0" at bounding box center [434, 171] width 216 height 19
type textarea "x"
type input "1"
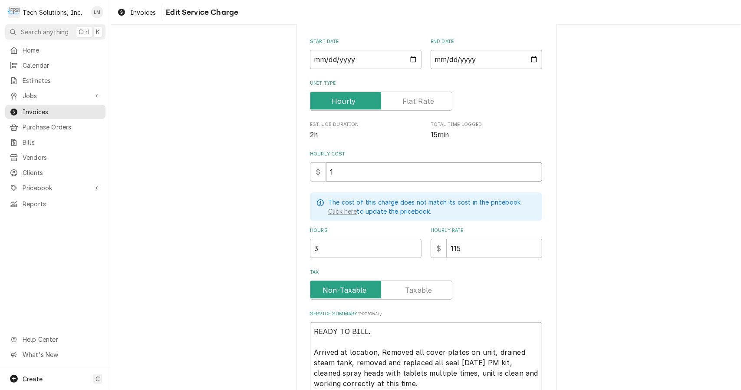
type textarea "x"
type input "11"
type textarea "x"
type input "115"
click at [431, 288] on input "Tax" at bounding box center [381, 290] width 135 height 19
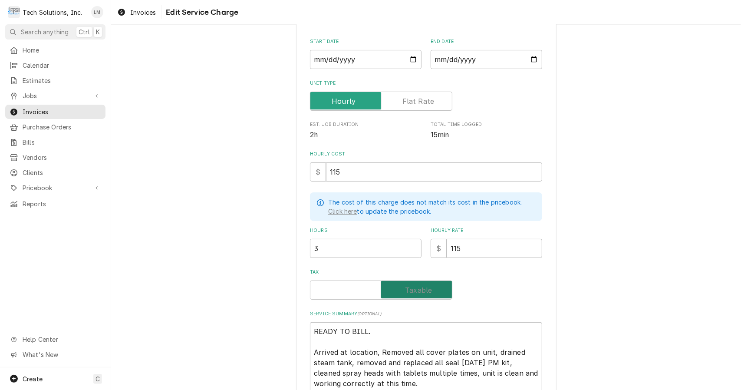
checkbox input "true"
click at [422, 335] on textarea "READY TO BILL. Arrived at location, Removed all cover plates on unit, drained s…" at bounding box center [426, 368] width 232 height 92
type textarea "x"
type textarea "READY TO BILL Arrived at location, Removed all cover plates on unit, drained st…"
type textarea "x"
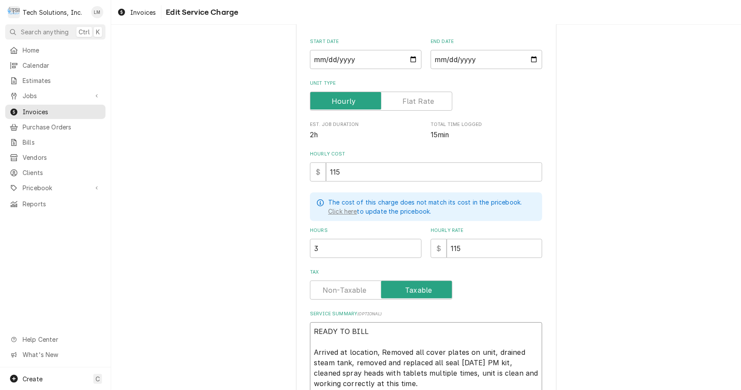
type textarea "READY TO BIL Arrived at location, Removed all cover plates on unit, drained ste…"
type textarea "x"
type textarea "READY TO BI Arrived at location, Removed all cover plates on unit, drained stea…"
type textarea "x"
type textarea "READY TO B Arrived at location, Removed all cover plates on unit, drained steam…"
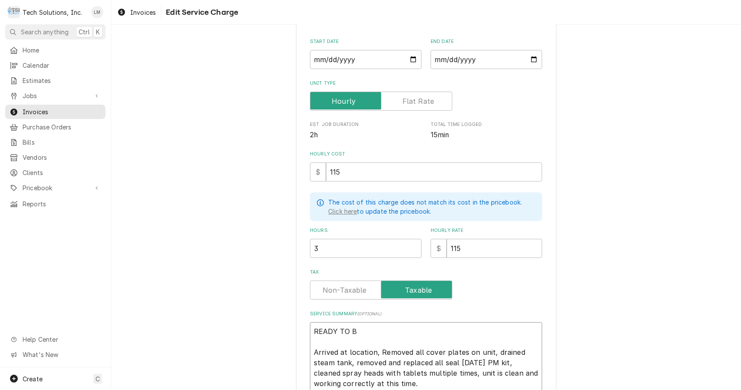
type textarea "x"
type textarea "READY TO Arrived at location, Removed all cover plates on unit, drained steam t…"
type textarea "x"
type textarea "READY TO Arrived at location, Removed all cover plates on unit, drained steam t…"
type textarea "x"
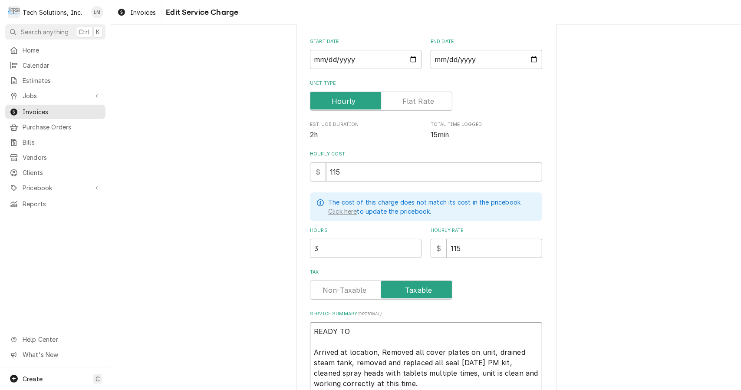
type textarea "READY T Arrived at location, Removed all cover plates on unit, drained steam ta…"
type textarea "x"
type textarea "READY Arrived at location, Removed all cover plates on unit, drained steam tank…"
type textarea "x"
type textarea "READY Arrived at location, Removed all cover plates on unit, drained steam tank…"
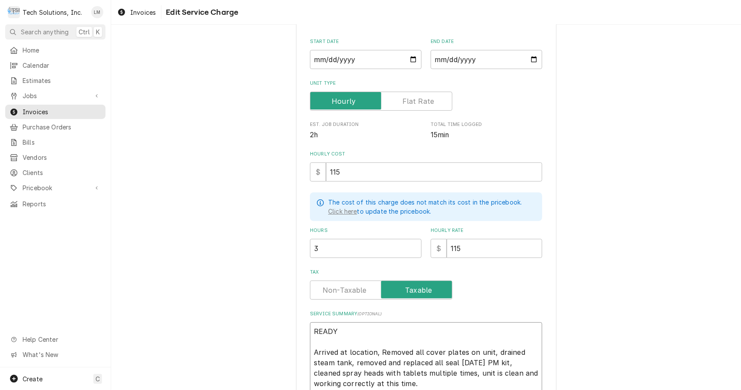
type textarea "x"
type textarea "READ Arrived at location, Removed all cover plates on unit, drained steam tank,…"
type textarea "x"
type textarea "REA Arrived at location, Removed all cover plates on unit, drained steam tank, …"
type textarea "x"
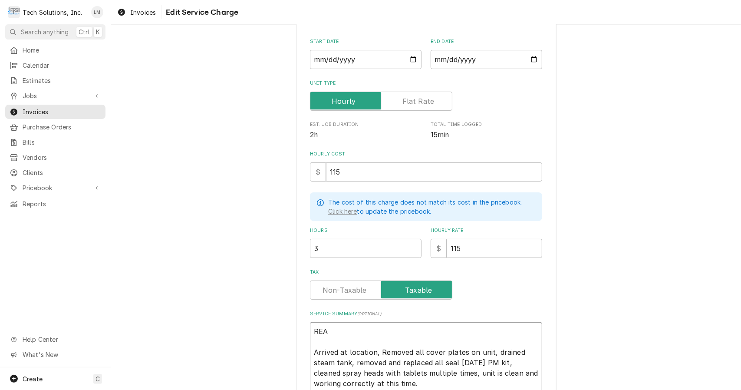
type textarea "RE Arrived at location, Removed all cover plates on unit, drained steam tank, r…"
type textarea "x"
type textarea "R Arrived at location, Removed all cover plates on unit, drained steam tank, re…"
type textarea "x"
type textarea "Arrived at location, Removed all cover plates on unit, drained steam tank, remo…"
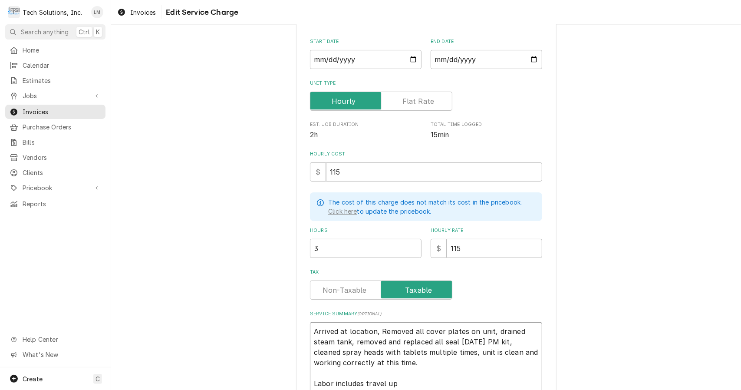
type textarea "x"
type textarea "Arrived at location, Removed all cover plates on unit, drained steam tank, remo…"
type textarea "x"
type textarea "Arrived at location, Removed all cover plates on unit, drained steam tank, remo…"
type textarea "x"
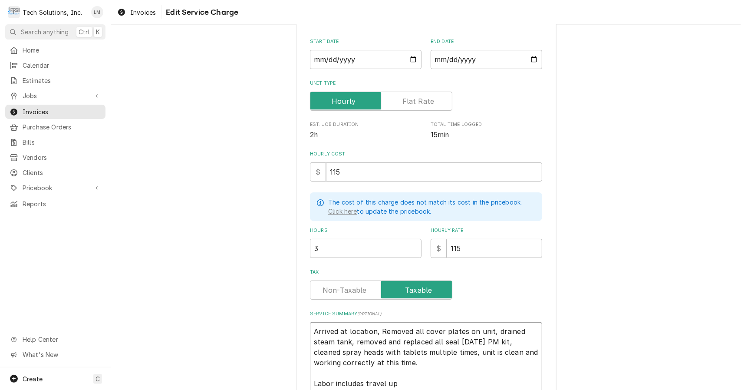
type textarea "rrived at location, Removed all cover plates on unit, drained steam tank, remov…"
type textarea "x"
type textarea "rived at location, Removed all cover plates on unit, drained steam tank, remove…"
type textarea "x"
type textarea "ived at location, Removed all cover plates on unit, drained steam tank, removed…"
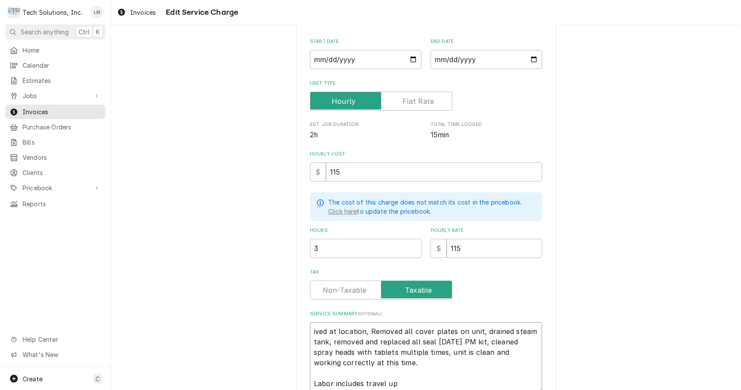
type textarea "x"
type textarea "ved at location, Removed all cover plates on unit, drained steam tank, removed …"
type textarea "x"
type textarea "ed at location, Removed all cover plates on unit, drained steam tank, removed a…"
type textarea "x"
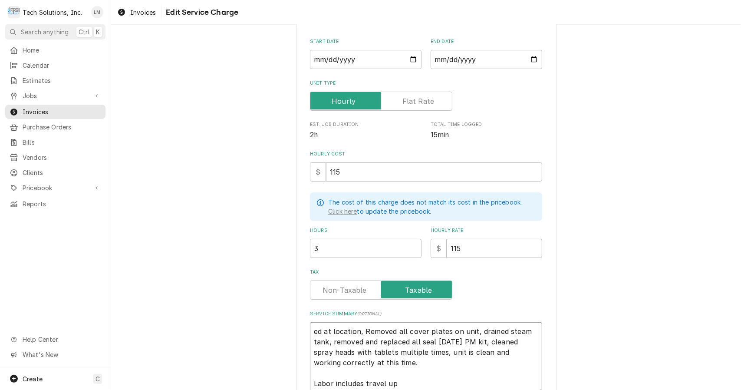
type textarea "d at location, Removed all cover plates on unit, drained steam tank, removed an…"
type textarea "x"
type textarea "at location, Removed all cover plates on unit, drained steam tank, removed and …"
type textarea "x"
type textarea "at location, Removed all cover plates on unit, drained steam tank, removed and …"
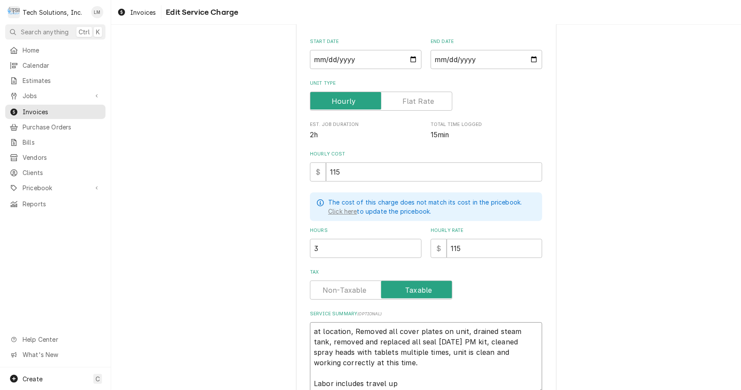
type textarea "x"
type textarea "t location, Removed all cover plates on unit, drained steam tank, removed and r…"
type textarea "x"
type textarea "location, Removed all cover plates on unit, drained steam tank, removed and rep…"
type textarea "x"
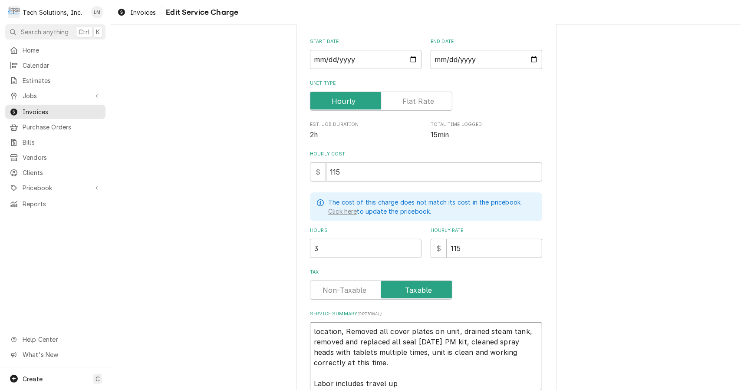
type textarea "location, Removed all cover plates on unit, drained steam tank, removed and rep…"
type textarea "x"
type textarea "ocation, Removed all cover plates on unit, drained steam tank, removed and repl…"
type textarea "x"
type textarea "cation, Removed all cover plates on unit, drained steam tank, removed and repla…"
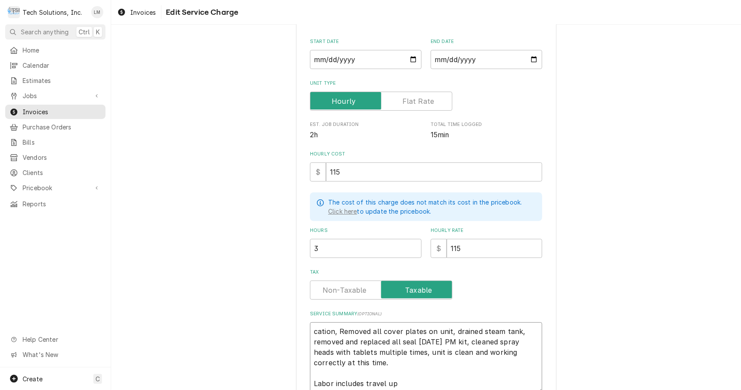
type textarea "x"
type textarea "ation, Removed all cover plates on unit, drained steam tank, removed and replac…"
type textarea "x"
type textarea "tion, Removed all cover plates on unit, drained steam tank, removed and replace…"
type textarea "x"
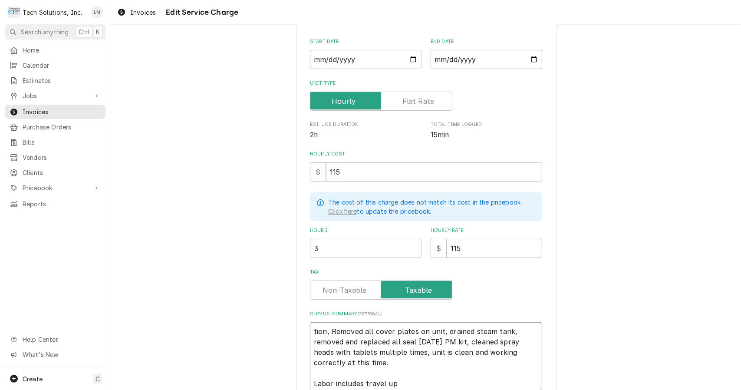
type textarea "ion, Removed all cover plates on unit, drained steam tank, removed and replaced…"
type textarea "x"
type textarea "on, Removed all cover plates on unit, drained steam tank, removed and replaced …"
type textarea "x"
type textarea "n, Removed all cover plates on unit, drained steam tank, removed and replaced a…"
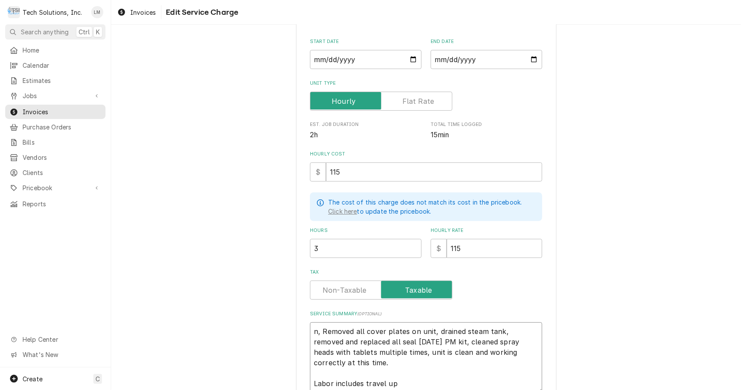
type textarea "x"
type textarea ", Removed all cover plates on unit, drained steam tank, removed and replaced al…"
type textarea "x"
type textarea "Removed all cover plates on unit, drained steam tank, removed and replaced all …"
type textarea "x"
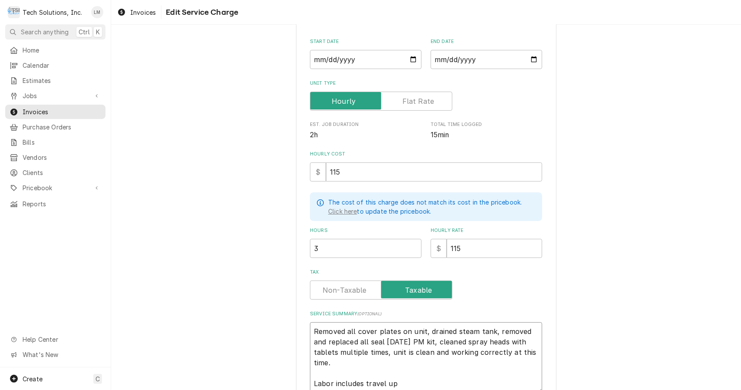
type textarea "Removed all cover plates on unit, drained steam tank, removed and replaced all …"
type textarea "x"
type textarea "Removed all cover plates on unit, drained steam tank, removed and replaced all …"
type textarea "x"
type textarea "Removed all cover plates on e unit, drained steam tank, removed and replaced al…"
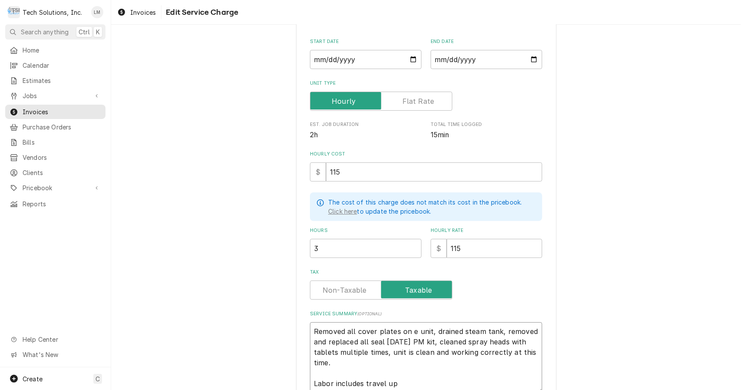
type textarea "x"
type textarea "Removed all cover plates on es unit, drained steam tank, removed and replaced a…"
type textarea "x"
type textarea "Removed all cover plates on esp unit, drained steam tank, removed and replaced …"
type textarea "x"
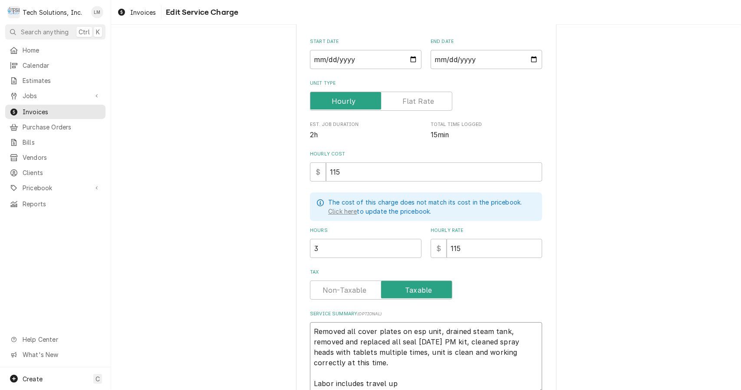
type textarea "Removed all cover plates on espr unit, drained steam tank, removed and replaced…"
type textarea "x"
type textarea "Removed all cover plates on espre unit, drained steam tank, removed and replace…"
type textarea "x"
type textarea "Removed all cover plates on espres unit, drained steam tank, removed and replac…"
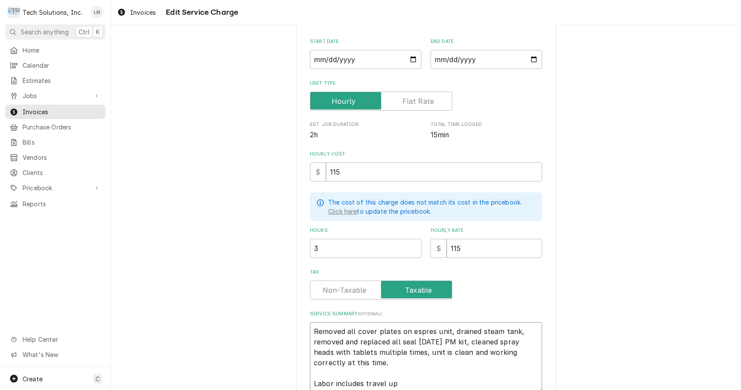
type textarea "x"
type textarea "Removed all cover plates on espress unit, drained steam tank, removed and repla…"
type textarea "x"
type textarea "Removed all cover plates on espresso unit, drained steam tank, removed and repl…"
type textarea "x"
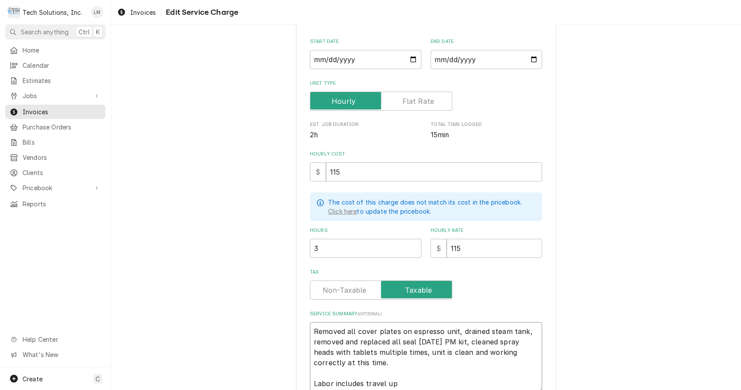
type textarea "Removed all cover plates on espresso unit drained steam tank, removed and repla…"
type textarea "x"
type textarea "Removed all cover plates on espresso unit. drained steam tank, removed and repl…"
type textarea "x"
type textarea "Removed all cover plates on espresso unit. drained steam tank, removed and repl…"
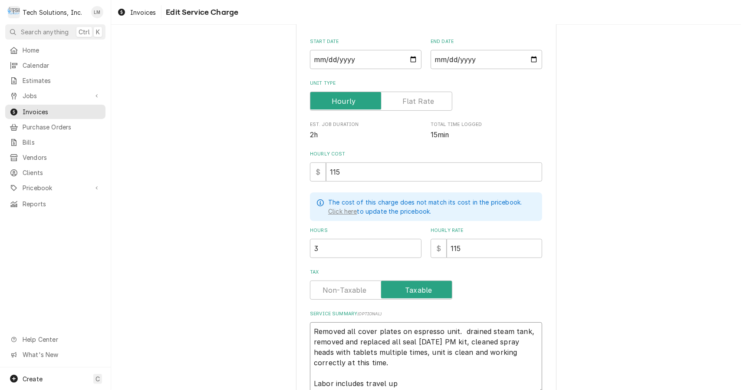
type textarea "x"
type textarea "Removed all cover plates on espresso unit. drained steam tank, removed and repl…"
type textarea "x"
type textarea "Removed all cover plates on espresso unit. rained steam tank, removed and repla…"
type textarea "x"
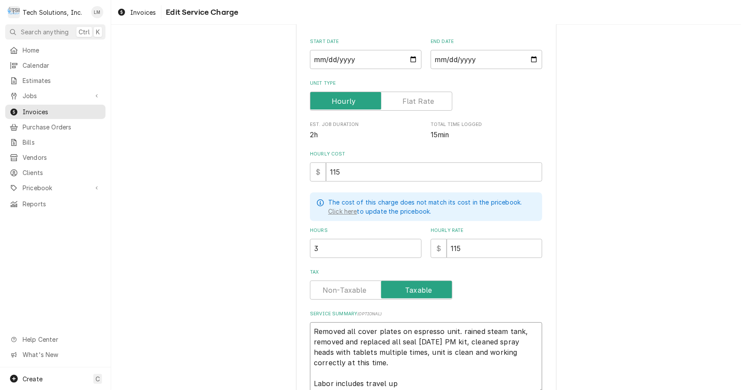
type textarea "Removed all cover plates on espresso unit. Drained steam tank, removed and repl…"
type textarea "x"
type textarea "Removed all cover plates on espresso unit. Drained steam tank removed and repla…"
type textarea "x"
type textarea "Removed all cover plates on espresso unit. Drained steam tank. removed and repl…"
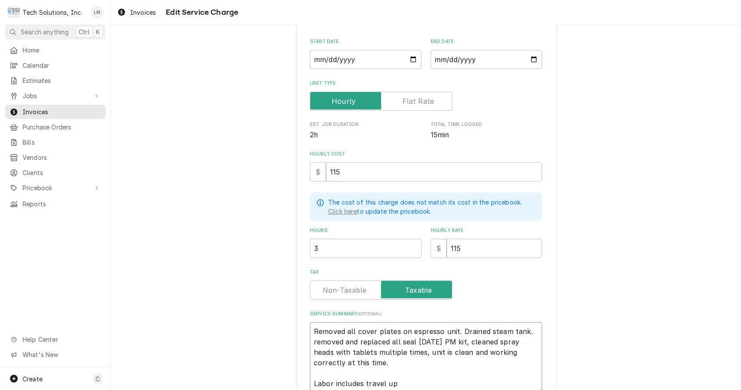
type textarea "x"
type textarea "Removed all cover plates on espresso unit. Drained steam tank. emoved and repla…"
type textarea "x"
type textarea "Removed all cover plates on espresso unit. Drained steam tank. Removed and repl…"
type textarea "x"
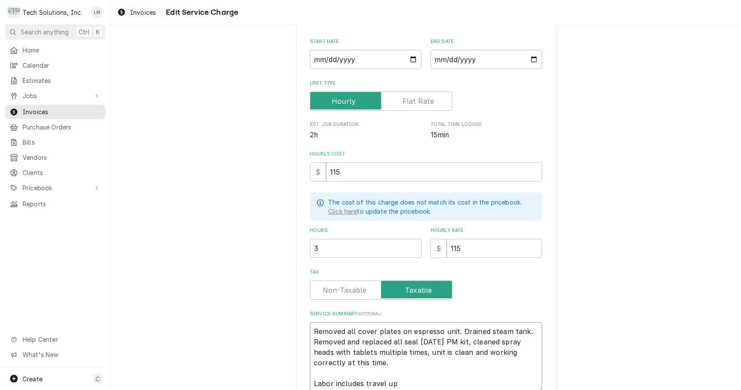
type textarea "Removed all cover plates on espresso unit. Drained steam tank. Removed and repl…"
type textarea "x"
type textarea "Removed all cover plates on espresso unit. Drained steam tank. Removed and repl…"
type textarea "x"
type textarea "Removed all cover plates on espresso unit. Drained steam tank. Removed and repl…"
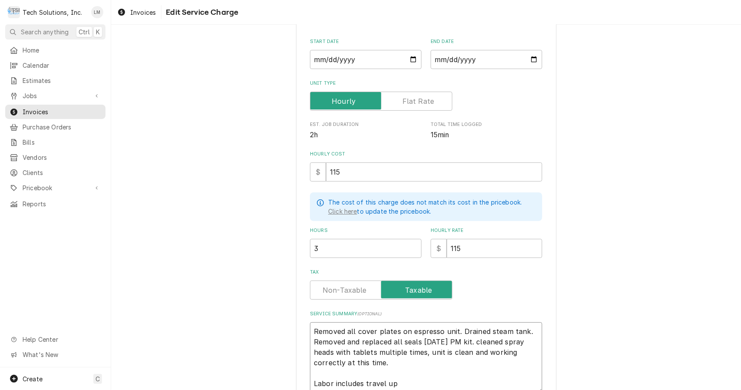
type textarea "x"
type textarea "Removed all cover plates on espresso unit. Drained steam tank. Removed and repl…"
type textarea "x"
type textarea "Removed all cover plates on espresso unit. Drained steam tank. Removed and repl…"
type textarea "x"
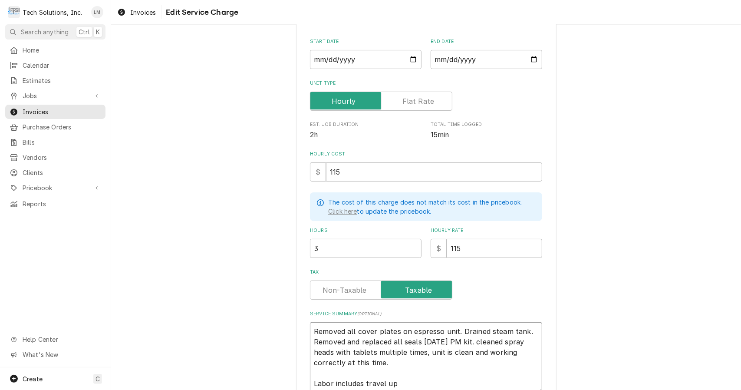
type textarea "Removed all cover plates on espresso unit. Drained steam tank. Removed and repl…"
type textarea "x"
type textarea "Removed all cover plates on espresso unit. Drained steam tank. Removed and repl…"
type textarea "x"
type textarea "Removed all cover plates on espresso unit. Drained steam tank. Removed and repl…"
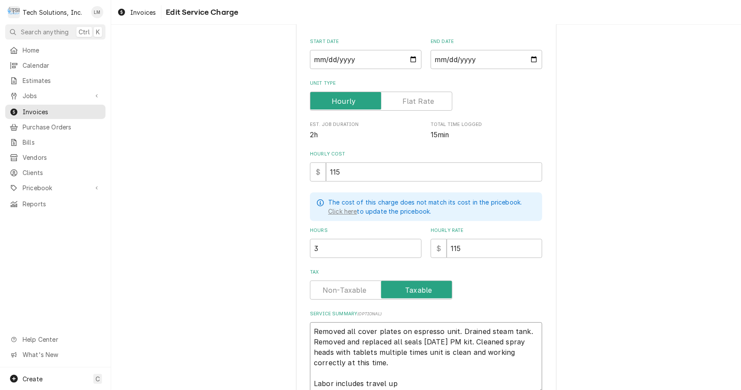
type textarea "x"
type textarea "Removed all cover plates on espresso unit. Drained steam tank. Removed and repl…"
type textarea "x"
type textarea "Removed all cover plates on espresso unit. Drained steam tank. Removed and repl…"
type textarea "x"
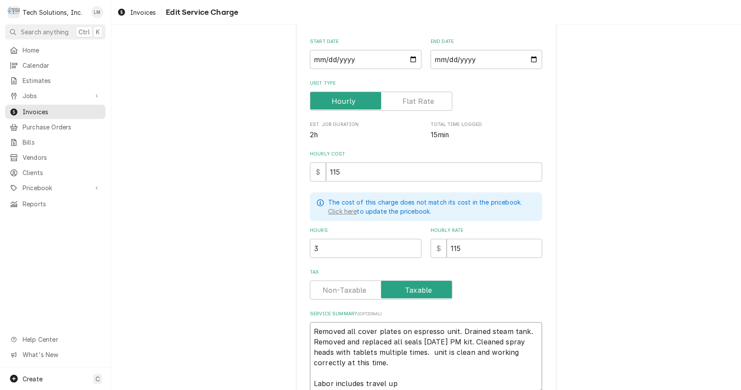
type textarea "Removed all cover plates on espresso unit. Drained steam tank. Removed and repl…"
type textarea "x"
type textarea "Removed all cover plates on espresso unit. Drained steam tank. Removed and repl…"
type textarea "x"
type textarea "Removed all cover plates on espresso unit. Drained steam tank. Removed and repl…"
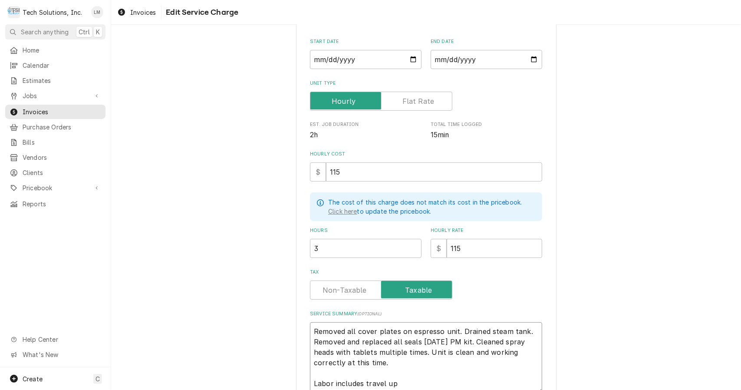
type textarea "x"
type textarea "Removed all cover plates on espresso unit. Drained steam tank. Removed and repl…"
type textarea "x"
type textarea "Removed all cover plates on espresso unit. Drained steam tank. Removed and repl…"
type textarea "x"
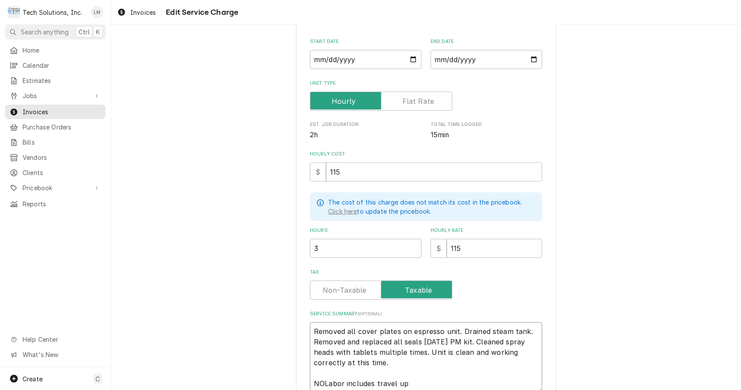
type textarea "Removed all cover plates on espresso unit. Drained steam tank. Removed and repl…"
type textarea "x"
type textarea "Removed all cover plates on espresso unit. Drained steam tank. Removed and repl…"
type textarea "x"
type textarea "Removed all cover plates on espresso unit. Drained steam tank. Removed and repl…"
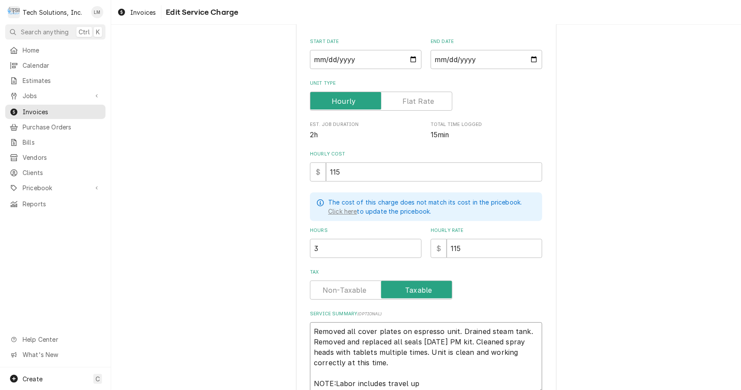
type textarea "x"
type textarea "Removed all cover plates on espresso unit. Drained steam tank. Removed and repl…"
type textarea "x"
type textarea "Removed all cover plates on espresso unit. Drained steam tank. Removed and repl…"
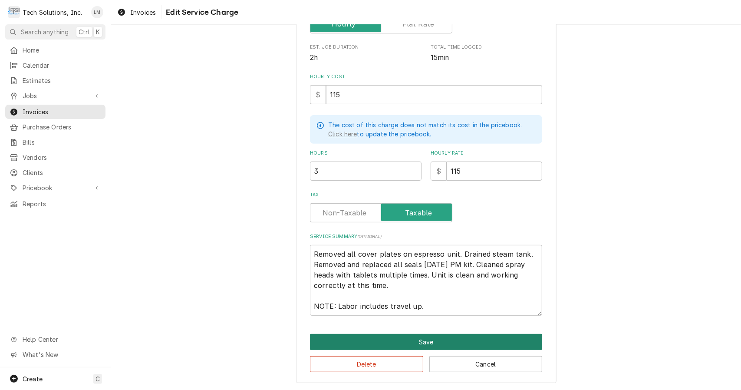
click at [472, 342] on button "Save" at bounding box center [426, 342] width 232 height 16
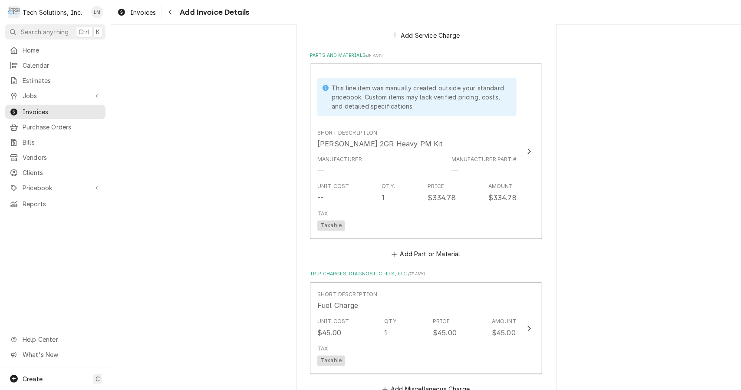
scroll to position [994, 0]
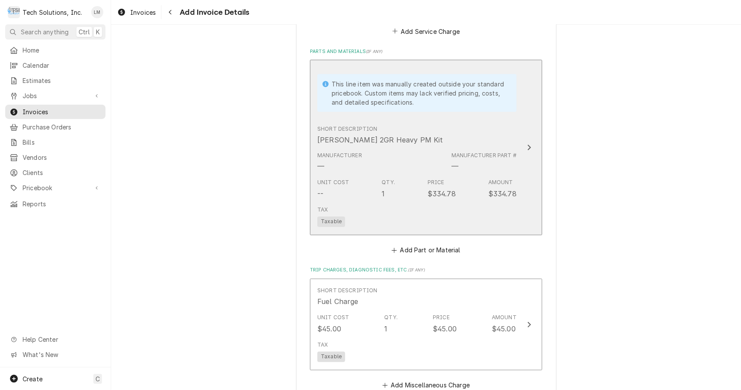
click at [523, 154] on button "This line item was manually created outside your standard pricebook. Custom ite…" at bounding box center [426, 147] width 232 height 175
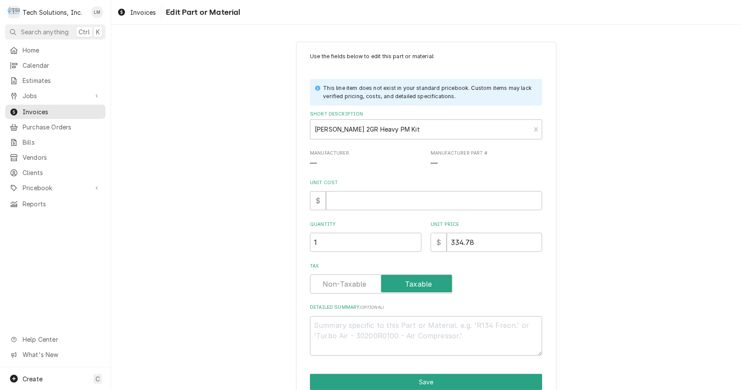
click at [387, 204] on input "Unit Cost" at bounding box center [434, 200] width 216 height 19
type textarea "x"
type input "1"
type textarea "x"
type input "16"
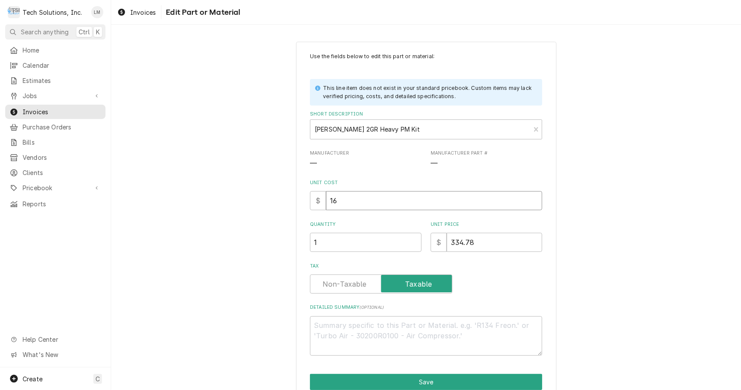
type textarea "x"
type input "167"
type textarea "x"
type input "167.3"
type textarea "x"
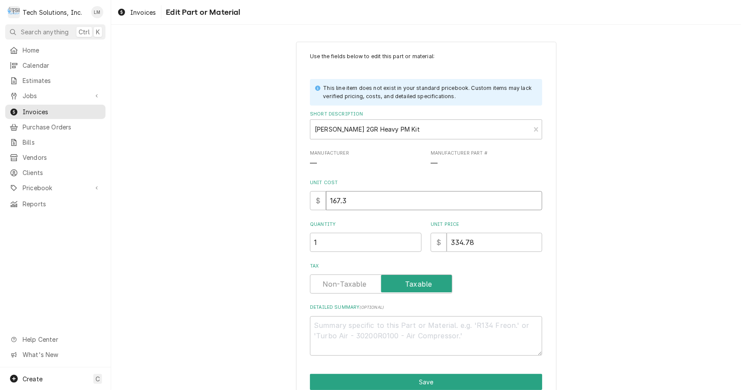
type input "167.39"
click at [438, 384] on button "Save" at bounding box center [426, 382] width 232 height 16
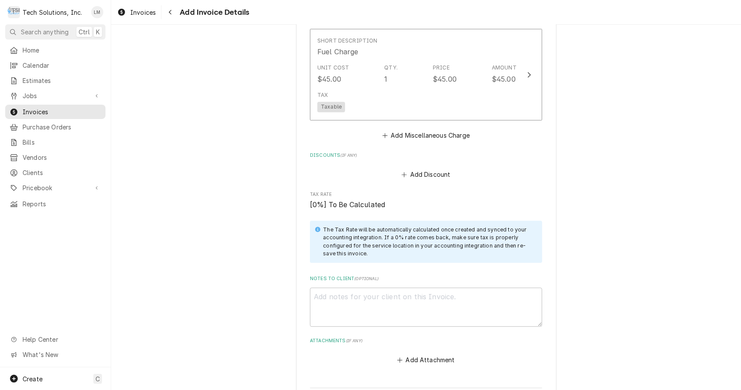
scroll to position [1245, 0]
click at [375, 307] on textarea "Notes to Client ( optional )" at bounding box center [426, 307] width 232 height 40
type textarea "x"
type textarea "Cu"
type textarea "x"
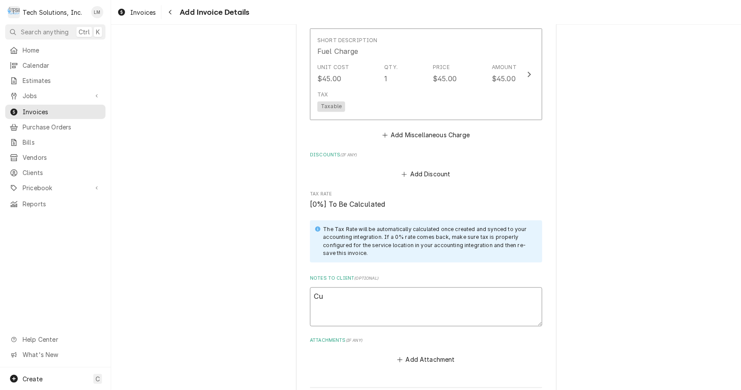
type textarea "Cus"
type textarea "x"
type textarea "Cust"
type textarea "x"
type textarea "Cust."
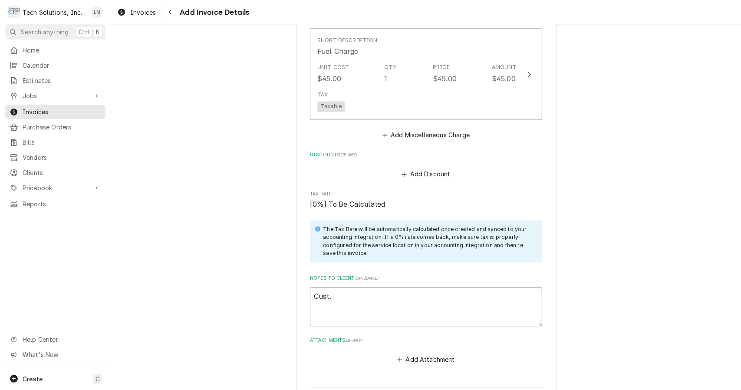
type textarea "x"
type textarea "Cust.S"
type textarea "x"
type textarea "Cust."
type textarea "x"
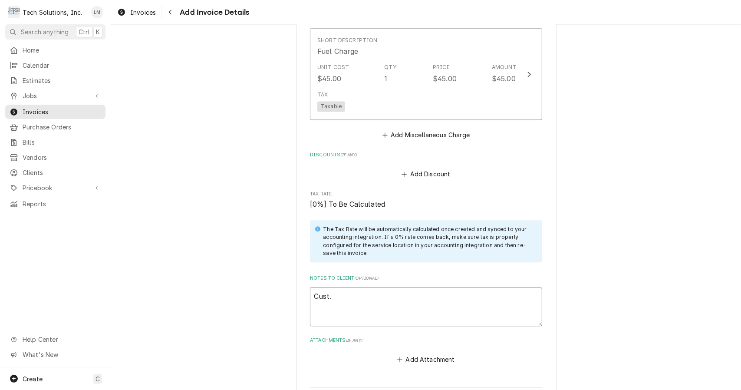
type textarea "Cust."
type textarea "x"
type textarea "Cust. S"
type textarea "x"
type textarea "Cust. Si"
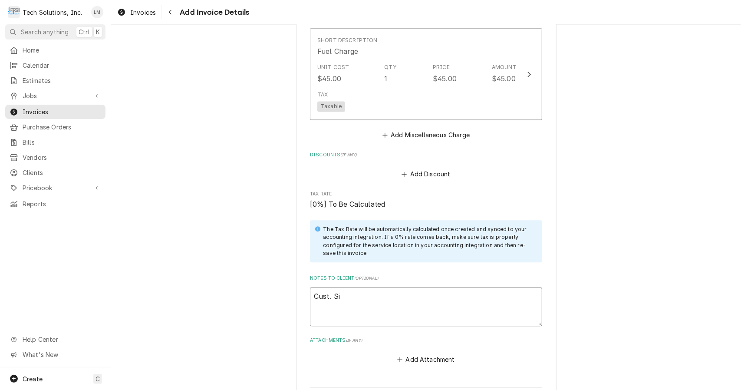
type textarea "x"
type textarea "Cust. Sig"
type textarea "x"
type textarea "Cust. Sig:"
type textarea "x"
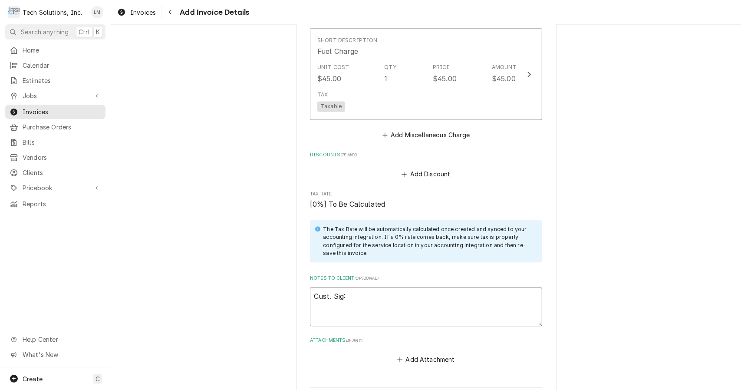
type textarea "Cust. Sig:"
paste textarea "Sarah Zakariasen"
type textarea "x"
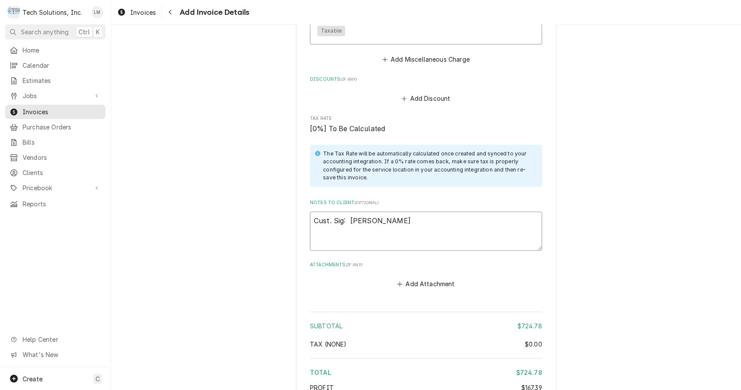
scroll to position [1404, 0]
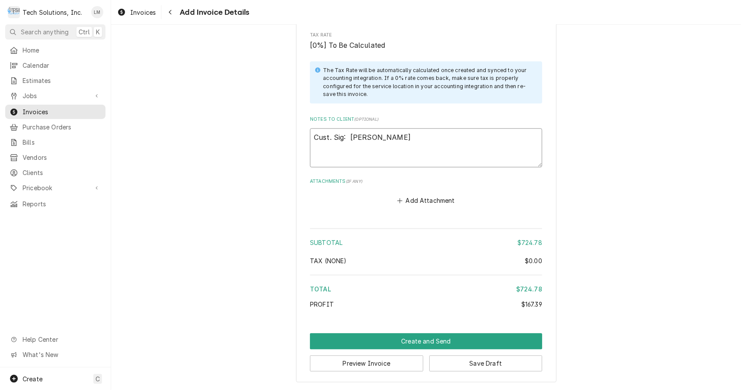
type textarea "Cust. Sig: Sarah Zakariasen"
click at [389, 366] on button "Preview Invoice" at bounding box center [366, 363] width 113 height 16
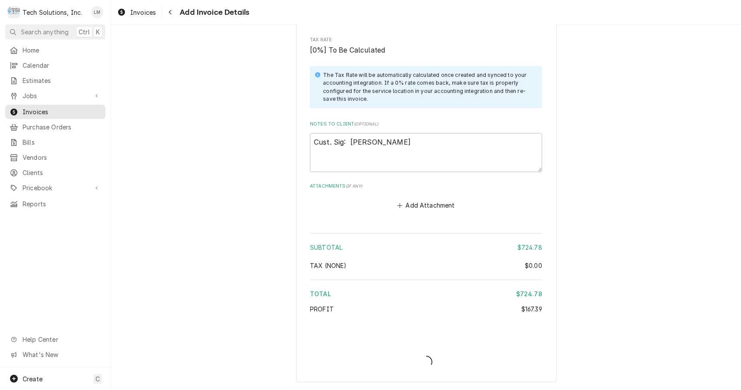
type textarea "x"
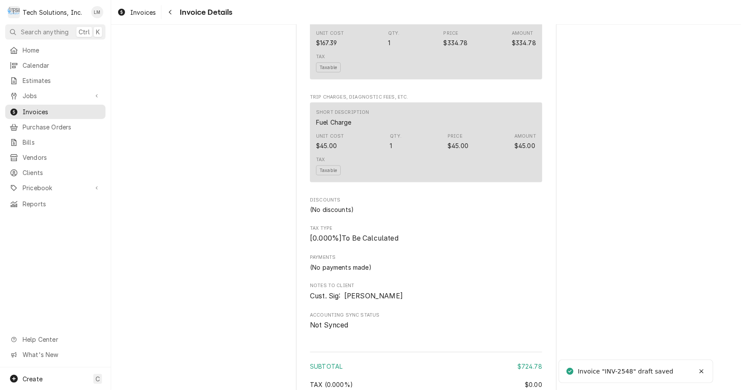
scroll to position [977, 0]
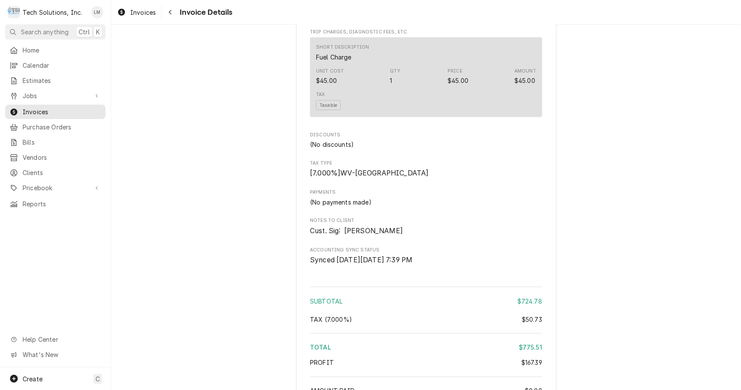
scroll to position [977, 0]
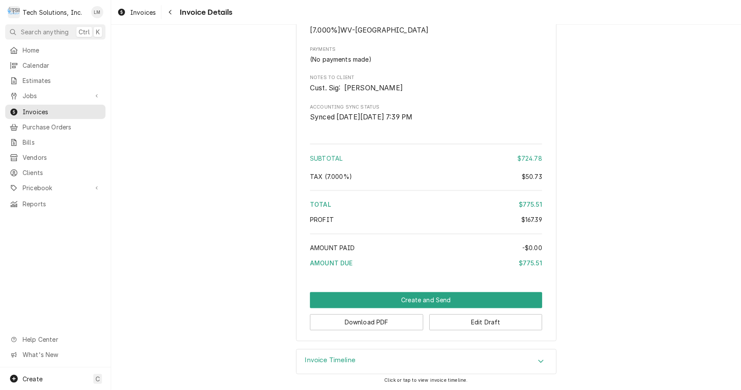
click at [393, 321] on button "Download PDF" at bounding box center [366, 322] width 113 height 16
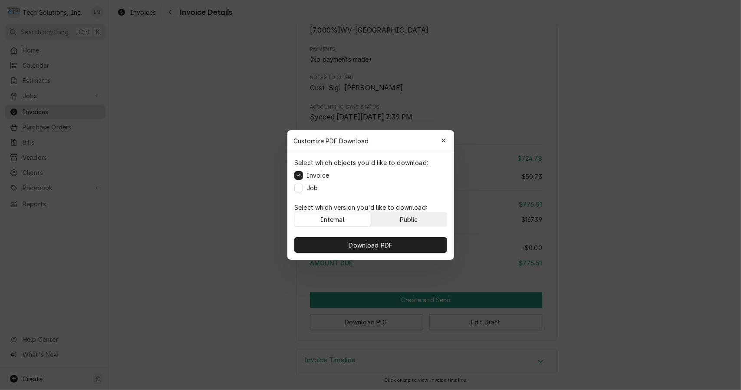
click at [416, 218] on div "Public" at bounding box center [409, 219] width 18 height 9
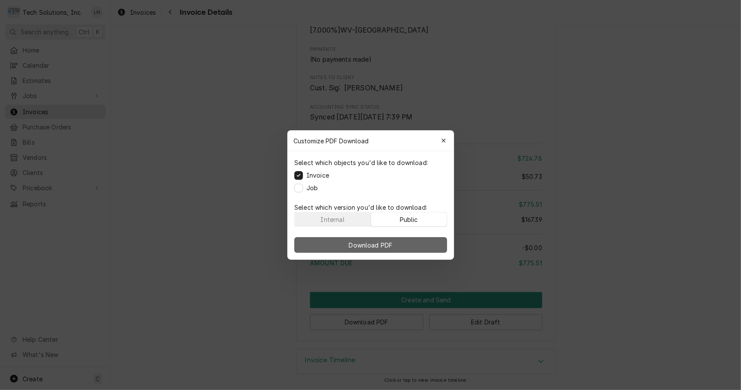
click at [407, 245] on button "Download PDF" at bounding box center [370, 245] width 153 height 16
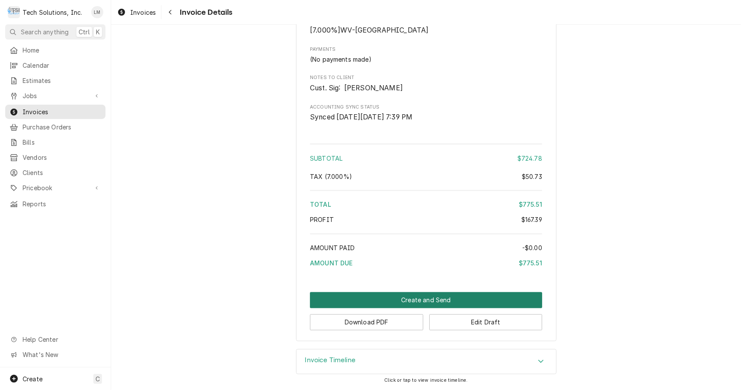
click at [435, 304] on button "Create and Send" at bounding box center [426, 300] width 232 height 16
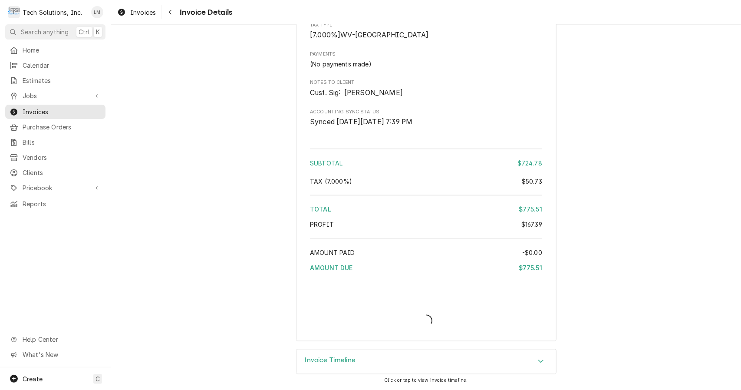
scroll to position [971, 0]
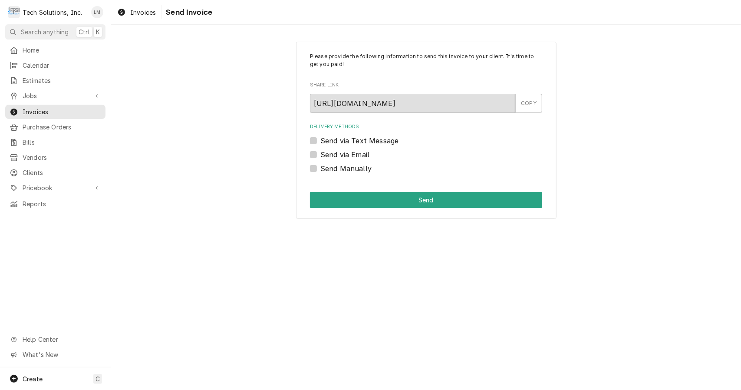
click at [358, 157] on label "Send via Email" at bounding box center [344, 154] width 49 height 10
click at [358, 157] on input "Send via Email" at bounding box center [436, 158] width 232 height 19
checkbox input "true"
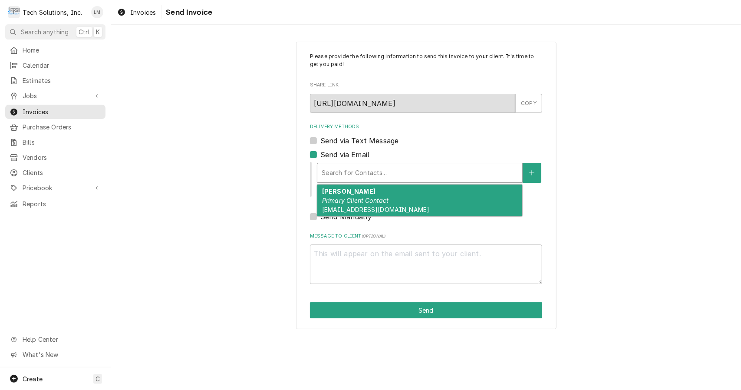
click at [393, 201] on div "[PERSON_NAME] Primary Client Contact [EMAIL_ADDRESS][DOMAIN_NAME]" at bounding box center [419, 201] width 205 height 32
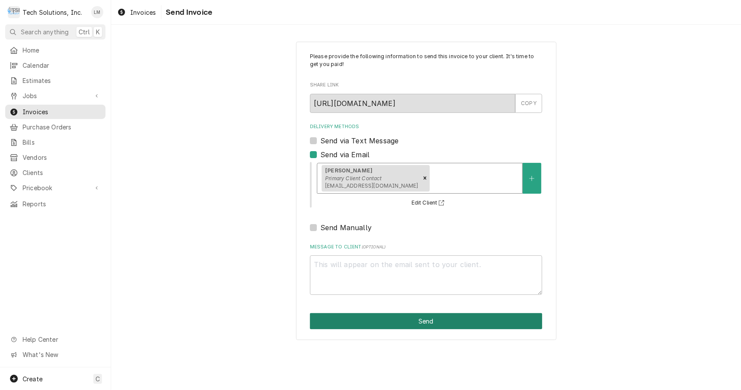
click at [375, 323] on button "Send" at bounding box center [426, 321] width 232 height 16
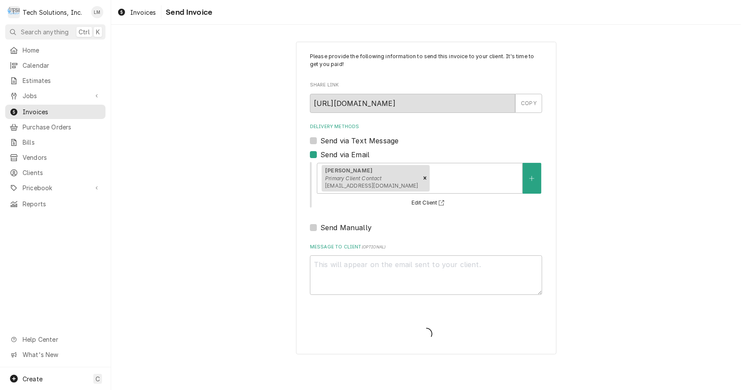
type textarea "x"
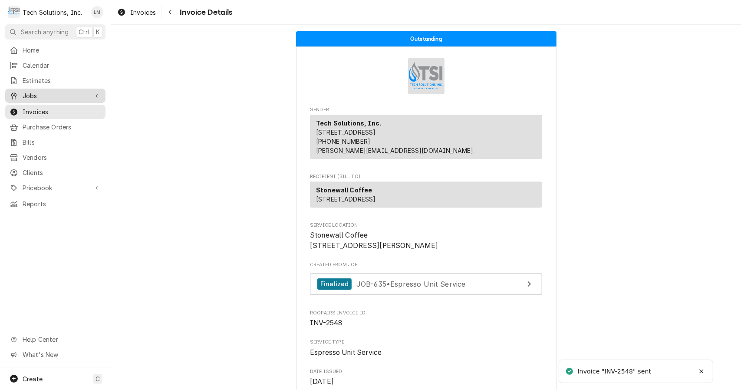
click at [34, 97] on span "Jobs" at bounding box center [56, 95] width 66 height 9
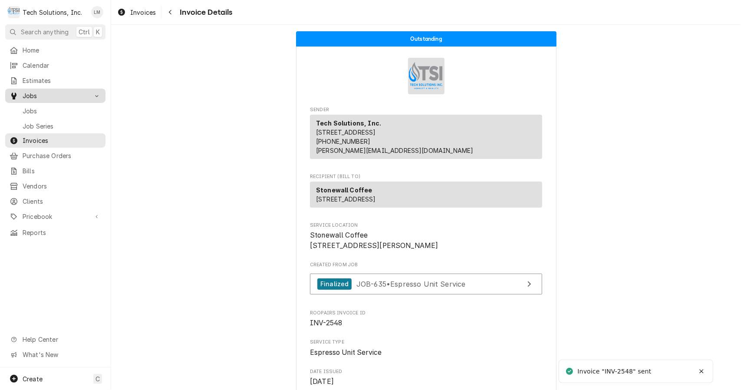
click at [35, 112] on div "Jobs" at bounding box center [55, 111] width 97 height 11
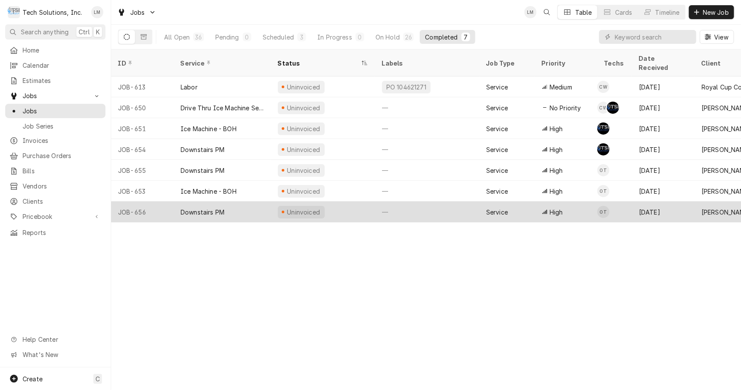
click at [205, 208] on div "Downstairs PM" at bounding box center [203, 212] width 44 height 9
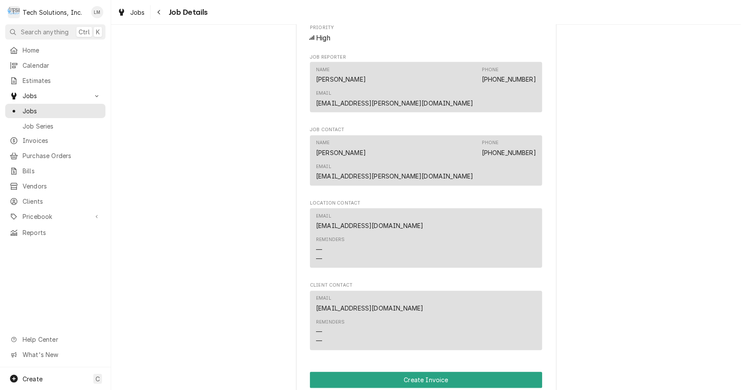
scroll to position [1328, 0]
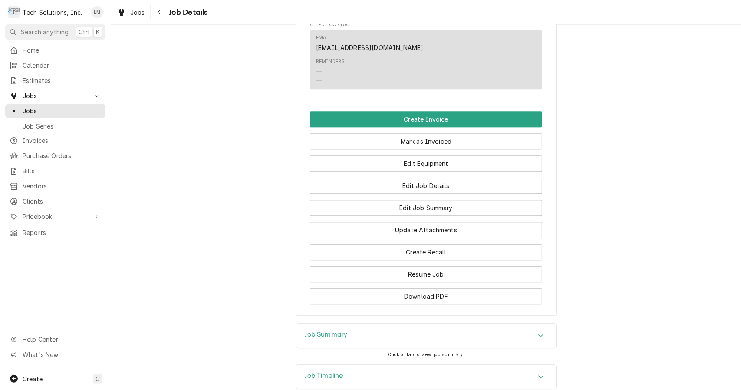
click at [470, 288] on button "Download PDF" at bounding box center [426, 296] width 232 height 16
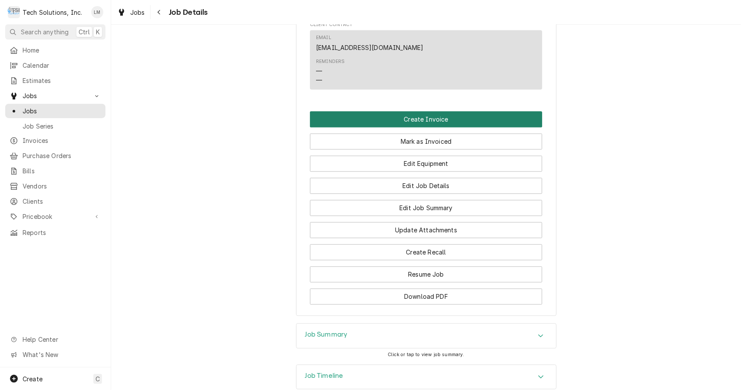
click at [422, 111] on button "Create Invoice" at bounding box center [426, 119] width 232 height 16
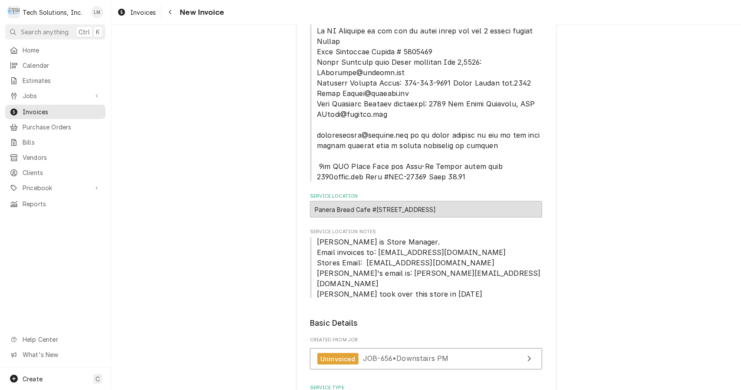
scroll to position [962, 0]
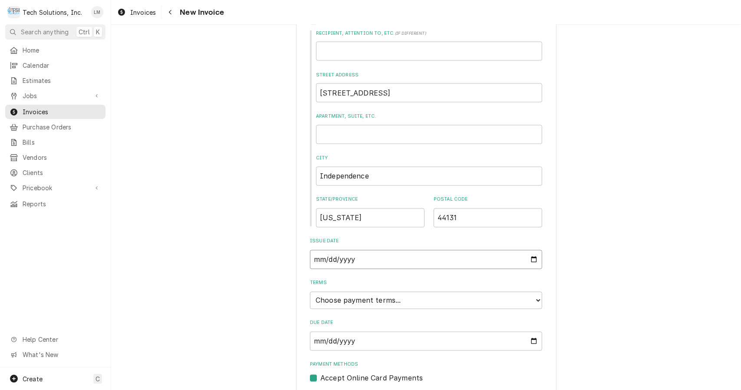
click at [536, 250] on input "2025-09-04" at bounding box center [426, 259] width 232 height 19
click at [532, 292] on select "Choose payment terms... Same Day Net 7 Net 14 Net 21 Net 30 Net 45 Net 60 Net 90" at bounding box center [426, 300] width 232 height 17
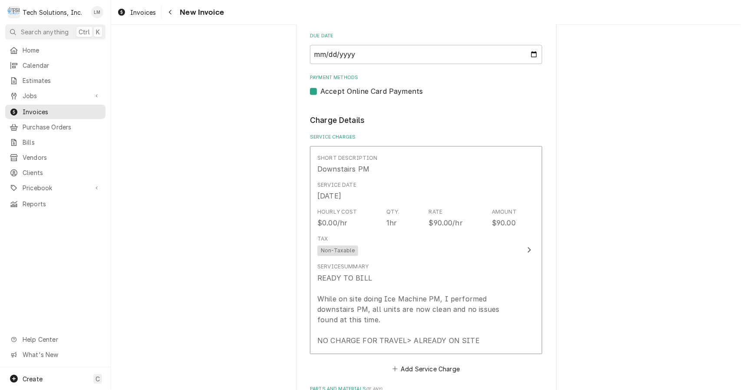
click at [519, 228] on button "Short Description Downstairs PM Service Date Sep 3, 2025 Hourly Cost $0.00/hr Q…" at bounding box center [426, 250] width 232 height 208
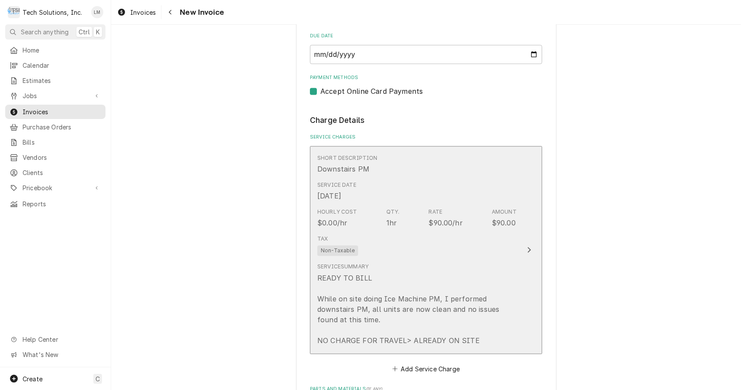
scroll to position [75, 0]
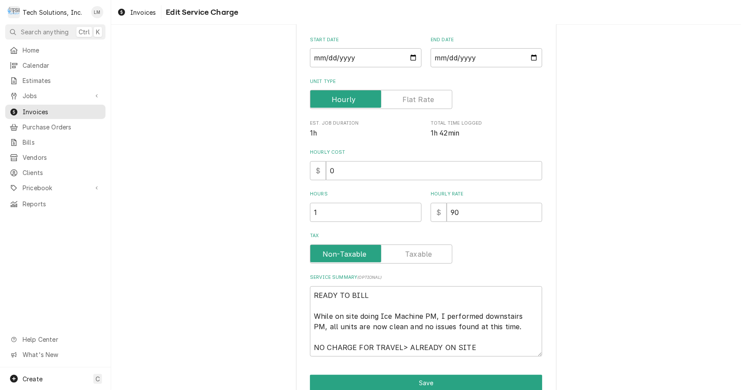
type textarea "x"
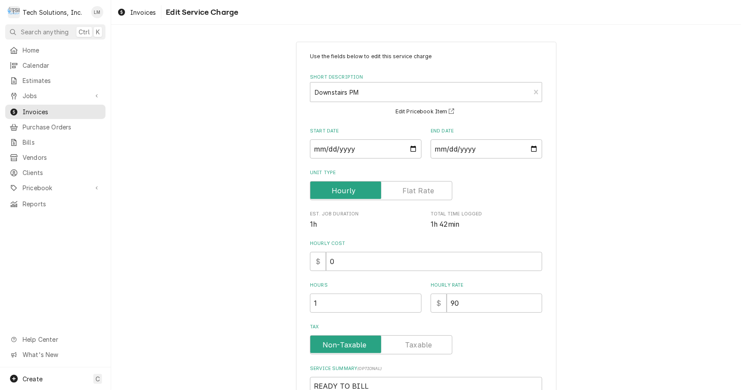
click at [426, 347] on label "Tax" at bounding box center [381, 344] width 142 height 19
click at [426, 347] on input "Tax" at bounding box center [381, 344] width 135 height 19
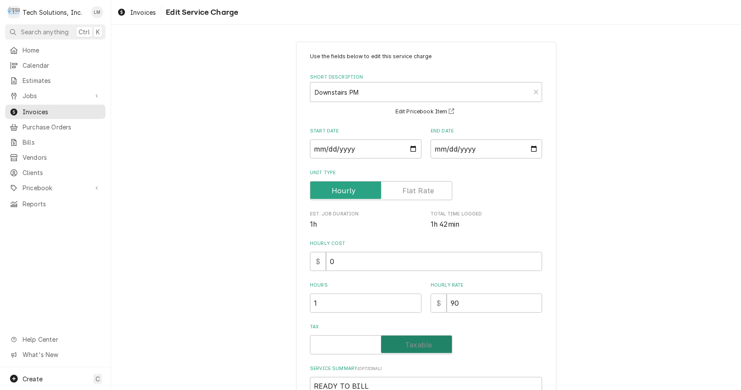
checkbox input "true"
click at [447, 264] on input "0" at bounding box center [434, 261] width 216 height 19
type textarea "x"
type input "9"
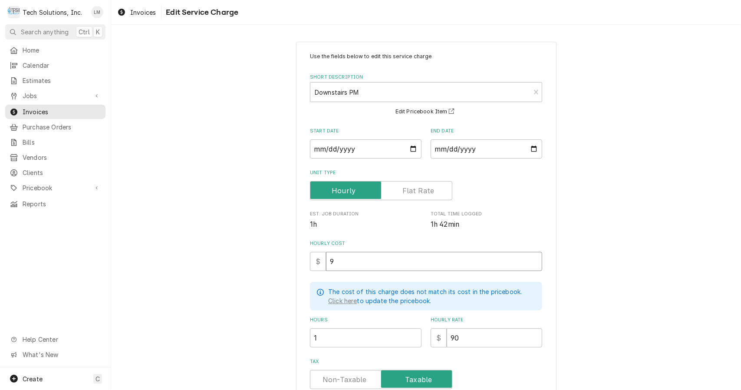
type textarea "x"
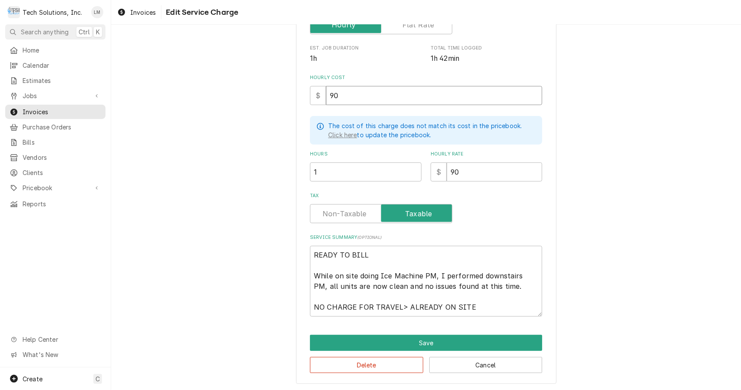
scroll to position [167, 0]
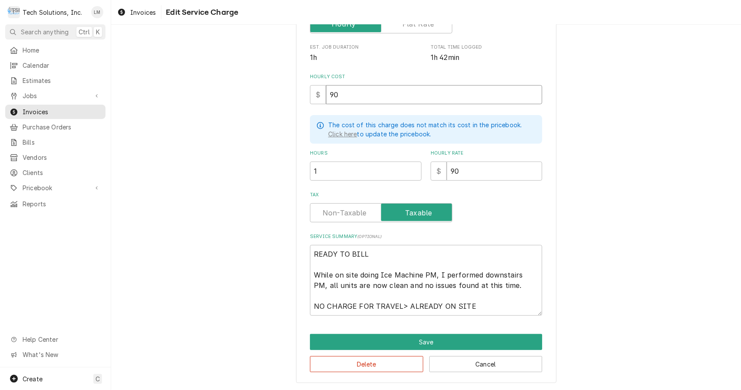
type input "90"
click at [413, 258] on textarea "READY TO BILL While on site doing Ice Machine PM, I performed downstairs PM, al…" at bounding box center [426, 280] width 232 height 71
type textarea "x"
type textarea "READY TO BIL While on site doing Ice Machine PM, I performed downstairs PM, all…"
type textarea "x"
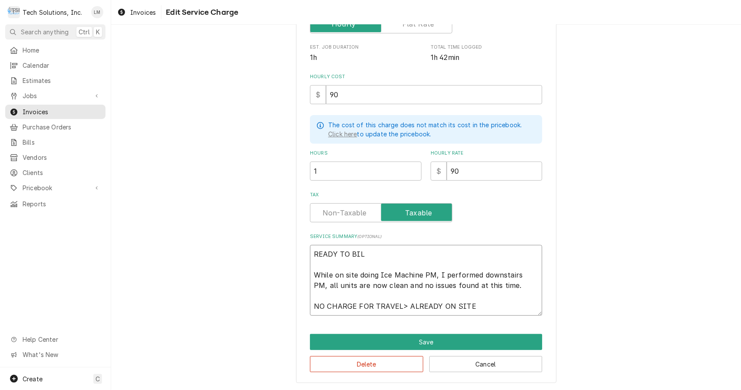
type textarea "READY TO BI While on site doing Ice Machine PM, I performed downstairs PM, all …"
type textarea "x"
type textarea "READY TO B While on site doing Ice Machine PM, I performed downstairs PM, all u…"
type textarea "x"
type textarea "READY TO While on site doing Ice Machine PM, I performed downstairs PM, all uni…"
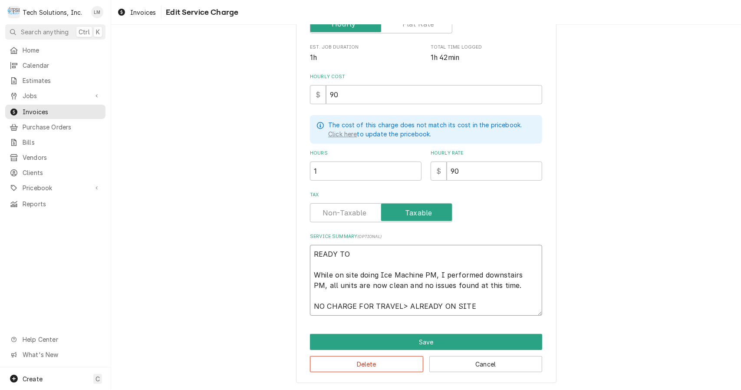
type textarea "x"
type textarea "READY TO While on site doing Ice Machine PM, I performed downstairs PM, all uni…"
type textarea "x"
type textarea "READY T While on site doing Ice Machine PM, I performed downstairs PM, all unit…"
type textarea "x"
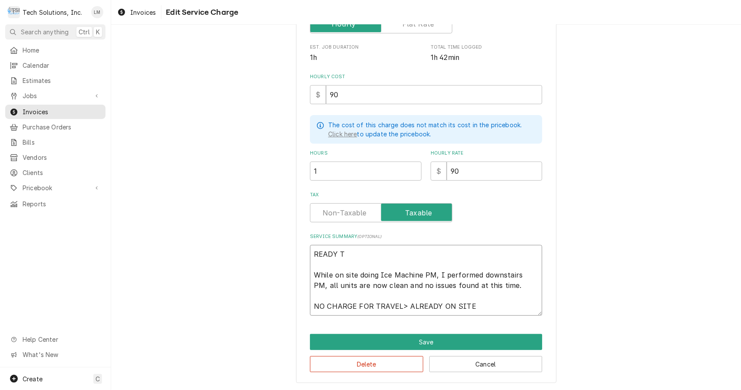
type textarea "READY While on site doing Ice Machine PM, I performed downstairs PM, all units …"
type textarea "x"
type textarea "READY While on site doing Ice Machine PM, I performed downstairs PM, all units …"
type textarea "x"
type textarea "READ While on site doing Ice Machine PM, I performed downstairs PM, all units a…"
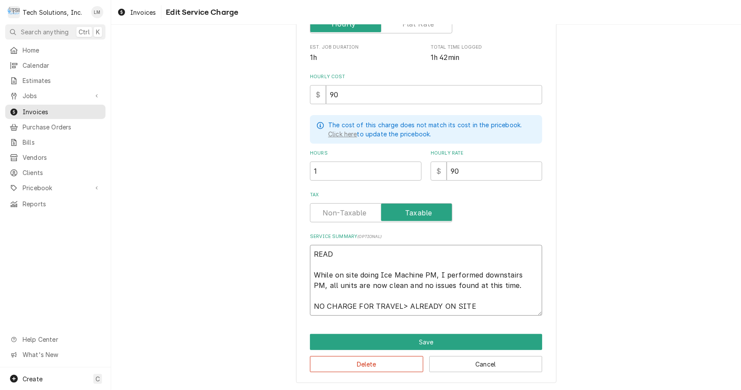
type textarea "x"
type textarea "REA While on site doing Ice Machine PM, I performed downstairs PM, all units ar…"
type textarea "x"
type textarea "RE While on site doing Ice Machine PM, I performed downstairs PM, all units are…"
type textarea "x"
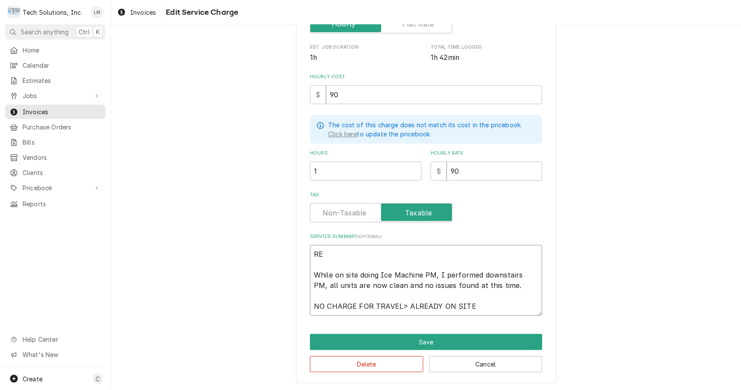
type textarea "R While on site doing Ice Machine PM, I performed downstairs PM, all units are …"
type textarea "x"
type textarea "While on site doing Ice Machine PM, I performed downstairs PM, all units are no…"
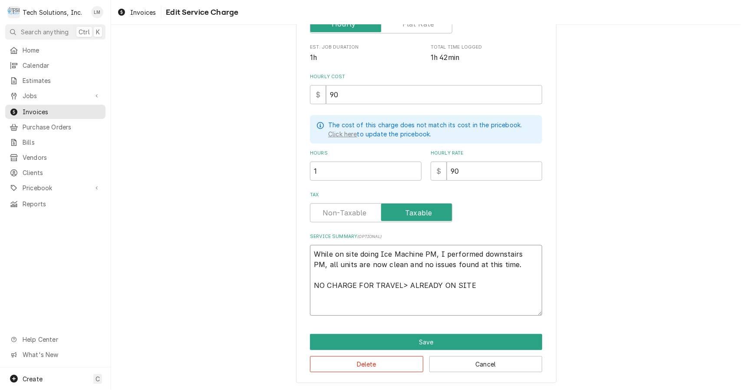
type textarea "x"
type textarea "While on site doing Ice Machine PM, I performed downstairs PM, all units are no…"
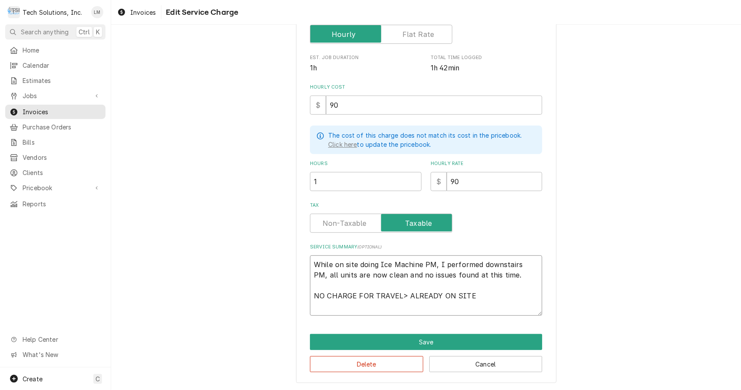
type textarea "x"
type textarea "While on site doing Ice Machine PM, I performed downstairs PM, all units are no…"
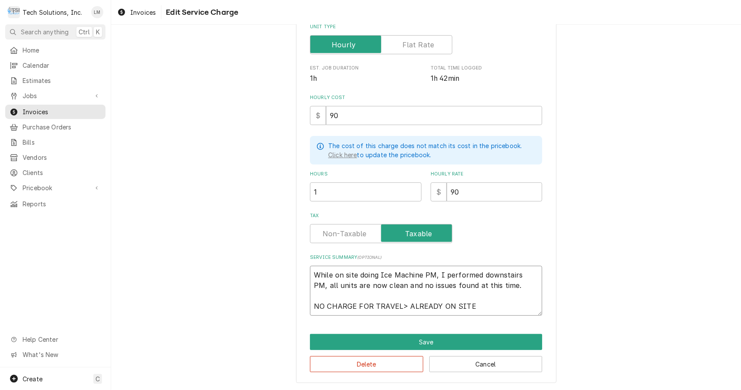
type textarea "x"
type textarea "While on site doing Ice Machine PM, performed downstairs PM, all units are now …"
type textarea "x"
type textarea "While on site doing Ice Machine PM, a performed downstairs PM, all units are no…"
type textarea "x"
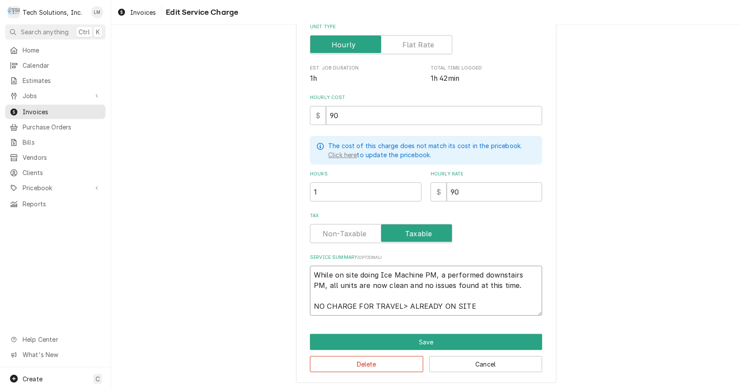
type textarea "While on site doing Ice Machine PM, al performed downstairs PM, all units are n…"
type textarea "x"
type textarea "While on site doing Ice Machine PM, als performed downstairs PM, all units are …"
type textarea "x"
type textarea "While on site doing Ice Machine PM, also performed downstairs PM, all units are…"
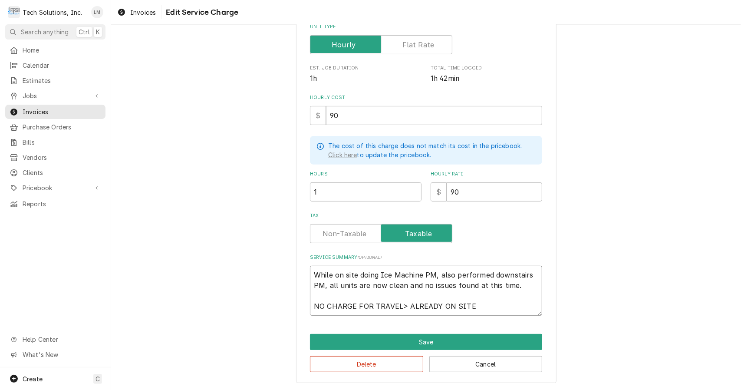
type textarea "x"
type textarea "While on site doing Ice Machine PM, also performed downstairs PM all units are …"
type textarea "x"
type textarea "While on site doing Ice Machine PM, also performed downstairs PM. all units are…"
type textarea "x"
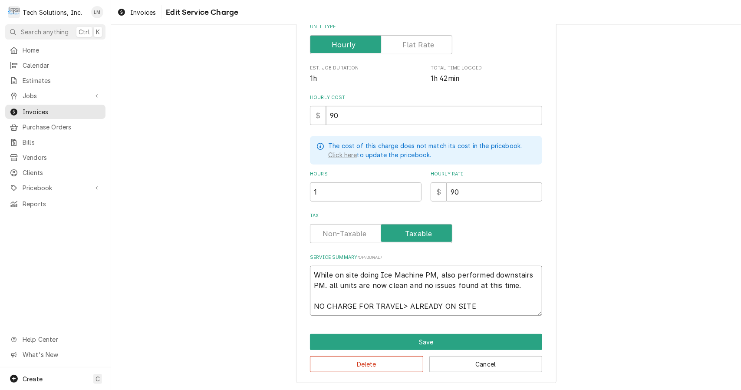
type textarea "While on site doing Ice Machine PM, also performed downstairs PM. all units are…"
type textarea "x"
type textarea "While on site doing Ice Machine PM, also performed downstairs PM. all units are…"
type textarea "x"
type textarea "While on site doing Ice Machine PM, also performed downstairs PM. ll units are …"
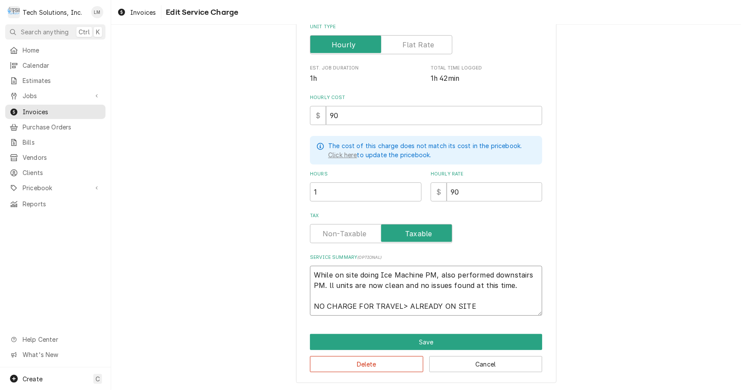
type textarea "x"
type textarea "While on site doing Ice Machine PM, also performed downstairs PM. All units are…"
type textarea "x"
type textarea "While on site doing Ice Machine PM, also performed downstairs PM. All units are…"
type textarea "x"
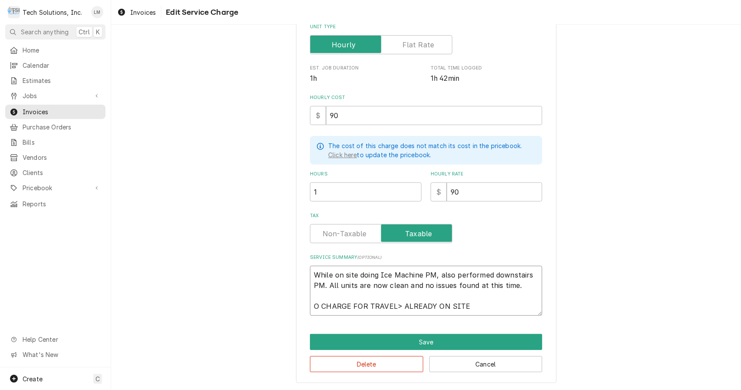
type textarea "While on site doing Ice Machine PM, also performed downstairs PM. All units are…"
type textarea "x"
type textarea "While on site doing Ice Machine PM, also performed downstairs PM. All units are…"
type textarea "x"
type textarea "While on site doing Ice Machine PM, also performed downstairs PM. All units are…"
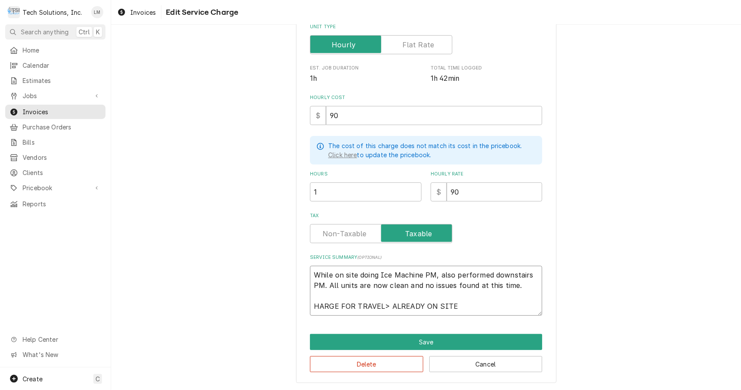
type textarea "x"
type textarea "While on site doing Ice Machine PM, also performed downstairs PM. All units are…"
type textarea "x"
type textarea "While on site doing Ice Machine PM, also performed downstairs PM. All units are…"
type textarea "x"
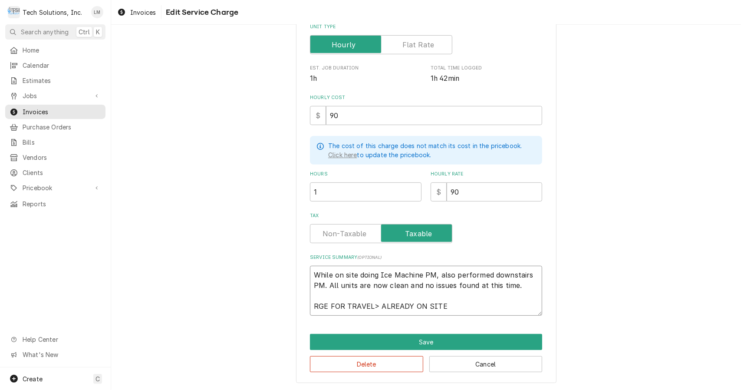
type textarea "While on site doing Ice Machine PM, also performed downstairs PM. All units are…"
type textarea "x"
type textarea "While on site doing Ice Machine PM, also performed downstairs PM. All units are…"
type textarea "x"
type textarea "While on site doing Ice Machine PM, also performed downstairs PM. All units are…"
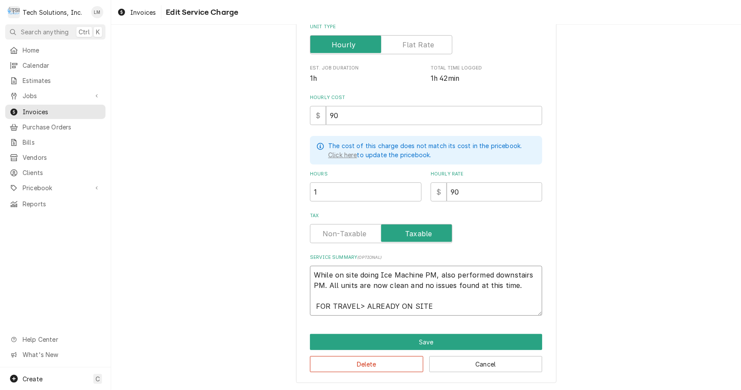
type textarea "x"
type textarea "While on site doing Ice Machine PM, also performed downstairs PM. All units are…"
type textarea "x"
type textarea "While on site doing Ice Machine PM, also performed downstairs PM. All units are…"
type textarea "x"
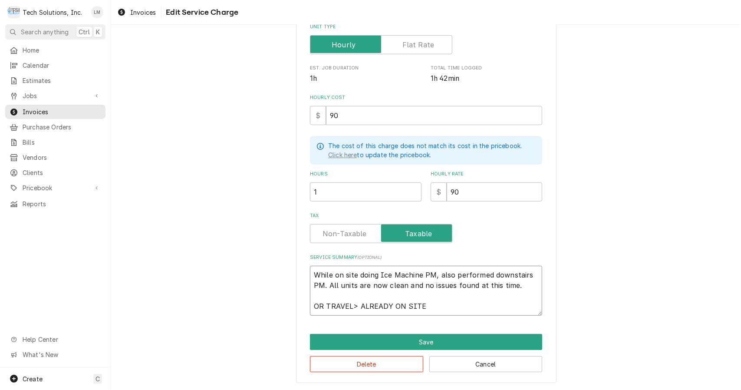
type textarea "While on site doing Ice Machine PM, also performed downstairs PM. All units are…"
type textarea "x"
type textarea "While on site doing Ice Machine PM, also performed downstairs PM. All units are…"
type textarea "x"
type textarea "While on site doing Ice Machine PM, also performed downstairs PM. All units are…"
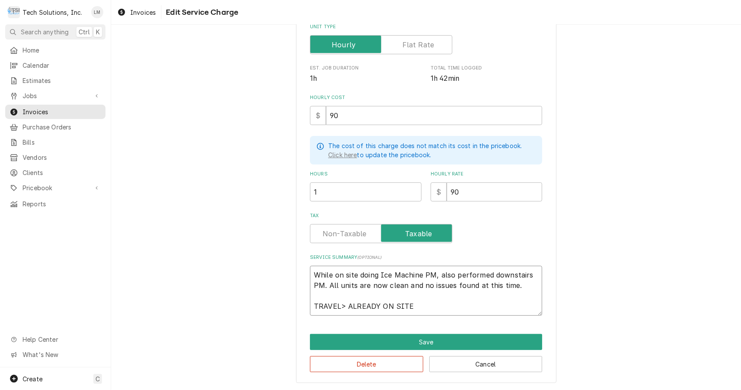
type textarea "x"
type textarea "While on site doing Ice Machine PM, also performed downstairs PM. All units are…"
type textarea "x"
type textarea "While on site doing Ice Machine PM, also performed downstairs PM. All units are…"
type textarea "x"
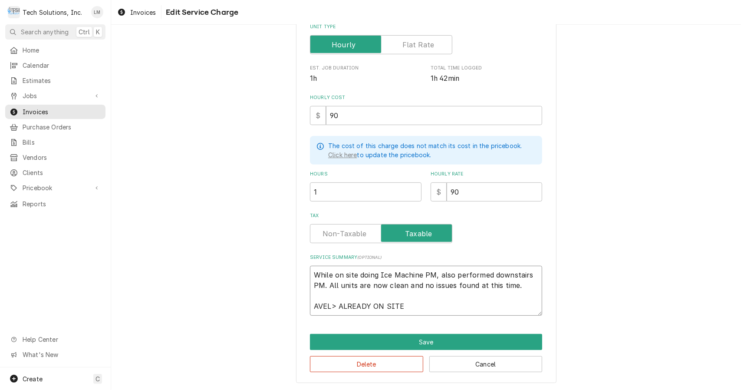
type textarea "While on site doing Ice Machine PM, also performed downstairs PM. All units are…"
type textarea "x"
type textarea "While on site doing Ice Machine PM, also performed downstairs PM. All units are…"
type textarea "x"
type textarea "While on site doing Ice Machine PM, also performed downstairs PM. All units are…"
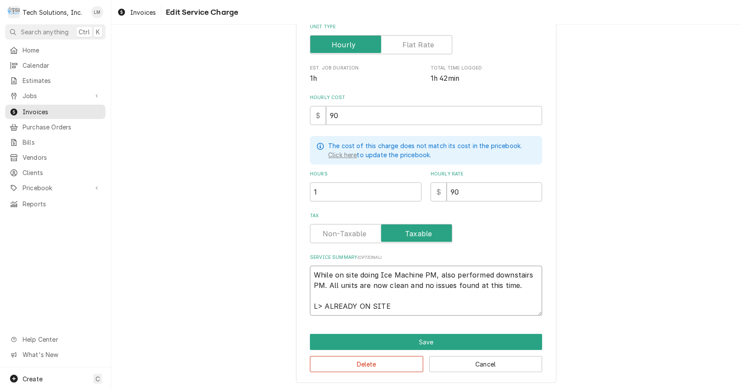
type textarea "x"
type textarea "While on site doing Ice Machine PM, also performed downstairs PM. All units are…"
type textarea "x"
type textarea "While on site doing Ice Machine PM, also performed downstairs PM. All units are…"
type textarea "x"
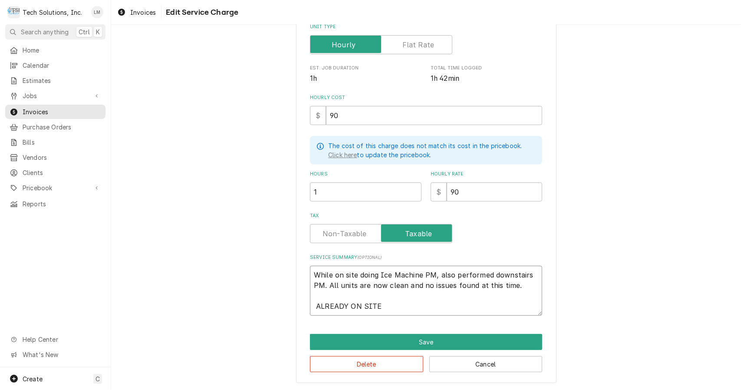
type textarea "While on site doing Ice Machine PM, also performed downstairs PM. All units are…"
type textarea "x"
type textarea "While on site doing Ice Machine PM, also performed downstairs PM. All units are…"
type textarea "x"
type textarea "While on site doing Ice Machine PM, also performed downstairs PM. All units are…"
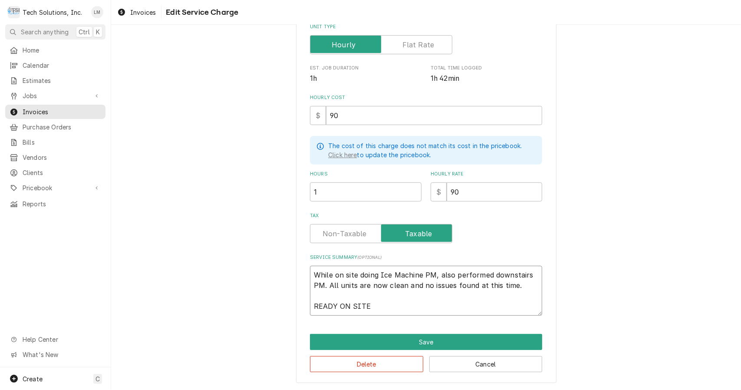
type textarea "x"
type textarea "While on site doing Ice Machine PM, also performed downstairs PM. All units are…"
type textarea "x"
type textarea "While on site doing Ice Machine PM, also performed downstairs PM. All units are…"
type textarea "x"
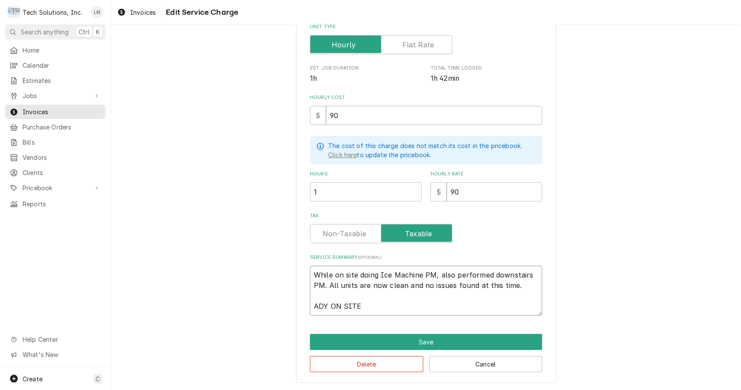
type textarea "While on site doing Ice Machine PM, also performed downstairs PM. All units are…"
type textarea "x"
type textarea "While on site doing Ice Machine PM, also performed downstairs PM. All units are…"
type textarea "x"
type textarea "While on site doing Ice Machine PM, also performed downstairs PM. All units are…"
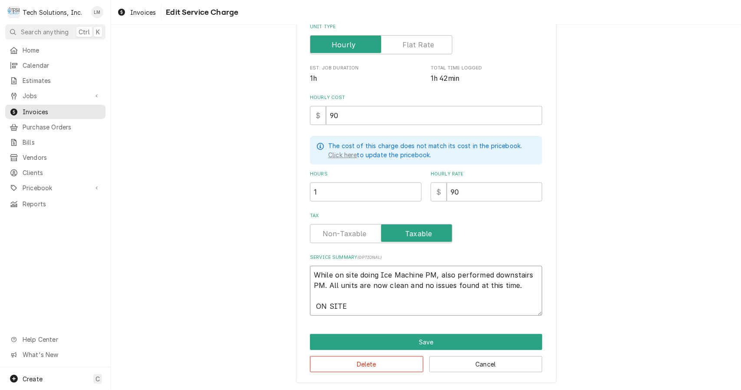
type textarea "x"
type textarea "While on site doing Ice Machine PM, also performed downstairs PM. All units are…"
type textarea "x"
type textarea "While on site doing Ice Machine PM, also performed downstairs PM. All units are…"
type textarea "x"
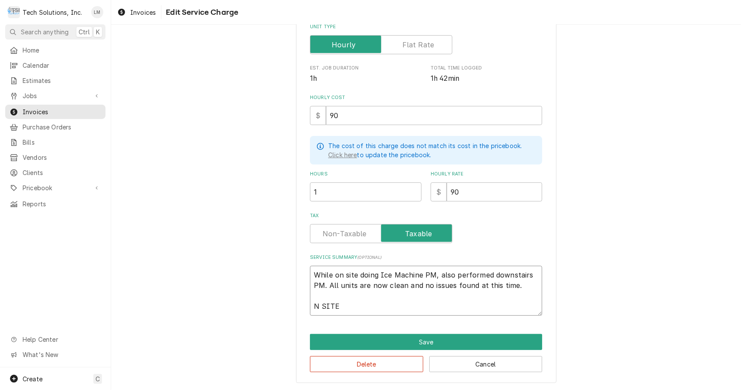
type textarea "While on site doing Ice Machine PM, also performed downstairs PM. All units are…"
type textarea "x"
type textarea "While on site doing Ice Machine PM, also performed downstairs PM. All units are…"
type textarea "x"
type textarea "While on site doing Ice Machine PM, also performed downstairs PM. All units are…"
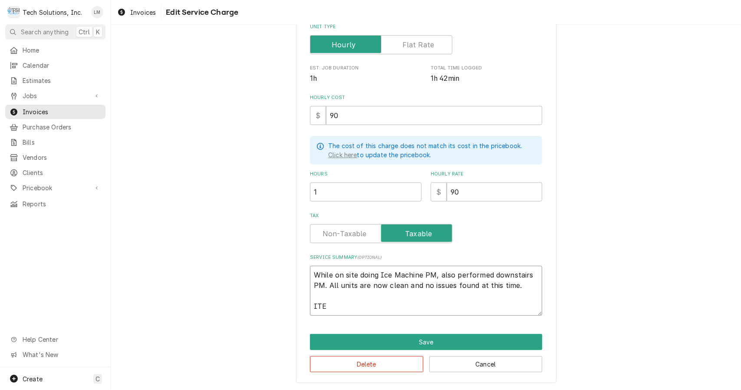
type textarea "x"
type textarea "While on site doing Ice Machine PM, also performed downstairs PM. All units are…"
type textarea "x"
type textarea "While on site doing Ice Machine PM, also performed downstairs PM. All units are…"
type textarea "x"
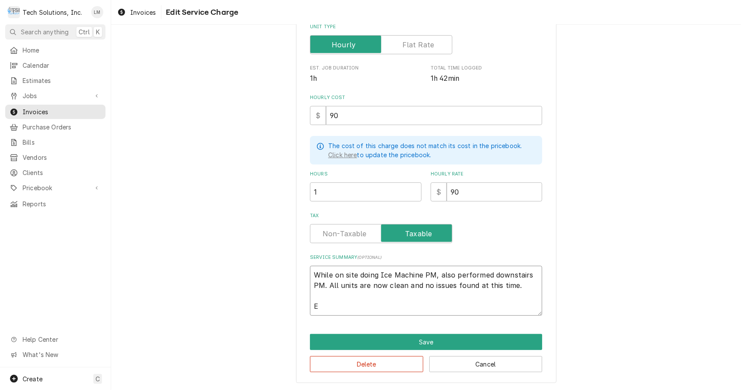
type textarea "While on site doing Ice Machine PM, also performed downstairs PM. All units are…"
click at [434, 339] on button "Save" at bounding box center [426, 342] width 232 height 16
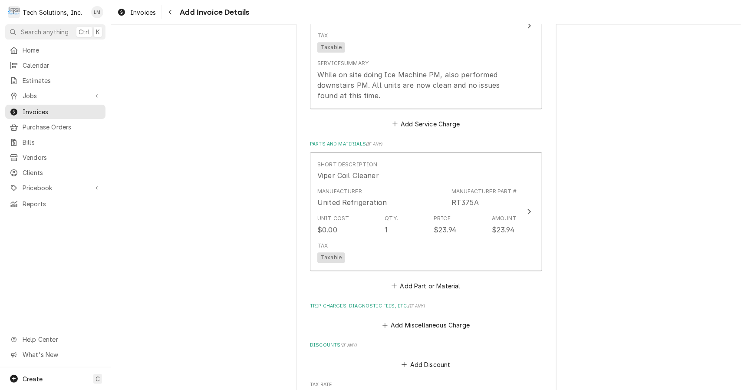
scroll to position [1453, 0]
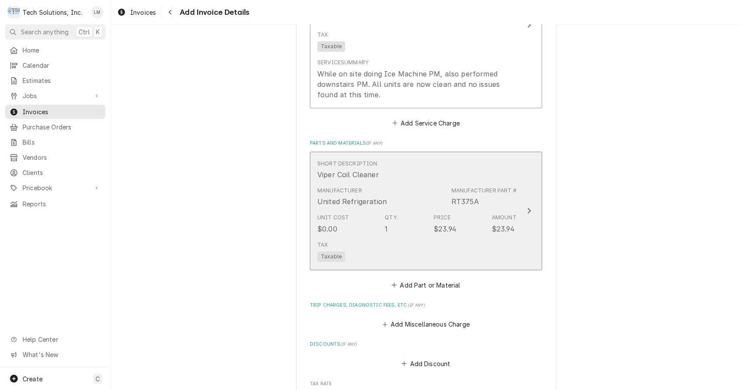
click at [530, 205] on div "Update Line Item" at bounding box center [529, 210] width 11 height 10
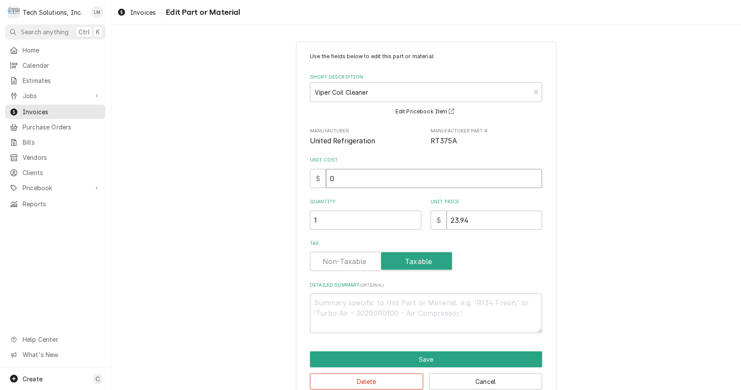
click at [400, 178] on input "0" at bounding box center [434, 178] width 216 height 19
type textarea "x"
type input "1"
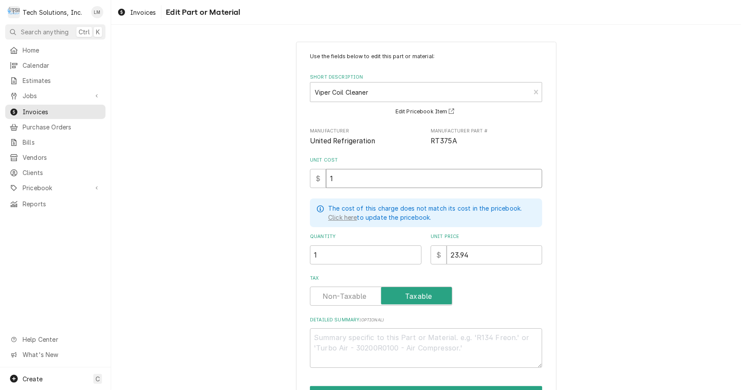
type textarea "x"
type input "11"
type textarea "x"
type input "11.9"
type textarea "x"
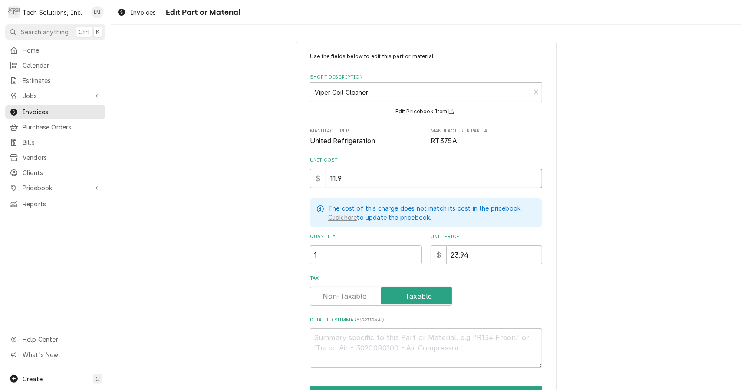
type input "11.97"
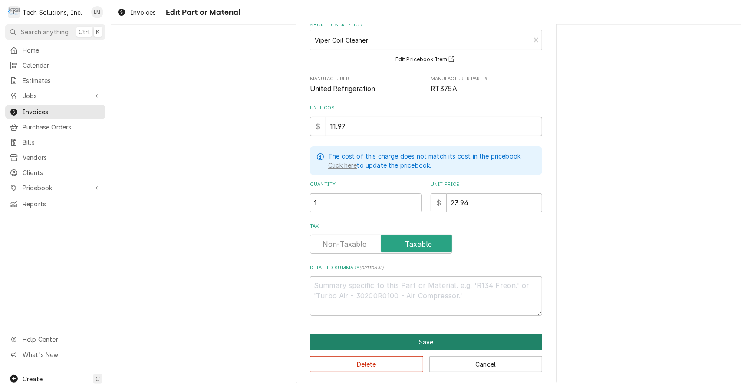
click at [462, 343] on button "Save" at bounding box center [426, 342] width 232 height 16
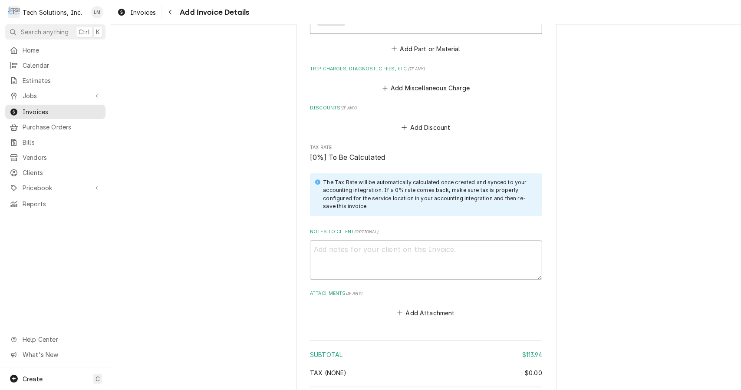
scroll to position [1694, 0]
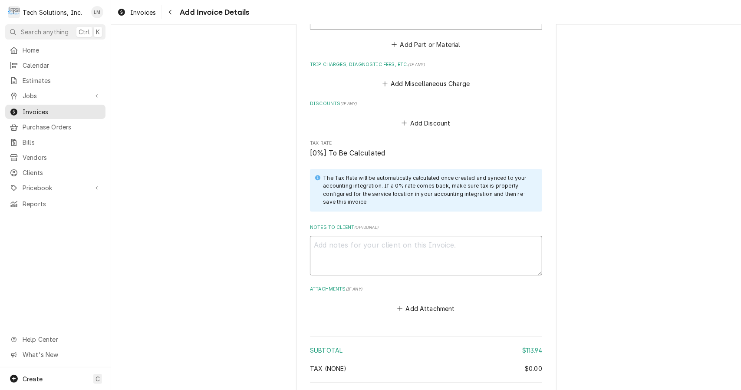
click at [433, 243] on textarea "Notes to Client ( optional )" at bounding box center [426, 256] width 232 height 40
type textarea "x"
type textarea "V"
type textarea "x"
type textarea "Ve"
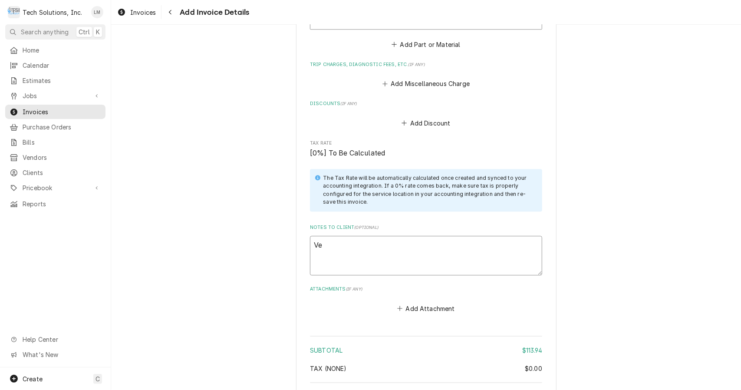
type textarea "x"
type textarea "Ven"
type textarea "x"
type textarea "Vend"
type textarea "x"
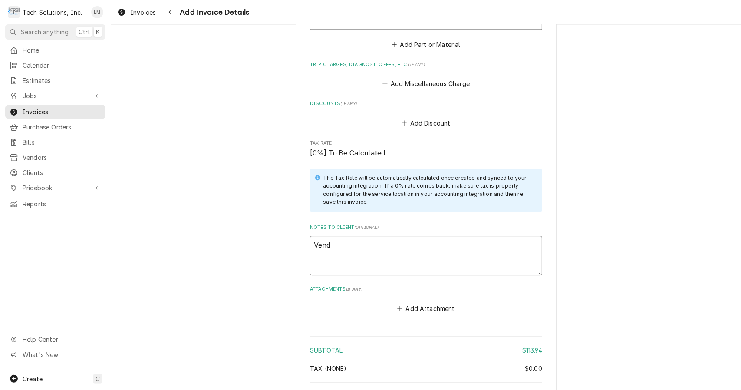
type textarea "Vendo"
type textarea "x"
type textarea "Vendor"
type textarea "x"
type textarea "Vendor"
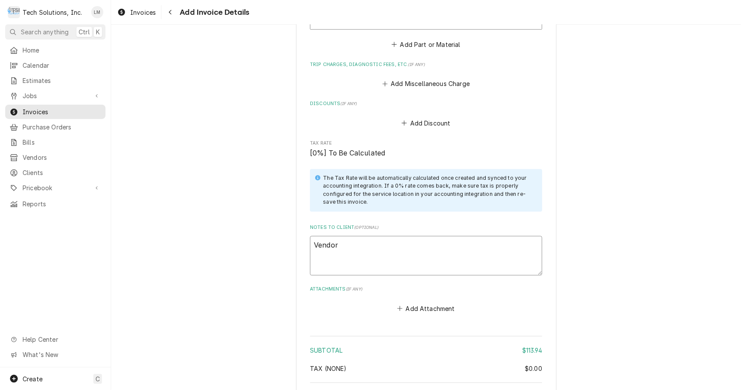
type textarea "x"
type textarea "Vendor ID"
type textarea "x"
type textarea "Vendor ID:"
type textarea "x"
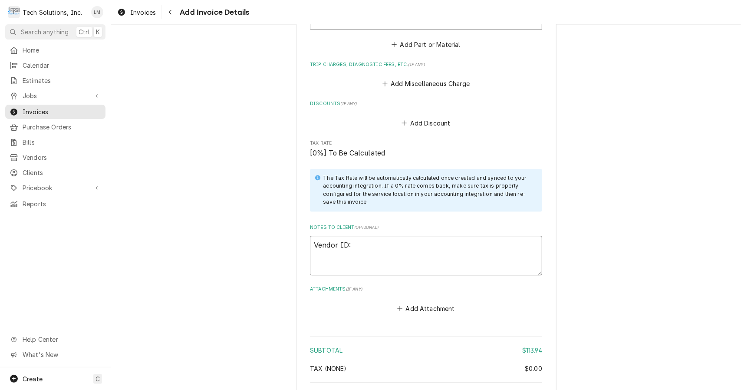
type textarea "Vendor ID:"
type textarea "x"
type textarea "Vendor ID: 1"
type textarea "x"
type textarea "Vendor ID: 10"
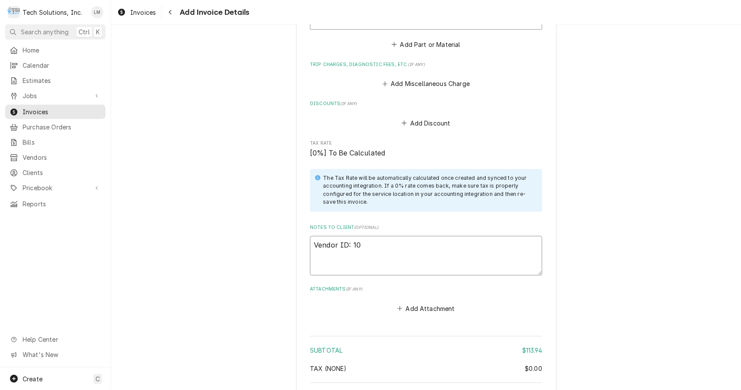
type textarea "x"
type textarea "Vendor ID: 102"
type textarea "x"
type textarea "Vendor ID: 1024"
type textarea "x"
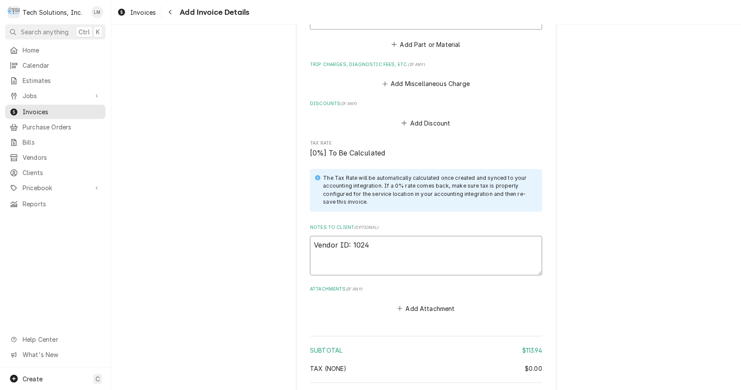
type textarea "Vendor ID: 10242"
type textarea "x"
type textarea "Vendor ID: 102423"
type textarea "x"
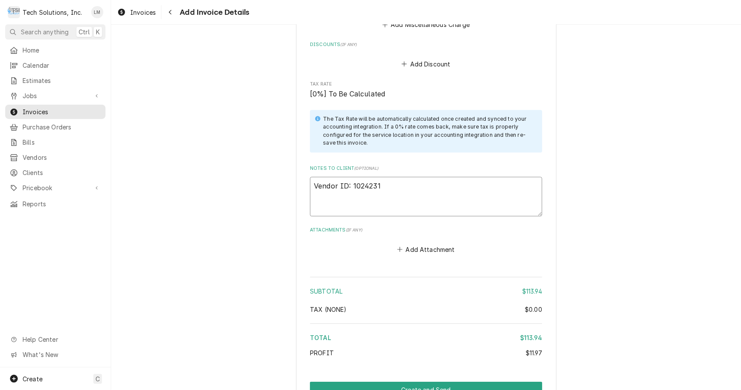
scroll to position [1781, 0]
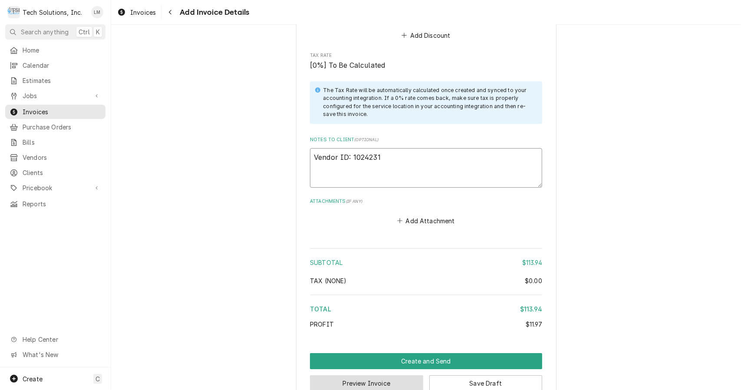
type textarea "Vendor ID: 1024231"
click at [398, 375] on button "Preview Invoice" at bounding box center [366, 383] width 113 height 16
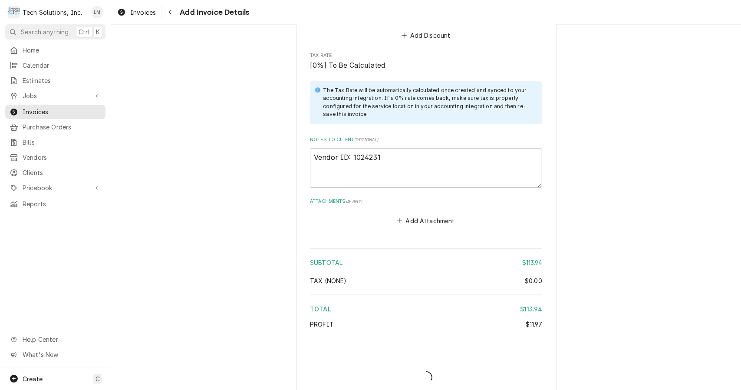
scroll to position [1776, 0]
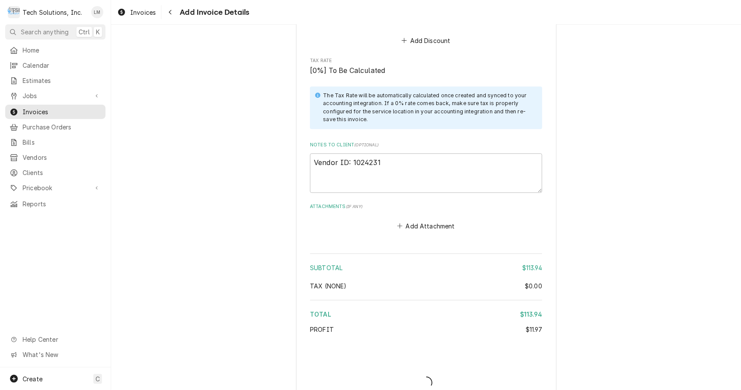
type textarea "x"
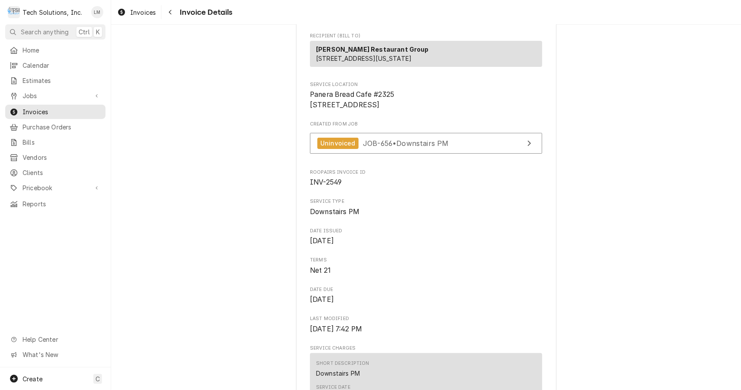
scroll to position [139, 0]
click at [28, 106] on div "Invoices" at bounding box center [55, 111] width 97 height 11
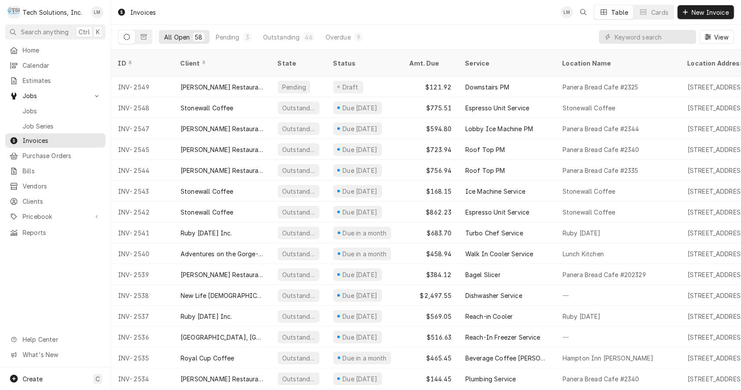
click at [45, 109] on span "Jobs" at bounding box center [62, 110] width 79 height 9
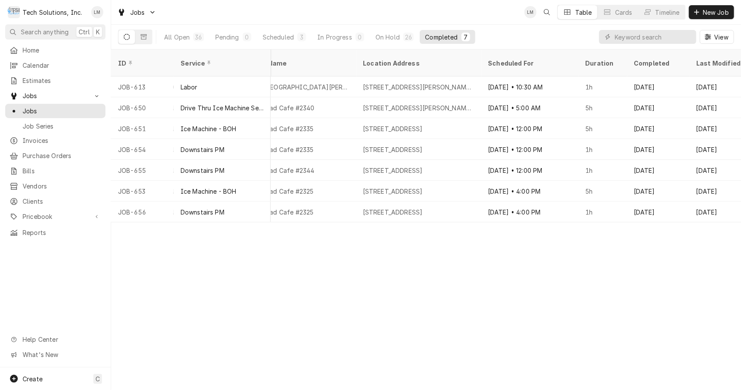
scroll to position [0, 566]
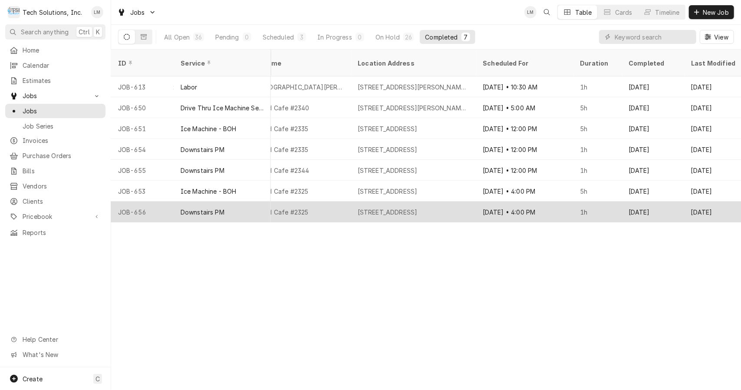
click at [144, 201] on div "JOB-656" at bounding box center [142, 211] width 63 height 21
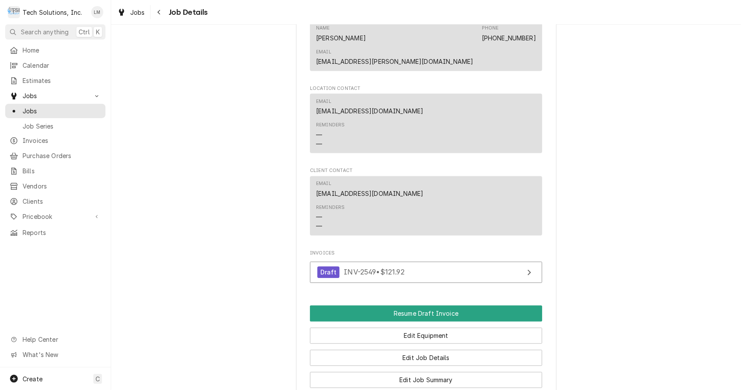
scroll to position [1332, 0]
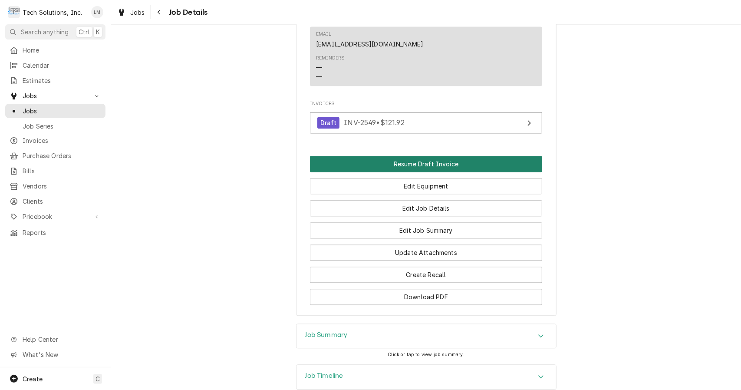
click at [452, 156] on button "Resume Draft Invoice" at bounding box center [426, 164] width 232 height 16
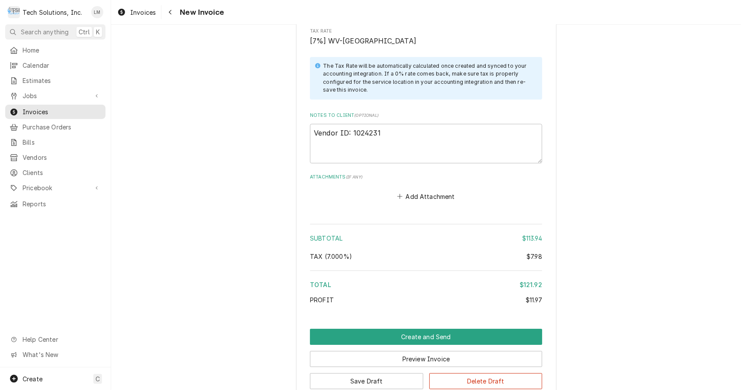
scroll to position [1805, 0]
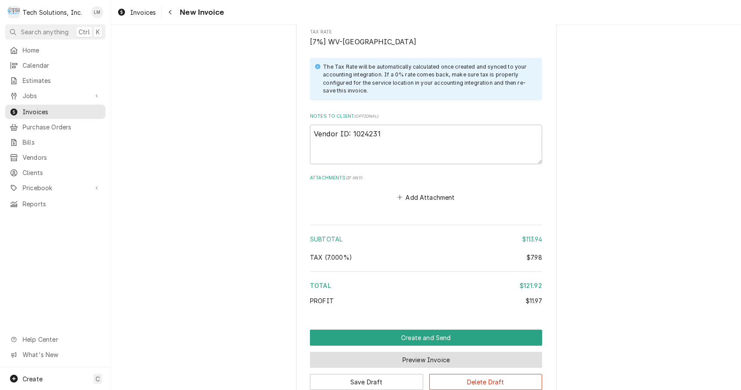
click at [493, 352] on button "Preview Invoice" at bounding box center [426, 360] width 232 height 16
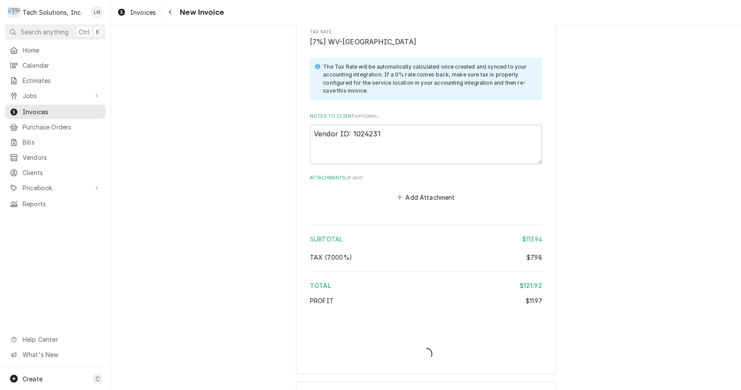
type textarea "x"
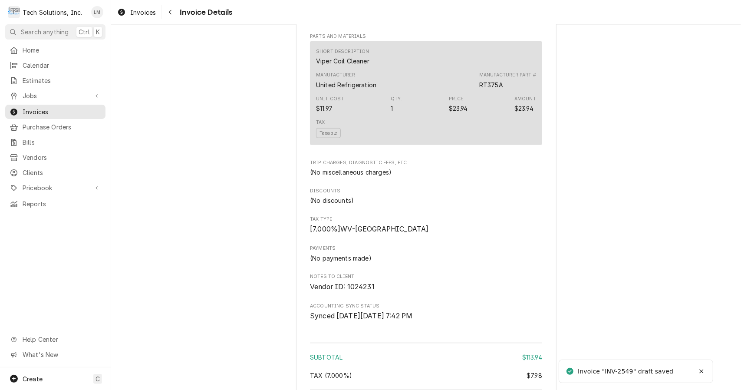
scroll to position [838, 0]
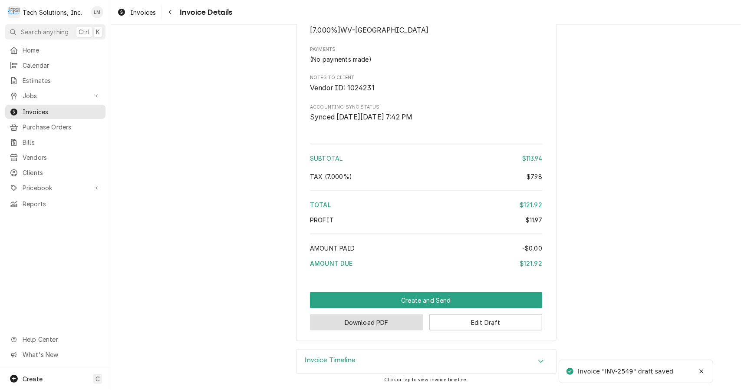
click at [401, 325] on button "Download PDF" at bounding box center [366, 322] width 113 height 16
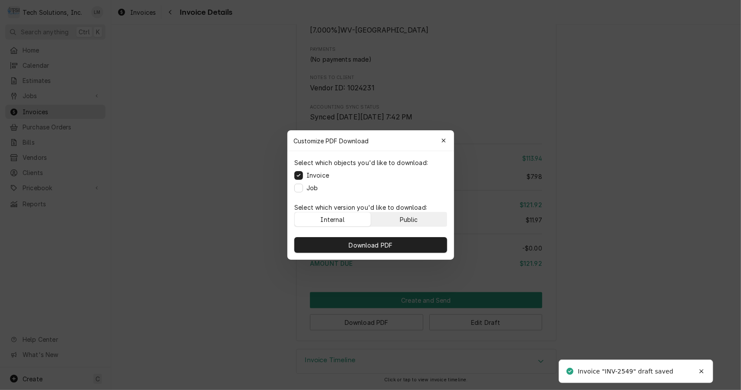
click at [416, 223] on div "Public" at bounding box center [409, 219] width 18 height 9
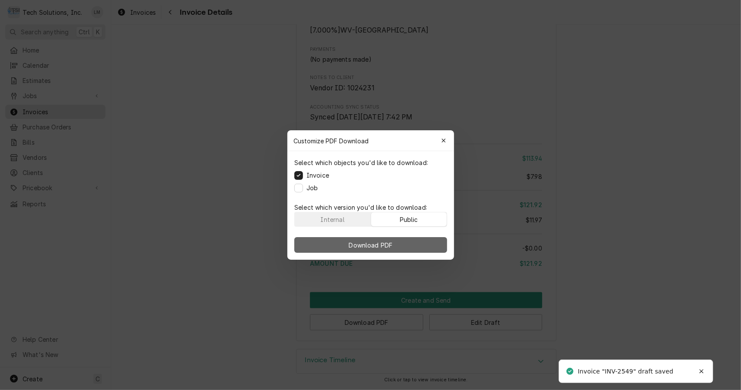
click at [418, 243] on button "Download PDF" at bounding box center [370, 245] width 153 height 16
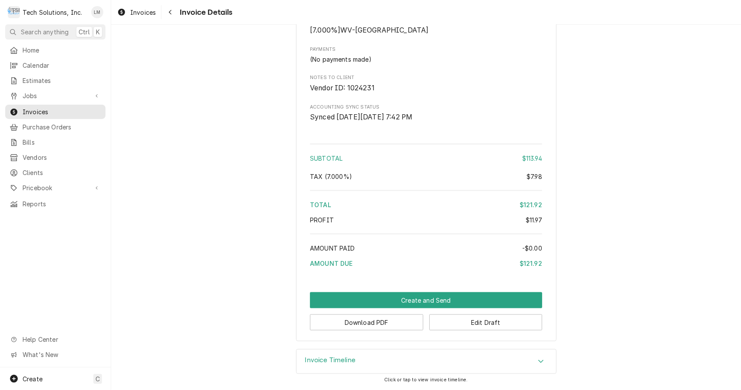
click at [404, 297] on button "Create and Send" at bounding box center [426, 300] width 232 height 16
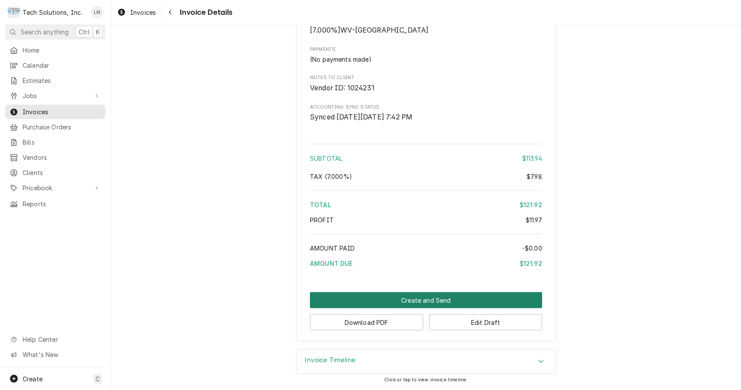
scroll to position [833, 0]
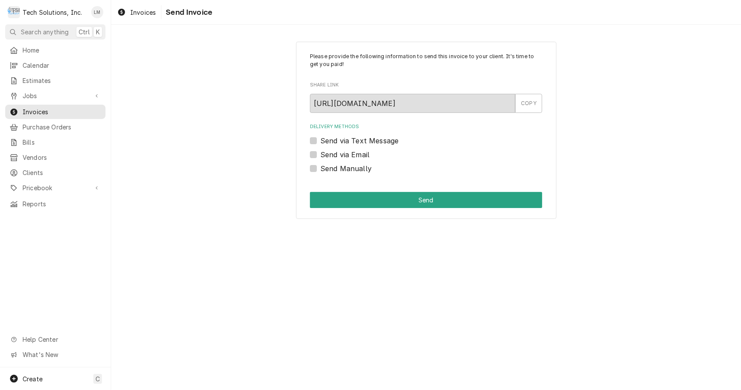
click at [353, 167] on label "Send Manually" at bounding box center [345, 168] width 51 height 10
click at [353, 167] on input "Send Manually" at bounding box center [436, 172] width 232 height 19
checkbox input "true"
click at [363, 201] on button "Send" at bounding box center [426, 200] width 232 height 16
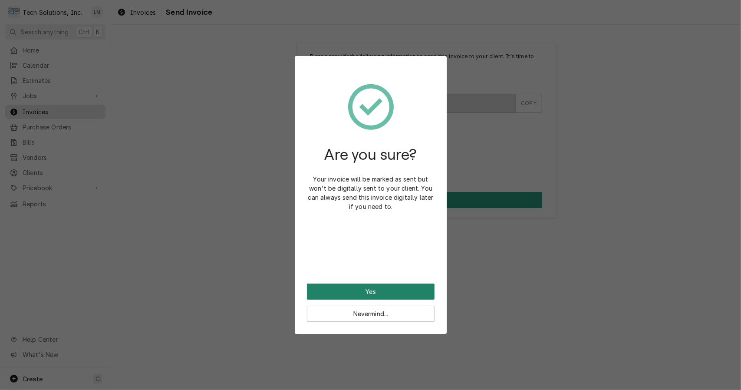
click at [386, 292] on button "Yes" at bounding box center [371, 292] width 128 height 16
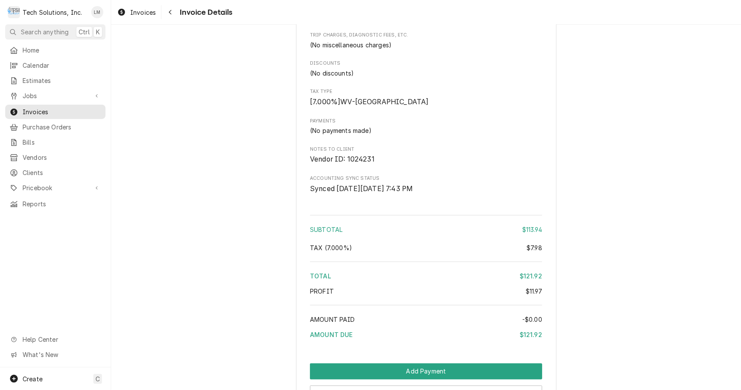
scroll to position [912, 0]
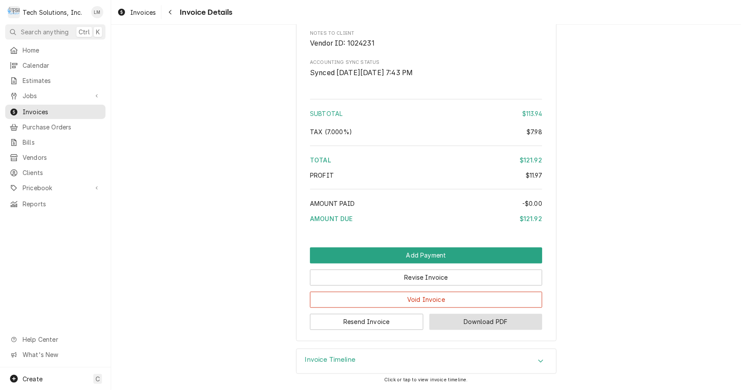
click at [495, 324] on button "Download PDF" at bounding box center [485, 322] width 113 height 16
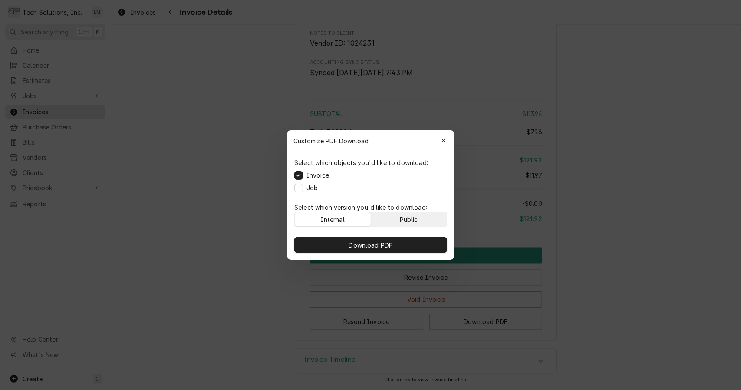
click at [413, 219] on div "Public" at bounding box center [409, 219] width 18 height 9
click at [397, 249] on button "Download PDF" at bounding box center [370, 245] width 153 height 16
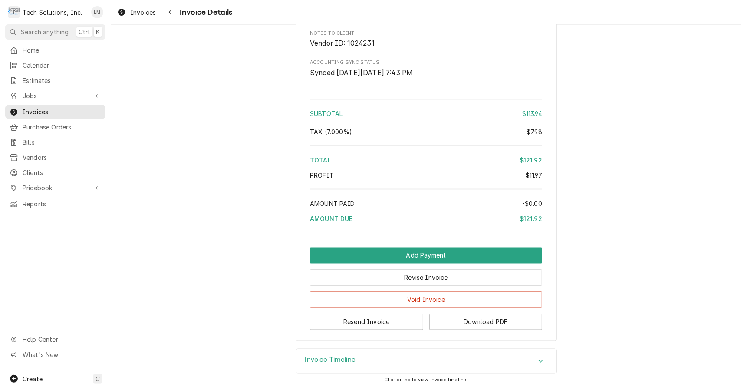
click at [475, 325] on button "Download PDF" at bounding box center [485, 322] width 113 height 16
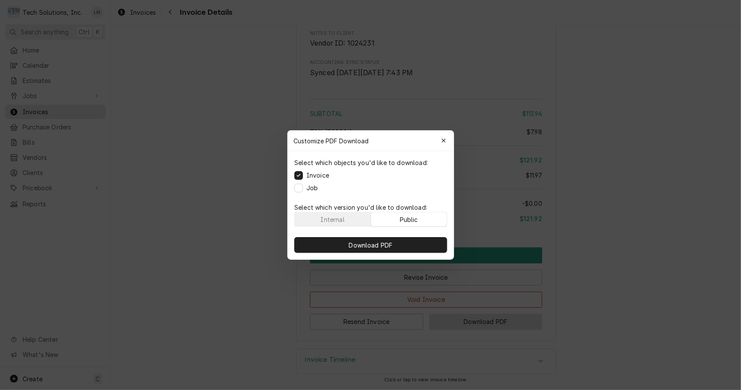
click at [340, 223] on div "Internal" at bounding box center [332, 219] width 24 height 9
click at [307, 188] on label "Job" at bounding box center [312, 187] width 11 height 9
click at [303, 188] on button "Job" at bounding box center [298, 188] width 9 height 9
click at [298, 178] on button "Invoice" at bounding box center [298, 175] width 9 height 9
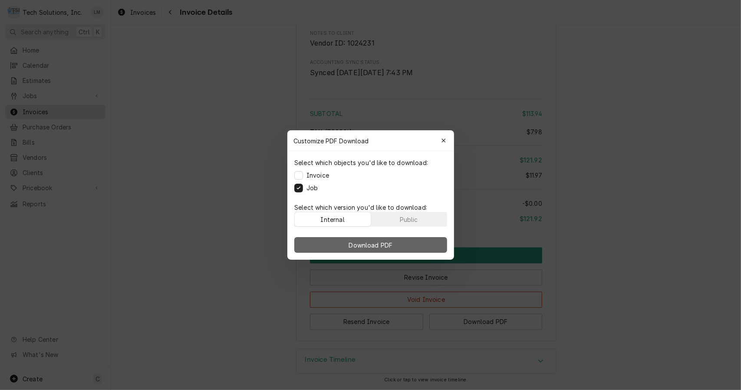
click at [354, 244] on span "Download PDF" at bounding box center [370, 245] width 47 height 9
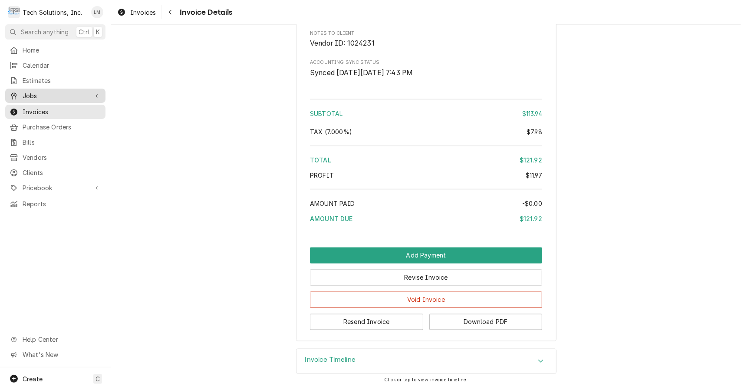
click at [40, 99] on link "Jobs" at bounding box center [55, 96] width 100 height 14
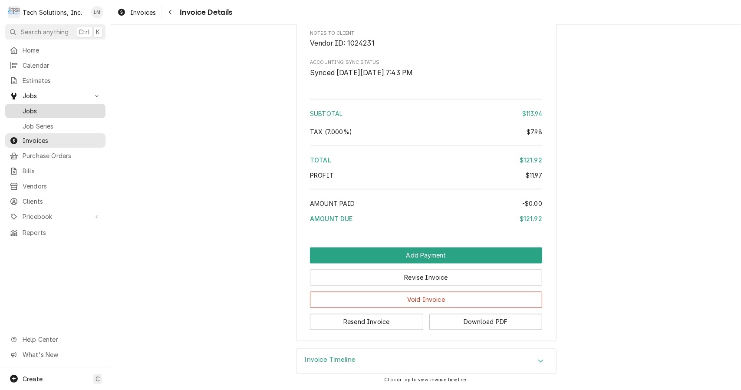
click at [39, 108] on span "Jobs" at bounding box center [62, 110] width 79 height 9
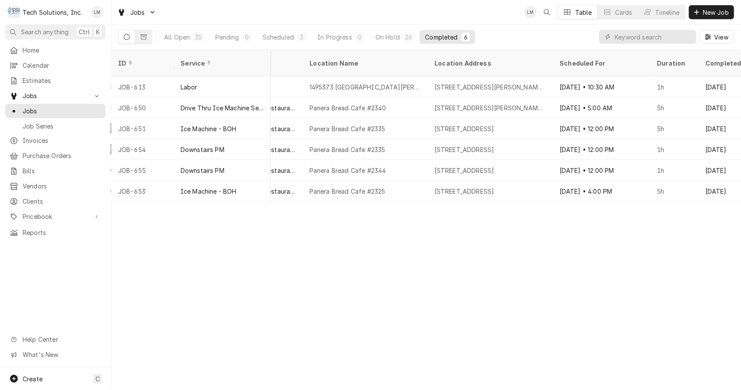
scroll to position [0, 492]
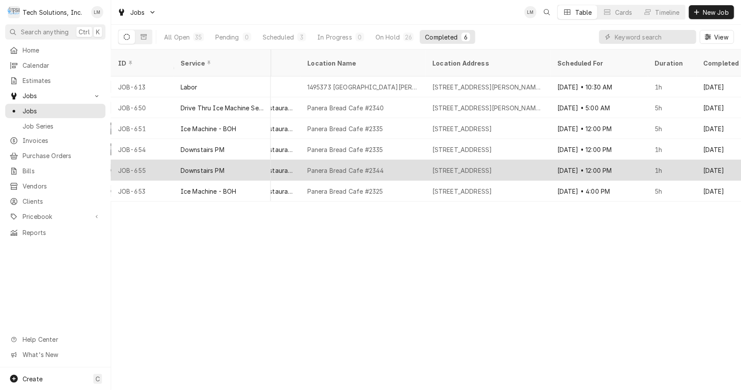
click at [211, 166] on div "Downstairs PM" at bounding box center [203, 170] width 44 height 9
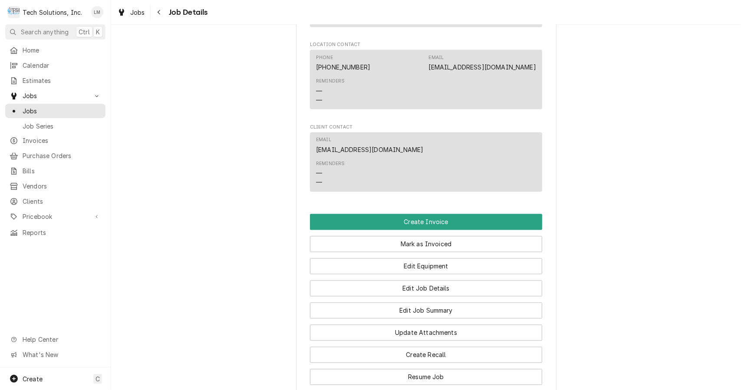
scroll to position [1287, 0]
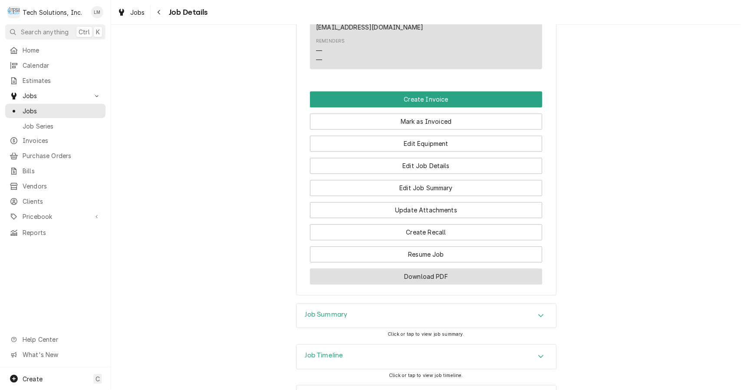
click at [470, 268] on button "Download PDF" at bounding box center [426, 276] width 232 height 16
click at [39, 106] on span "Jobs" at bounding box center [62, 110] width 79 height 9
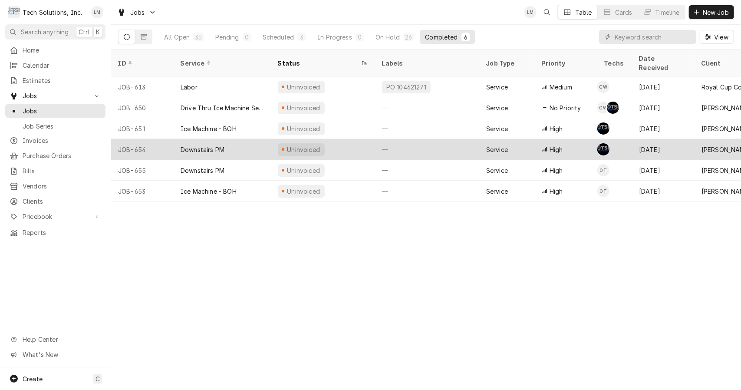
click at [204, 145] on div "Downstairs PM" at bounding box center [203, 149] width 44 height 9
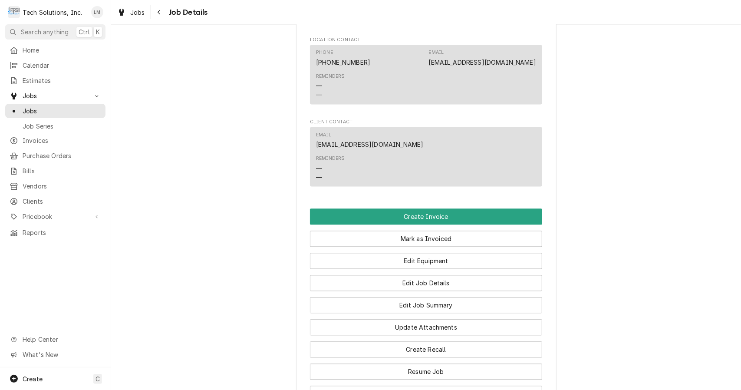
scroll to position [1328, 0]
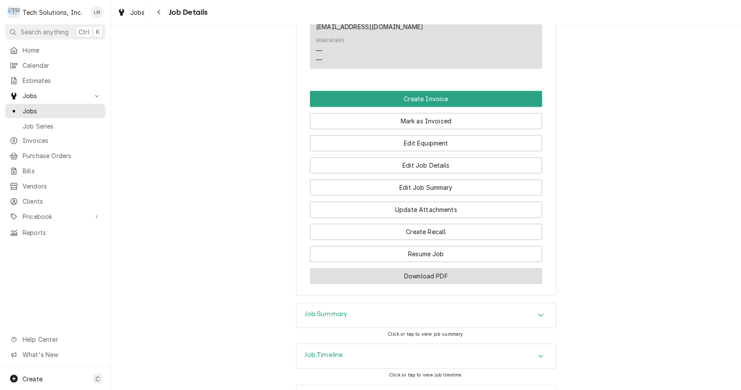
click at [468, 268] on button "Download PDF" at bounding box center [426, 276] width 232 height 16
